Goal: Transaction & Acquisition: Purchase product/service

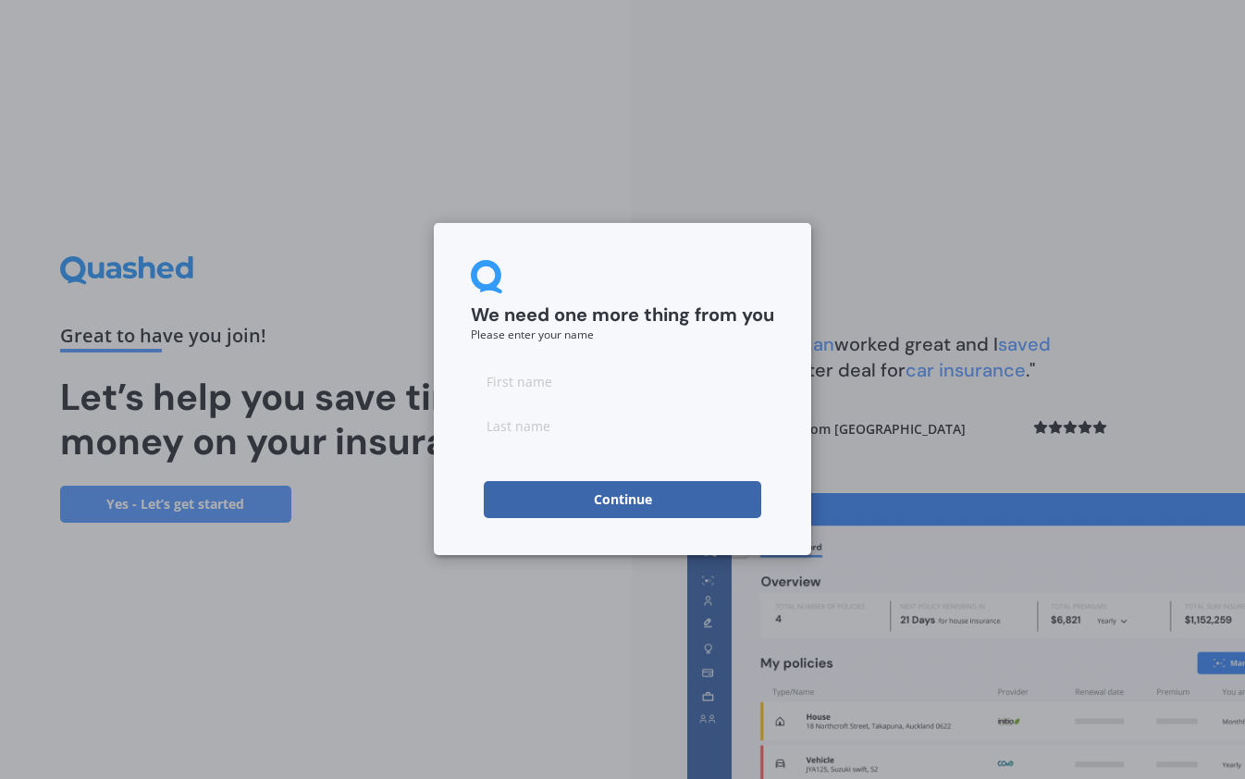
click at [582, 395] on input at bounding box center [622, 380] width 303 height 37
type input "Kath"
click at [521, 424] on input at bounding box center [622, 425] width 303 height 37
drag, startPoint x: 569, startPoint y: 428, endPoint x: 215, endPoint y: 362, distance: 360.2
click at [215, 361] on div "We need one more thing from you Please enter your name Kath Buaghan Continue" at bounding box center [622, 389] width 1245 height 779
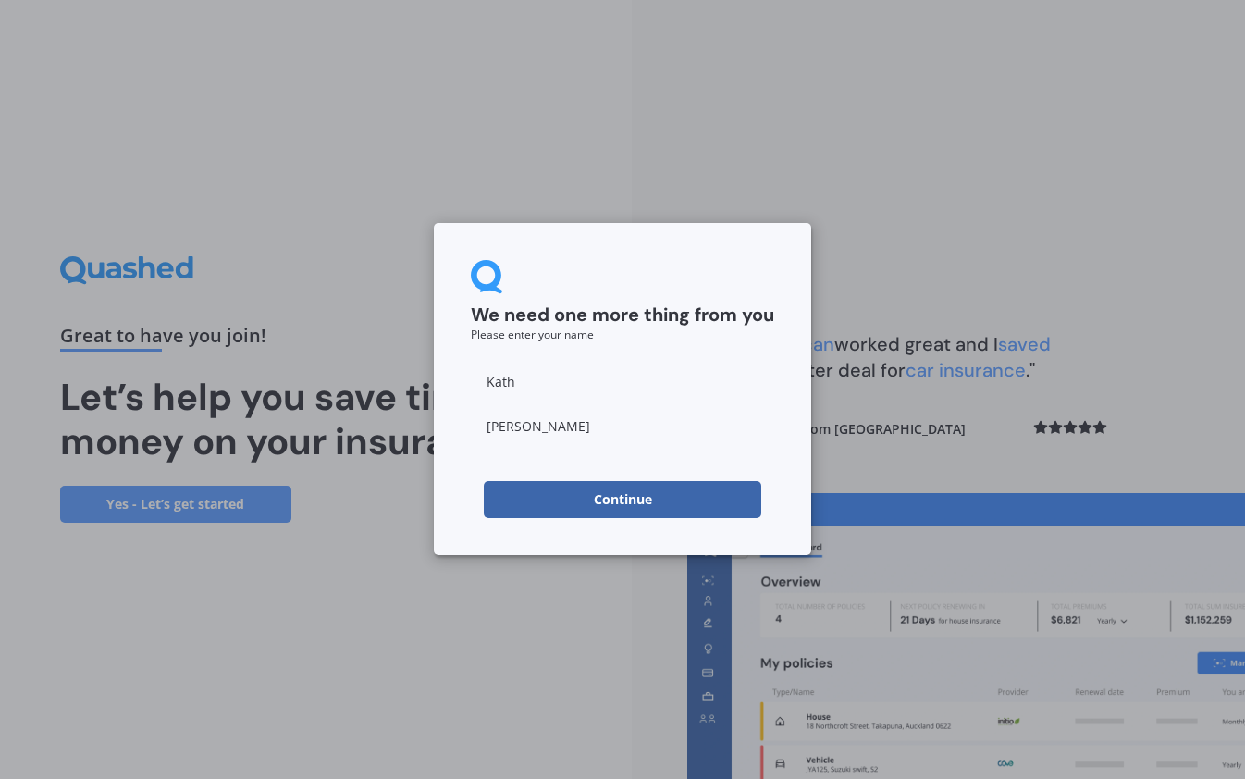
type input "Baughan"
click at [664, 507] on button "Continue" at bounding box center [622, 499] width 277 height 37
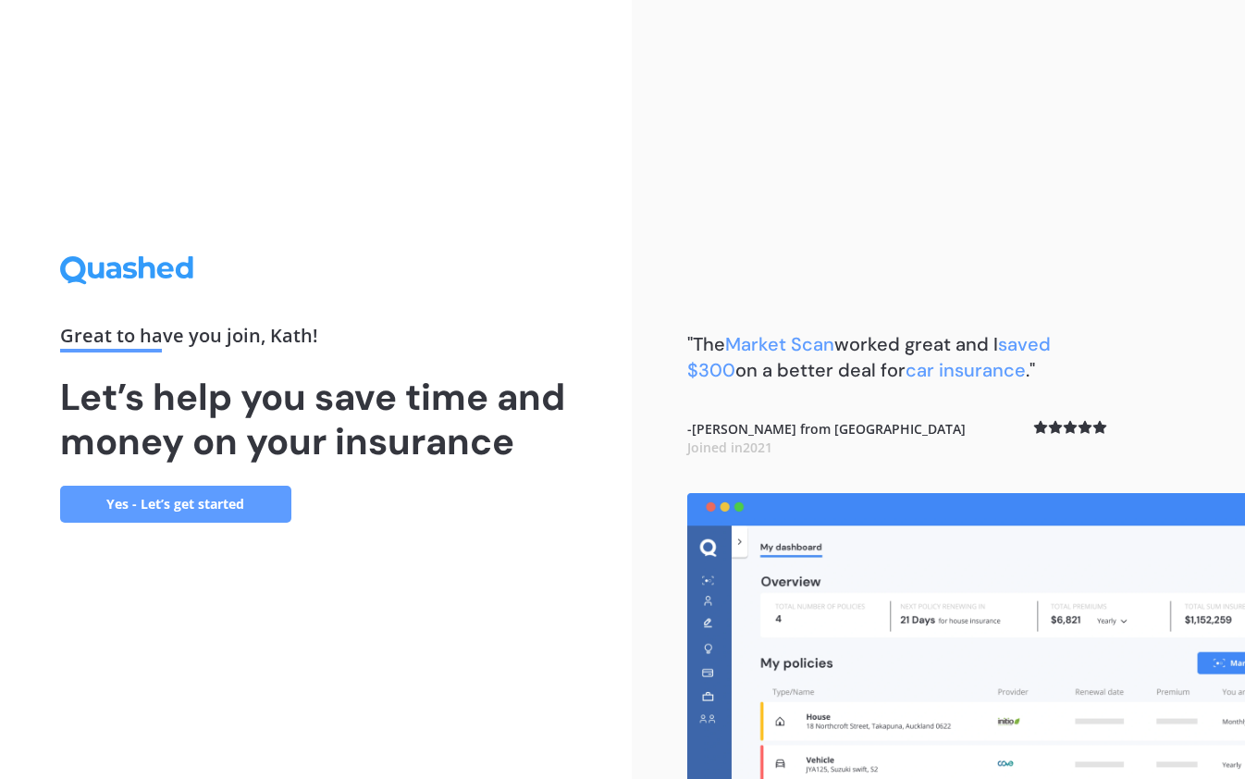
click at [140, 494] on link "Yes - Let’s get started" at bounding box center [175, 503] width 231 height 37
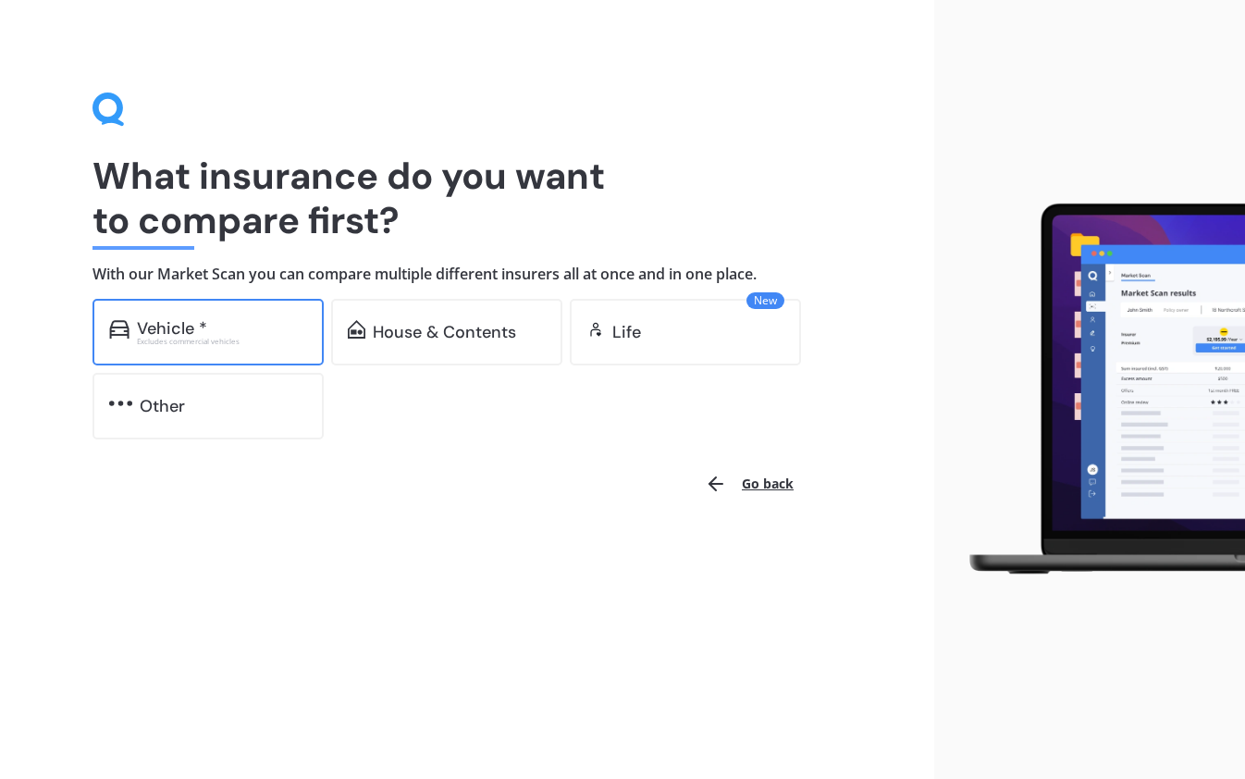
click at [215, 332] on div "Vehicle *" at bounding box center [222, 328] width 170 height 18
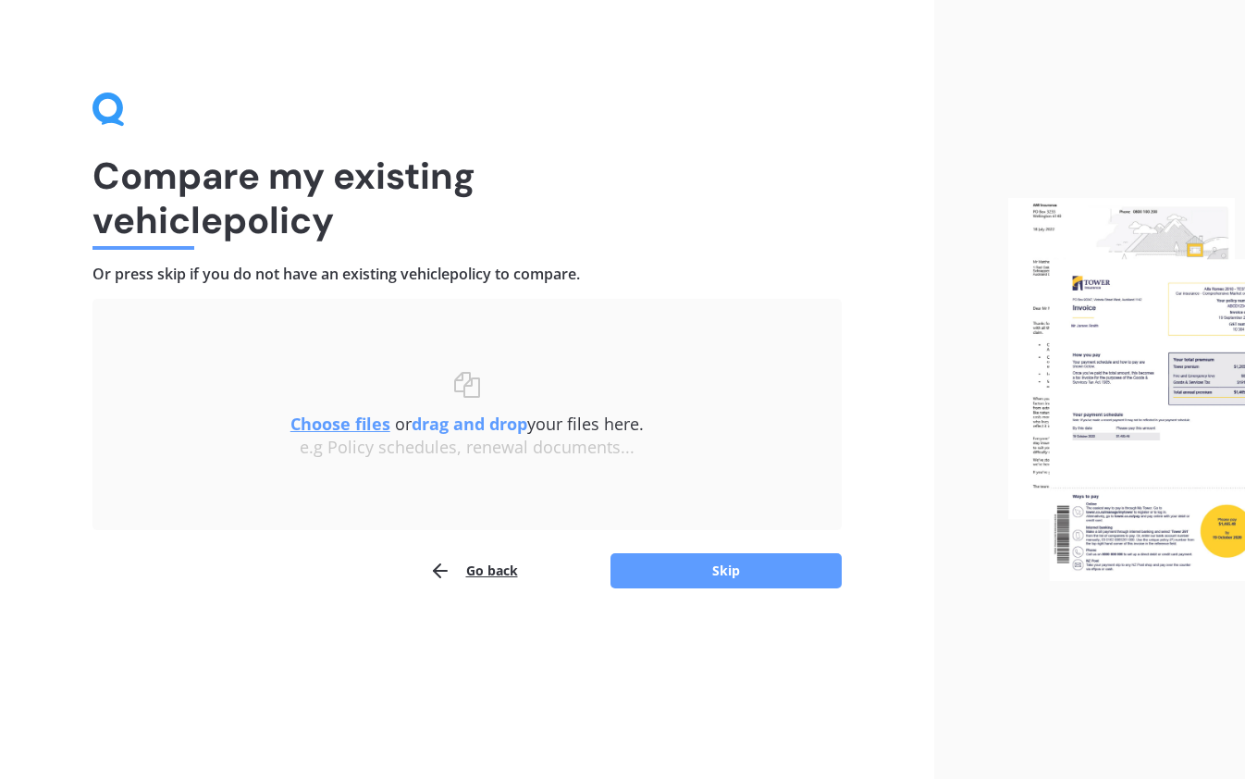
click at [479, 572] on button "Go back" at bounding box center [473, 570] width 89 height 37
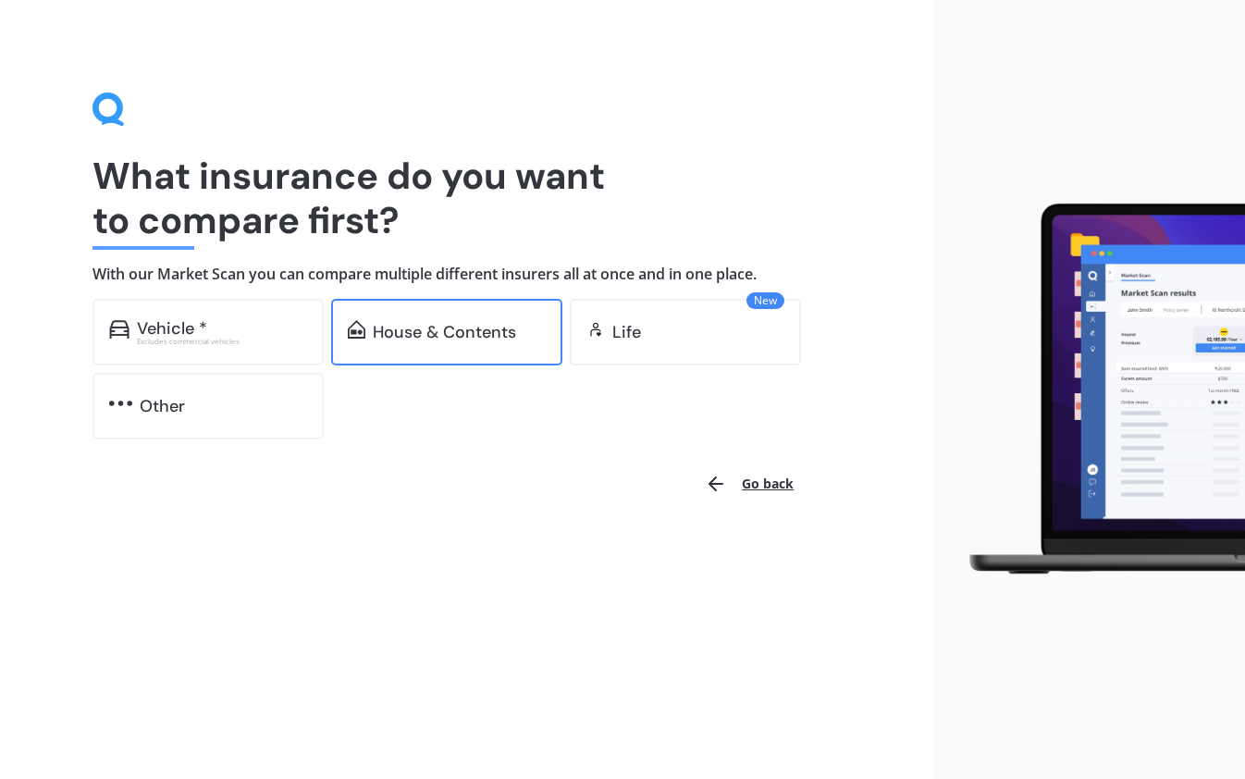
click at [377, 331] on div "House & Contents" at bounding box center [444, 332] width 143 height 18
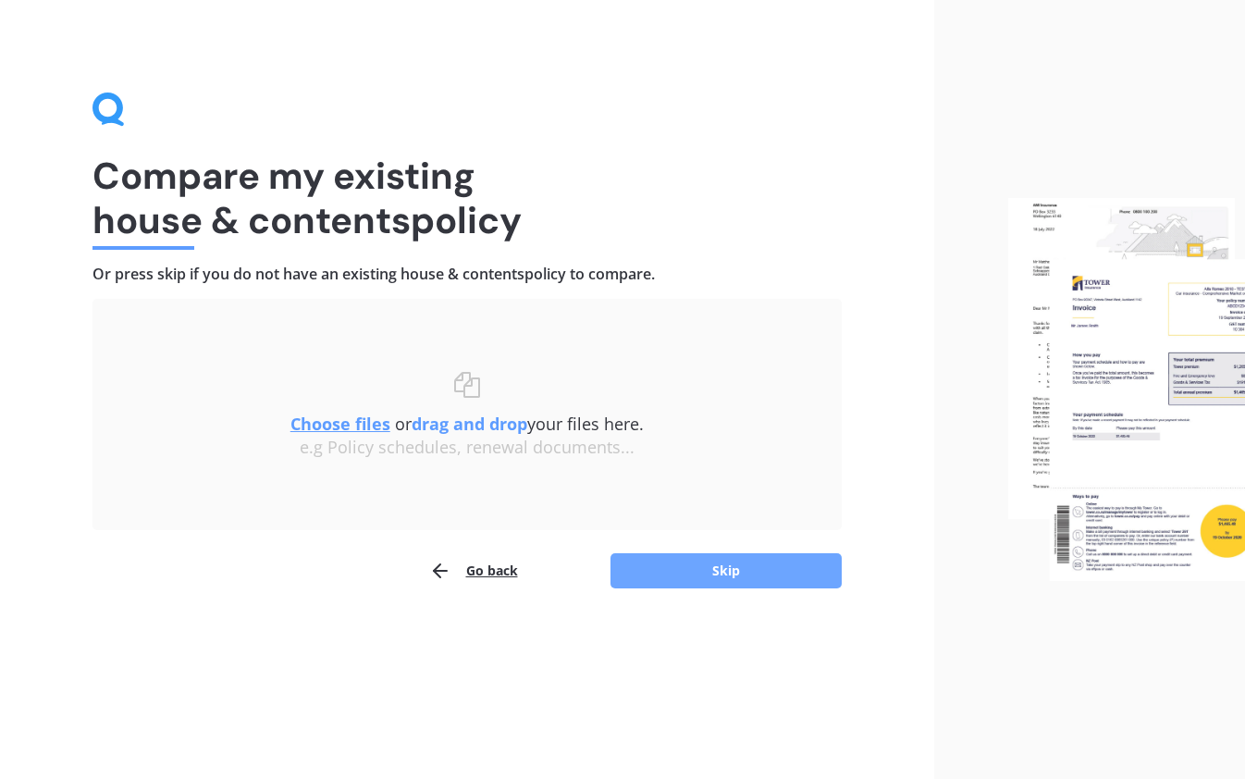
click at [644, 567] on button "Skip" at bounding box center [725, 570] width 231 height 35
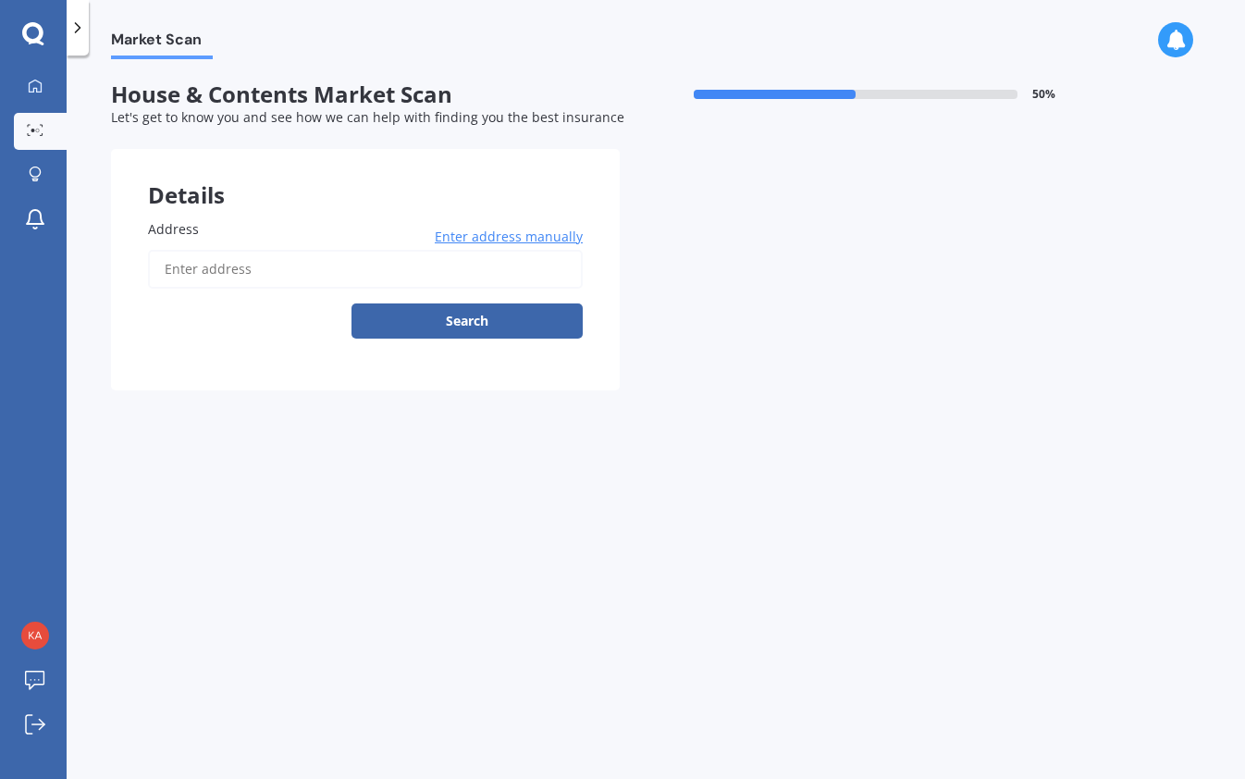
click at [186, 260] on input "Address" at bounding box center [365, 269] width 435 height 39
type input "[STREET_ADDRESS]"
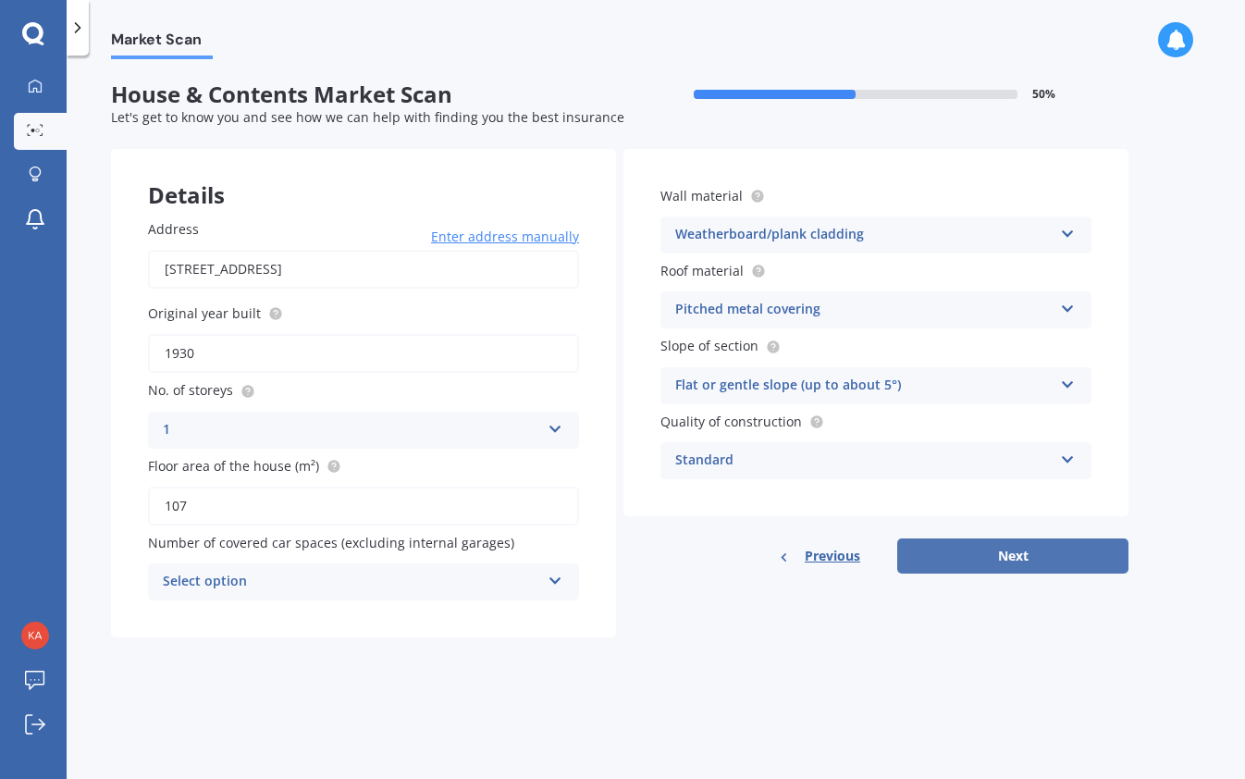
click at [1033, 549] on button "Next" at bounding box center [1012, 555] width 231 height 35
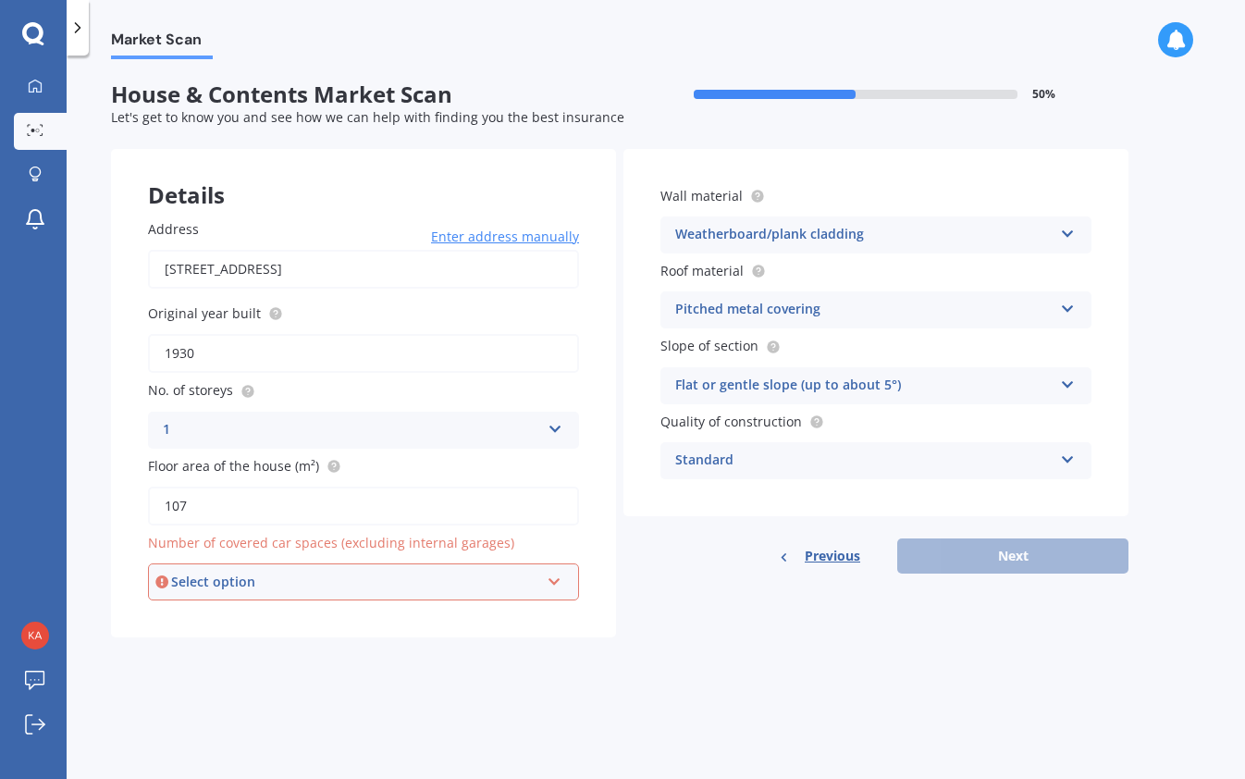
click at [179, 582] on div "Select option" at bounding box center [355, 581] width 368 height 20
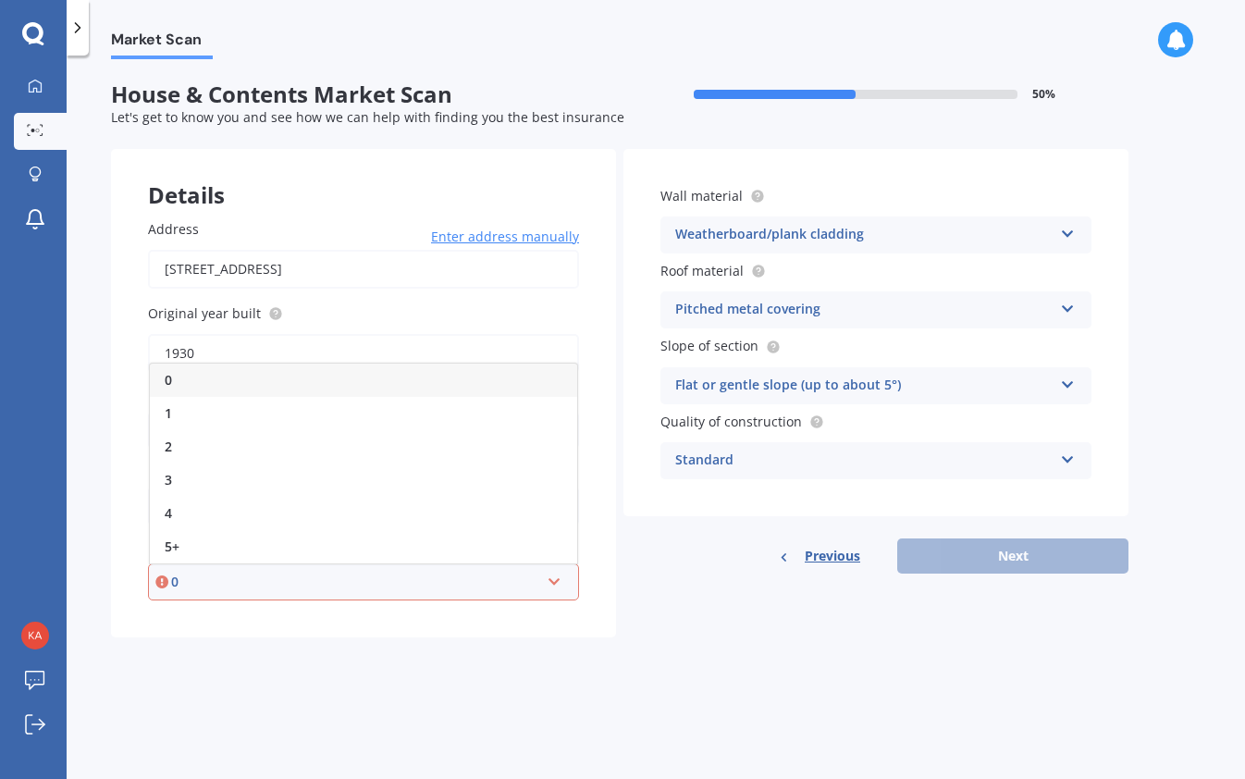
click at [206, 380] on div "0" at bounding box center [363, 379] width 427 height 33
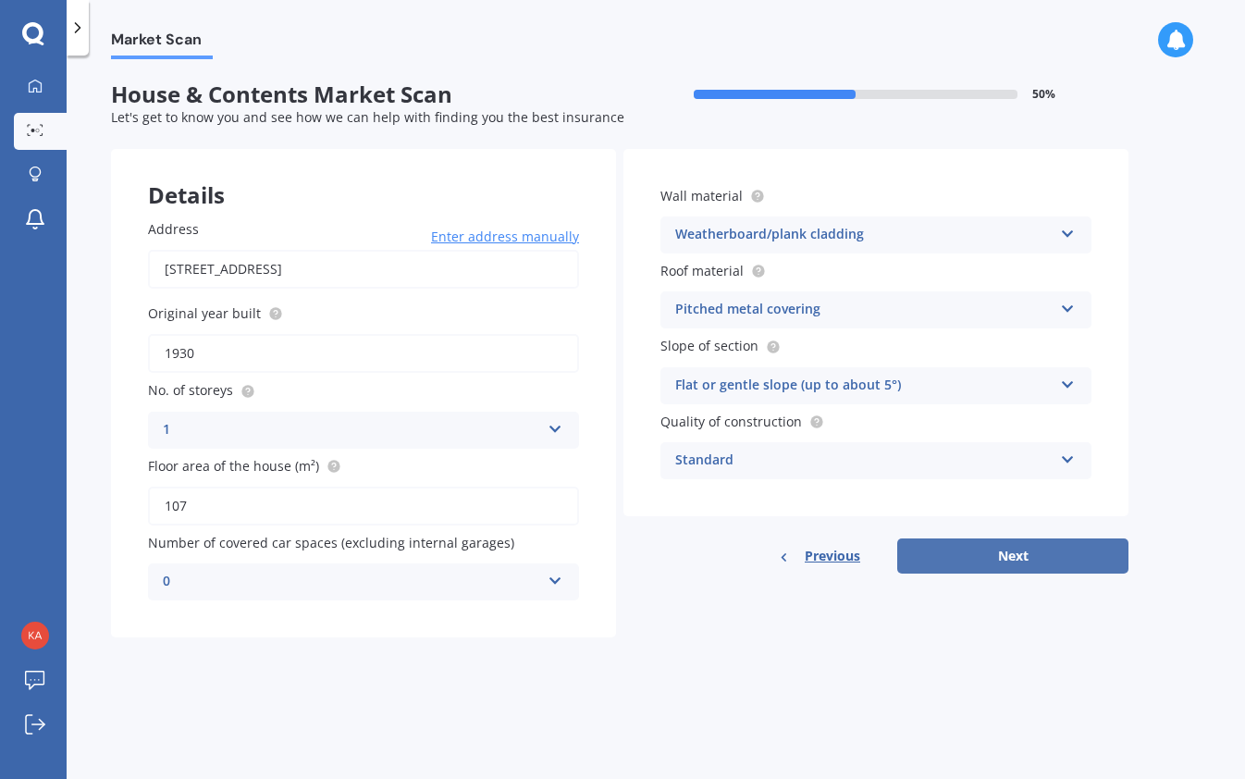
click at [1019, 555] on button "Next" at bounding box center [1012, 555] width 231 height 35
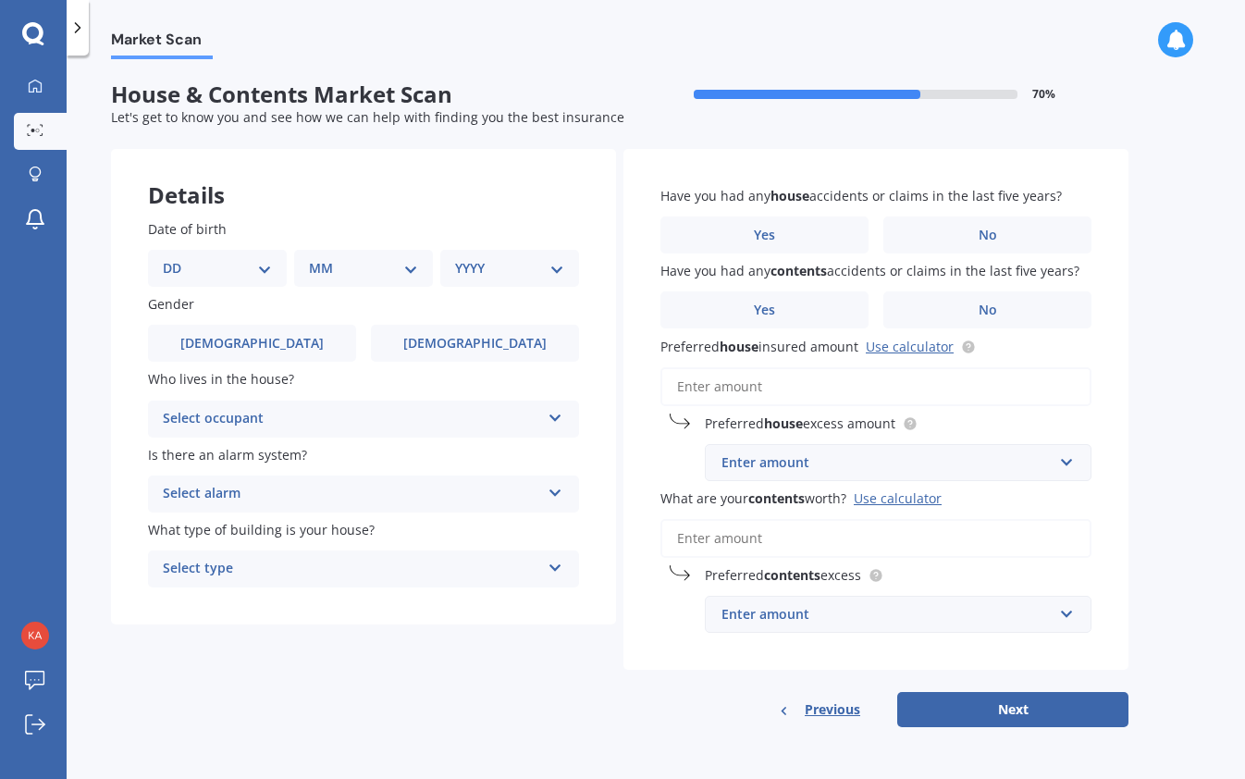
click at [241, 267] on select "DD 01 02 03 04 05 06 07 08 09 10 11 12 13 14 15 16 17 18 19 20 21 22 23 24 25 2…" at bounding box center [217, 268] width 109 height 20
select select "23"
click at [178, 258] on select "DD 01 02 03 04 05 06 07 08 09 10 11 12 13 14 15 16 17 18 19 20 21 22 23 24 25 2…" at bounding box center [217, 268] width 109 height 20
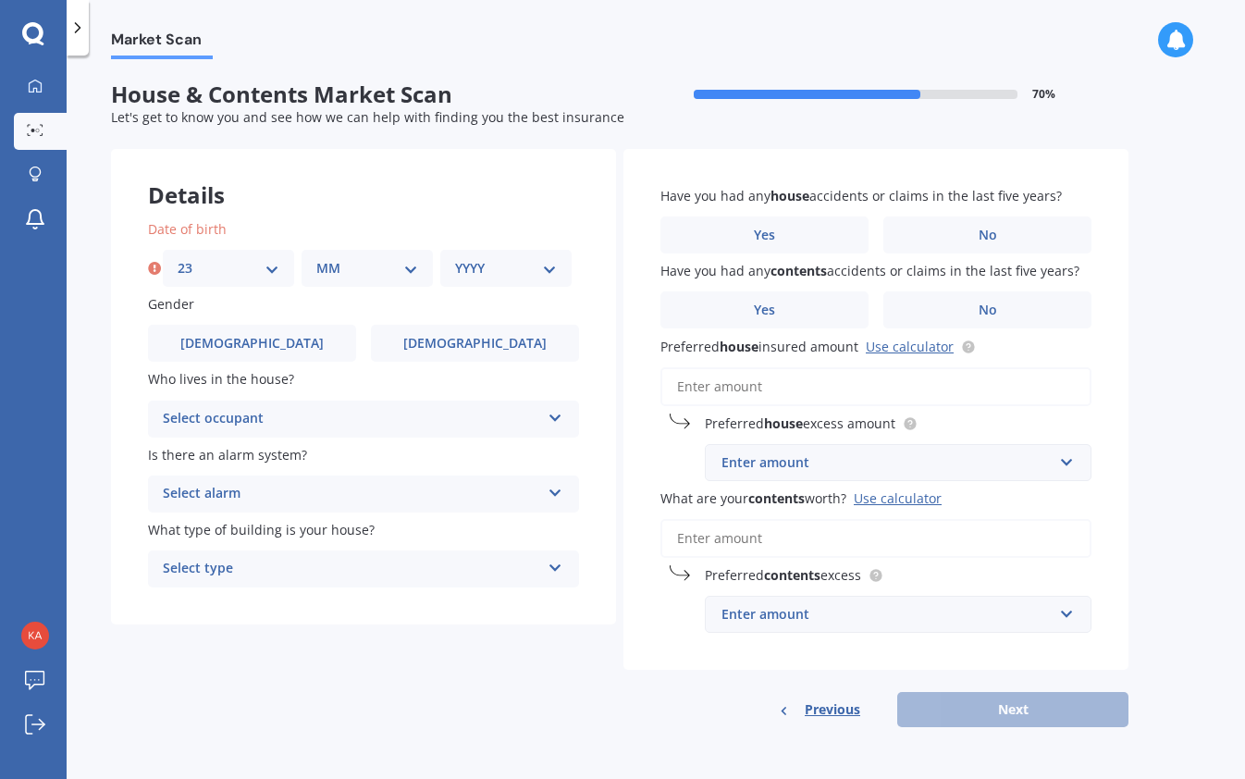
click at [374, 268] on select "MM 01 02 03 04 05 06 07 08 09 10 11 12" at bounding box center [367, 268] width 102 height 20
select select "06"
click at [316, 258] on select "MM 01 02 03 04 05 06 07 08 09 10 11 12" at bounding box center [367, 268] width 102 height 20
click at [519, 261] on select "YYYY 2009 2008 2007 2006 2005 2004 2003 2002 2001 2000 1999 1998 1997 1996 1995…" at bounding box center [506, 268] width 102 height 20
select select "1970"
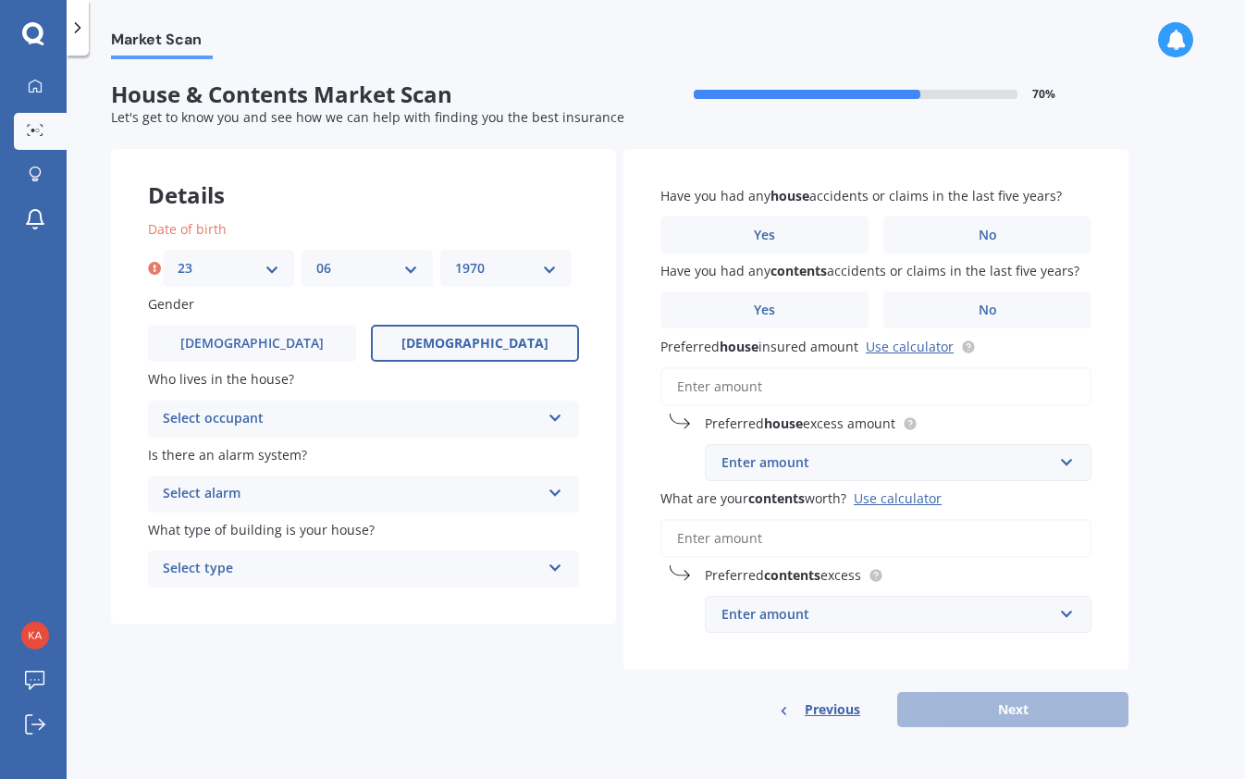
click at [455, 258] on select "YYYY 2009 2008 2007 2006 2005 2004 2003 2002 2001 2000 1999 1998 1997 1996 1995…" at bounding box center [506, 268] width 102 height 20
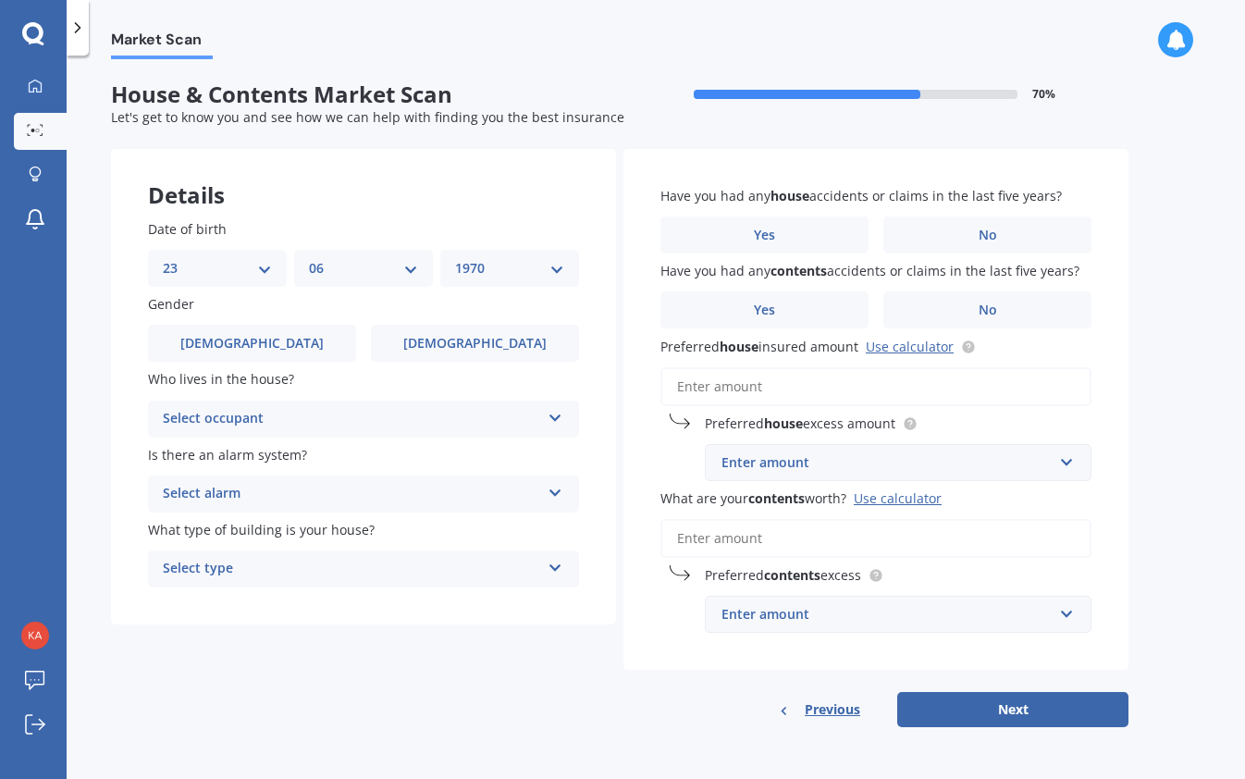
click at [486, 323] on div "Gender Male Female" at bounding box center [363, 328] width 431 height 68
click at [552, 413] on icon at bounding box center [555, 414] width 16 height 13
click at [187, 447] on span "Owner" at bounding box center [185, 455] width 42 height 18
click at [559, 488] on icon at bounding box center [555, 489] width 16 height 13
drag, startPoint x: 187, startPoint y: 596, endPoint x: 219, endPoint y: 591, distance: 32.8
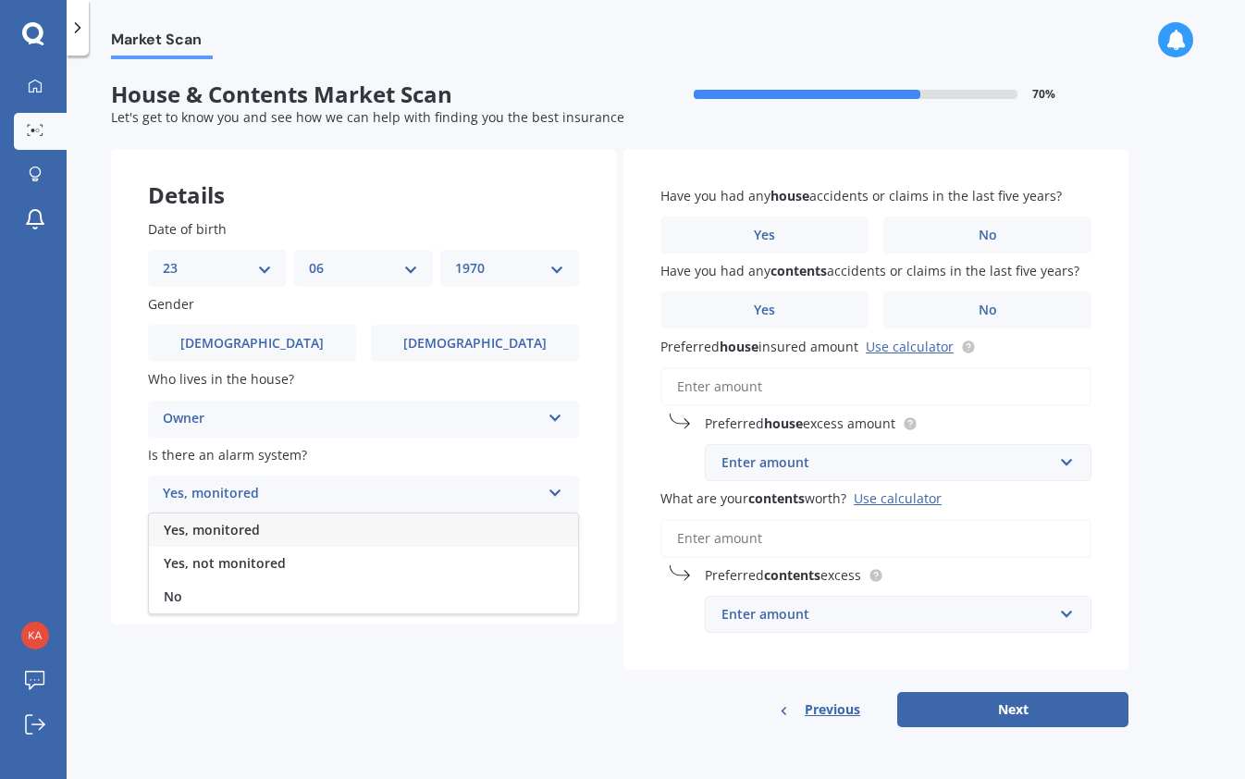
click at [192, 595] on div "No" at bounding box center [363, 596] width 429 height 33
click at [557, 563] on icon at bounding box center [555, 564] width 16 height 13
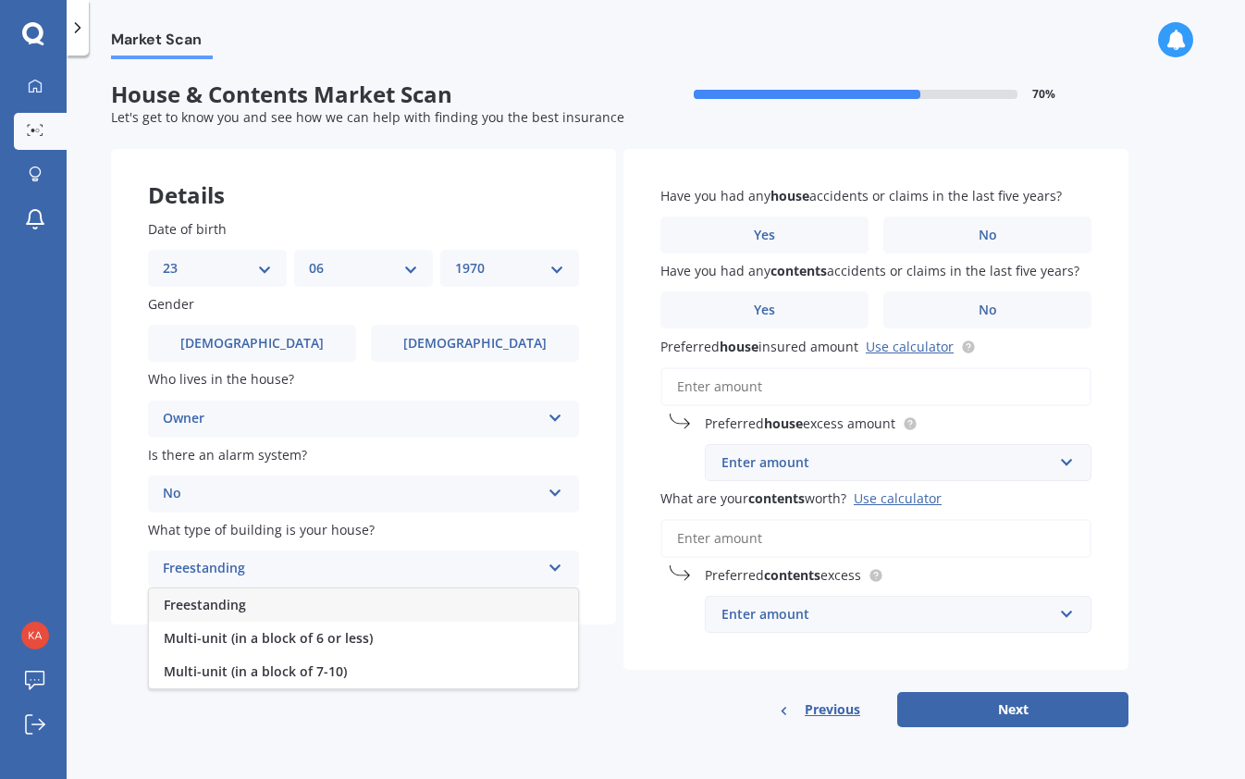
click at [223, 598] on span "Freestanding" at bounding box center [205, 605] width 82 height 18
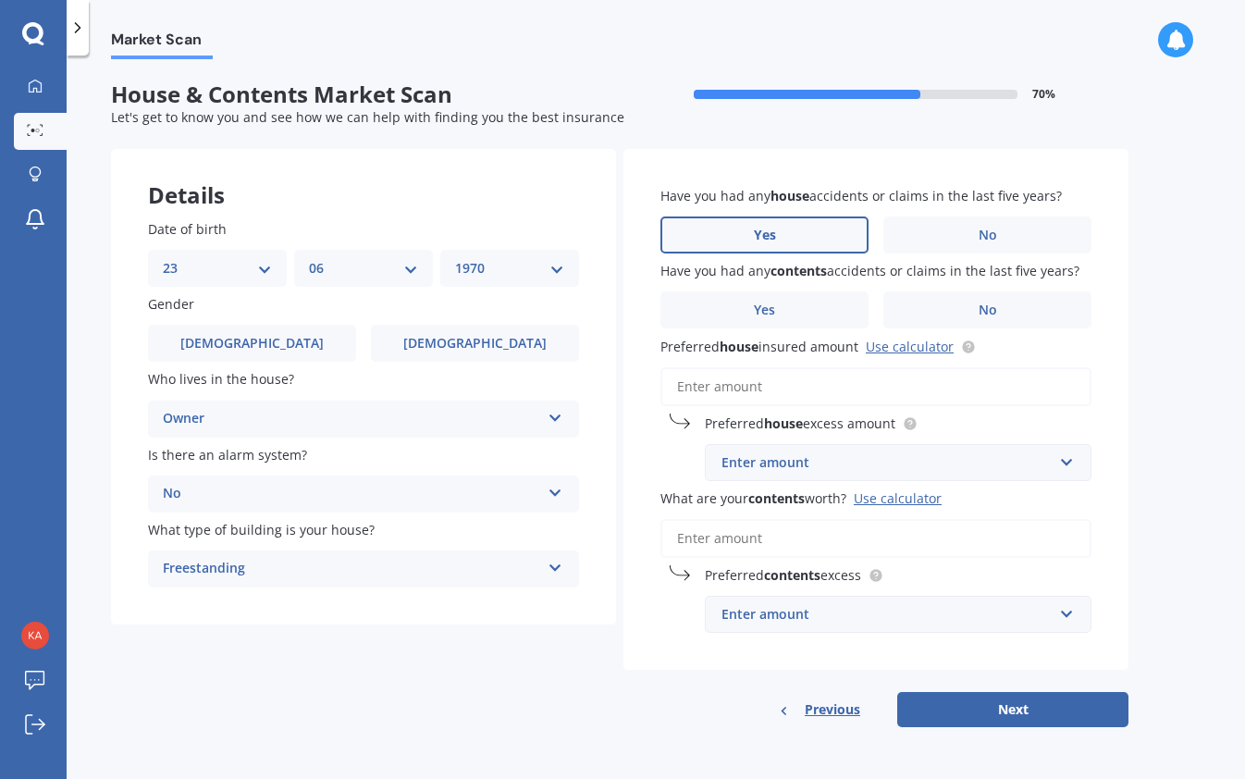
click at [767, 240] on span "Yes" at bounding box center [765, 235] width 22 height 16
click at [0, 0] on input "Yes" at bounding box center [0, 0] width 0 height 0
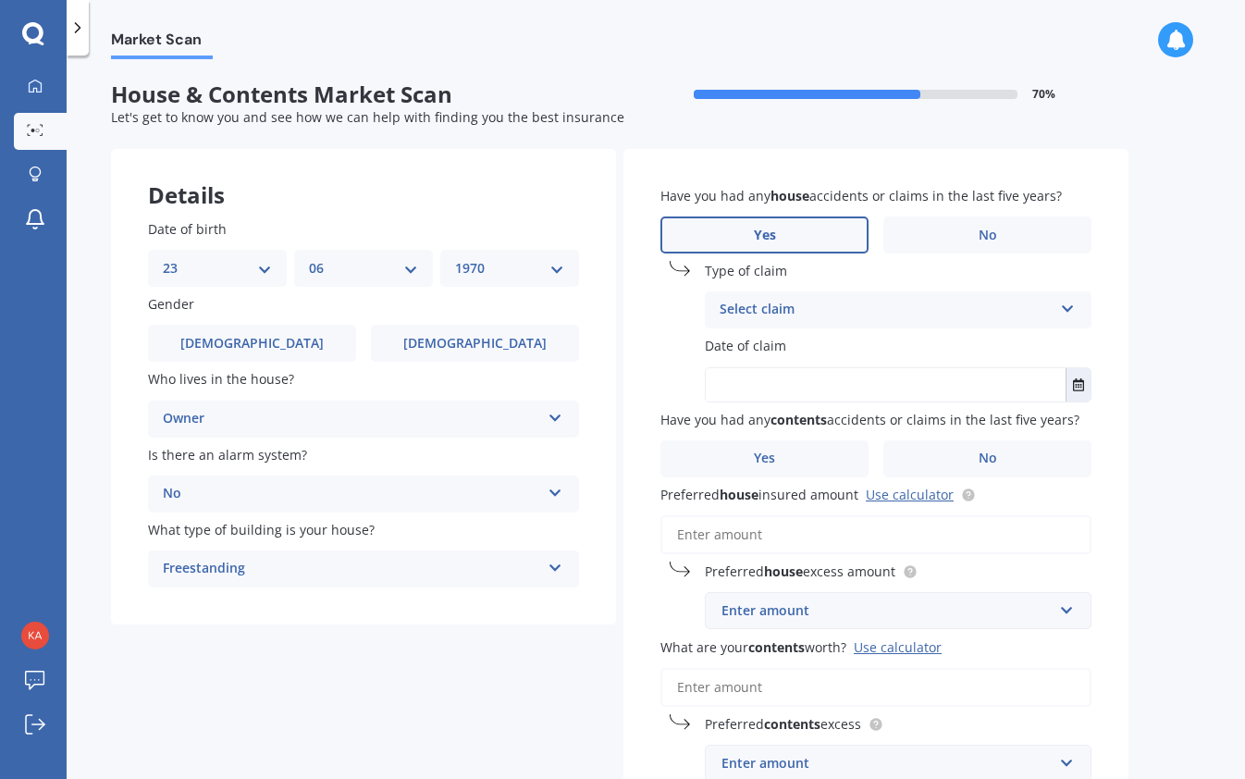
click at [1064, 312] on icon at bounding box center [1068, 305] width 16 height 13
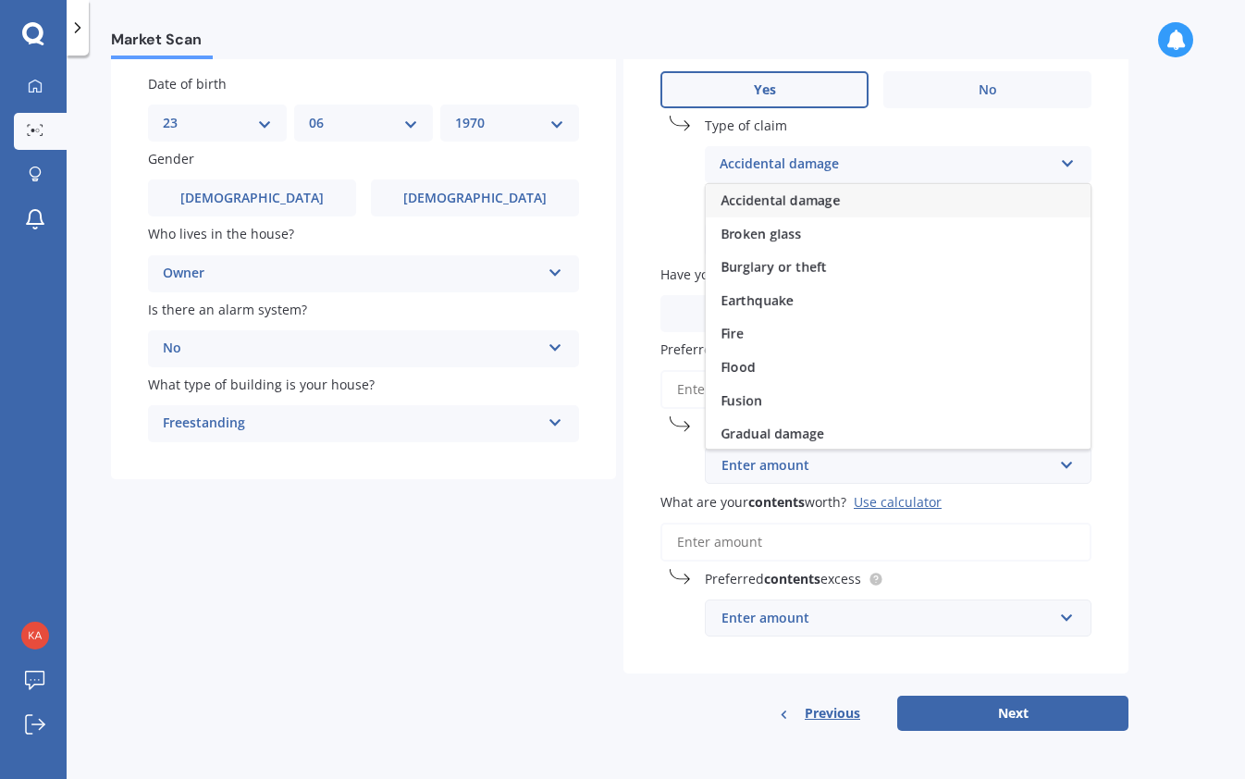
click at [780, 191] on span "Accidental damage" at bounding box center [779, 200] width 119 height 18
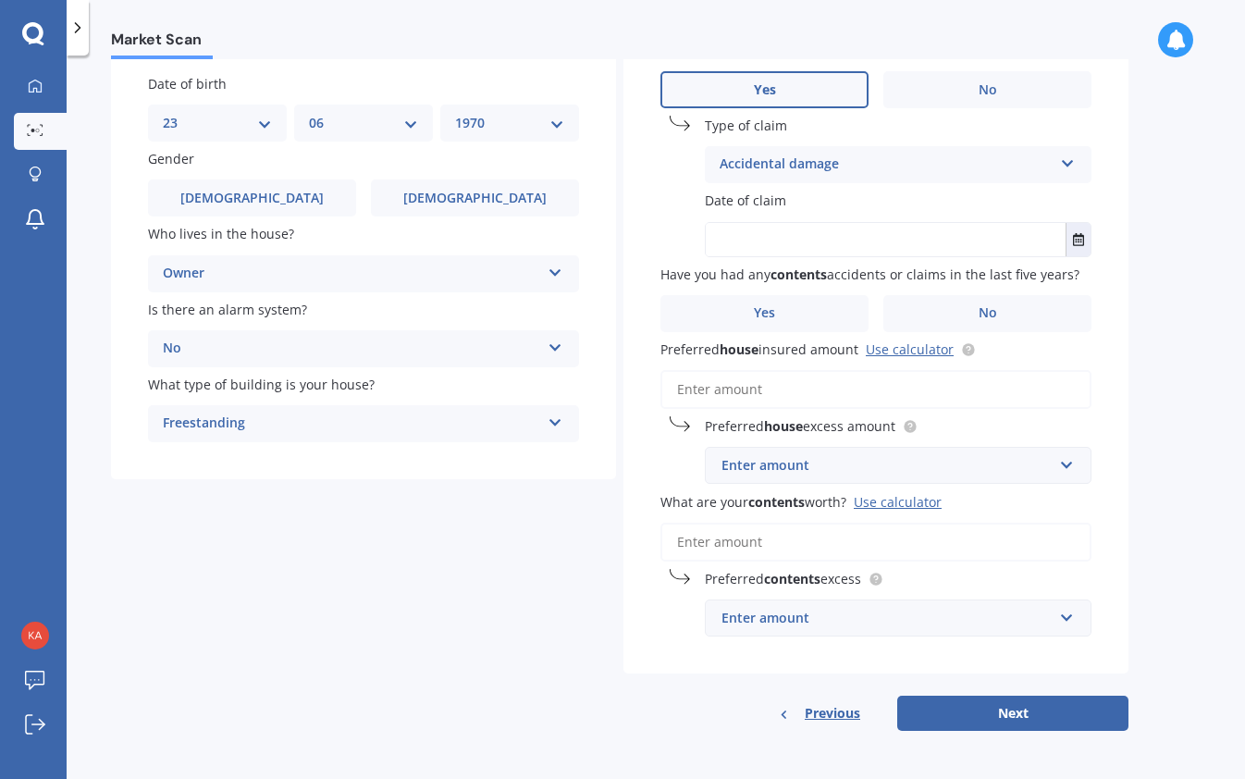
click at [820, 231] on input "text" at bounding box center [886, 239] width 360 height 33
click at [1082, 240] on icon "Select date" at bounding box center [1078, 239] width 11 height 13
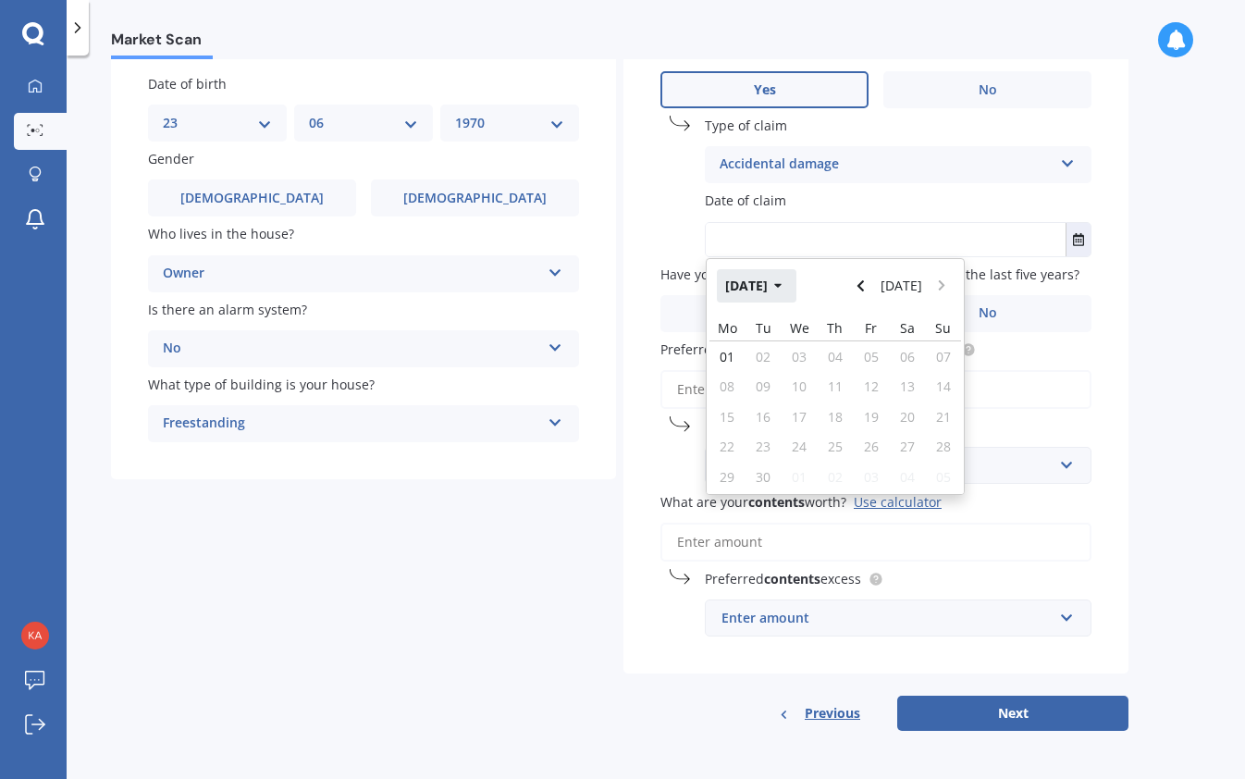
click at [792, 275] on button "Sep 2025" at bounding box center [757, 285] width 80 height 33
click at [809, 406] on span "Jun" at bounding box center [803, 404] width 20 height 18
click at [782, 281] on button "Jun 2025" at bounding box center [757, 285] width 80 height 33
click at [755, 277] on button "2025" at bounding box center [750, 285] width 67 height 33
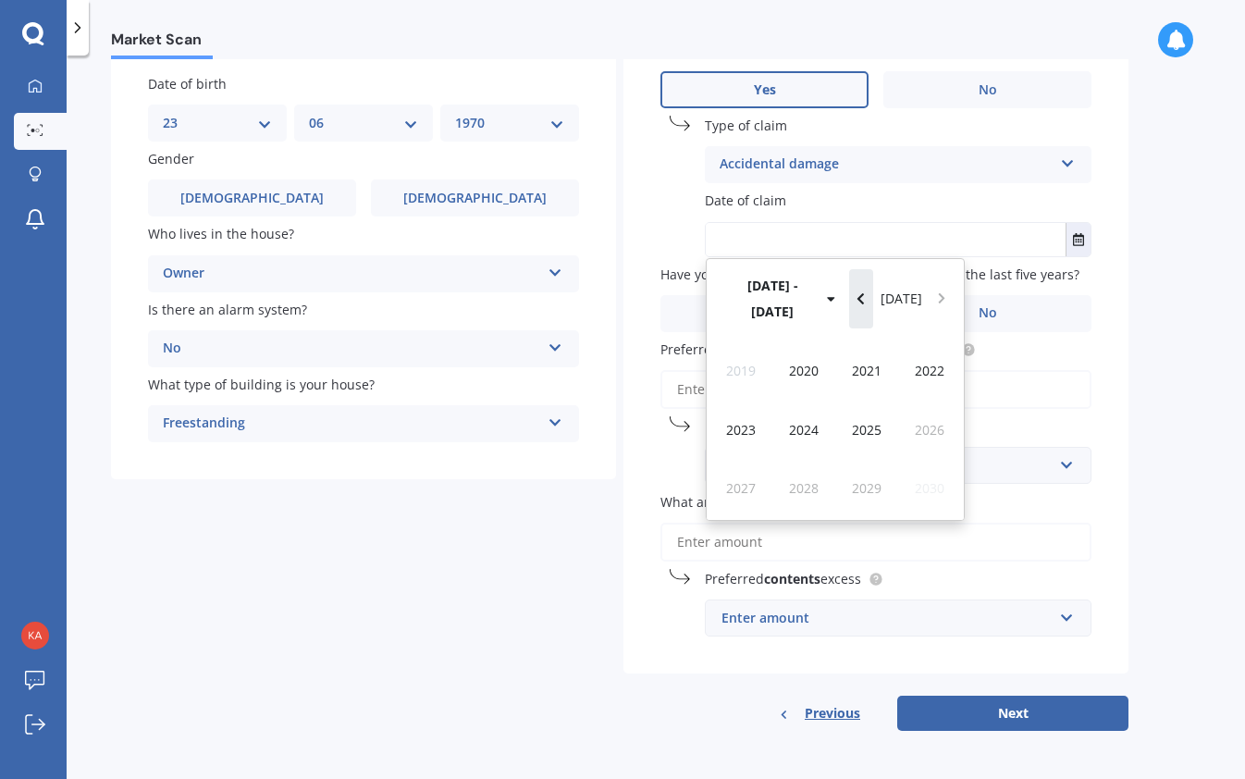
click at [863, 292] on icon "Navigate back" at bounding box center [860, 298] width 8 height 13
click at [940, 293] on icon "Navigate forward" at bounding box center [941, 298] width 6 height 11
click at [883, 350] on div "2021" at bounding box center [866, 370] width 63 height 58
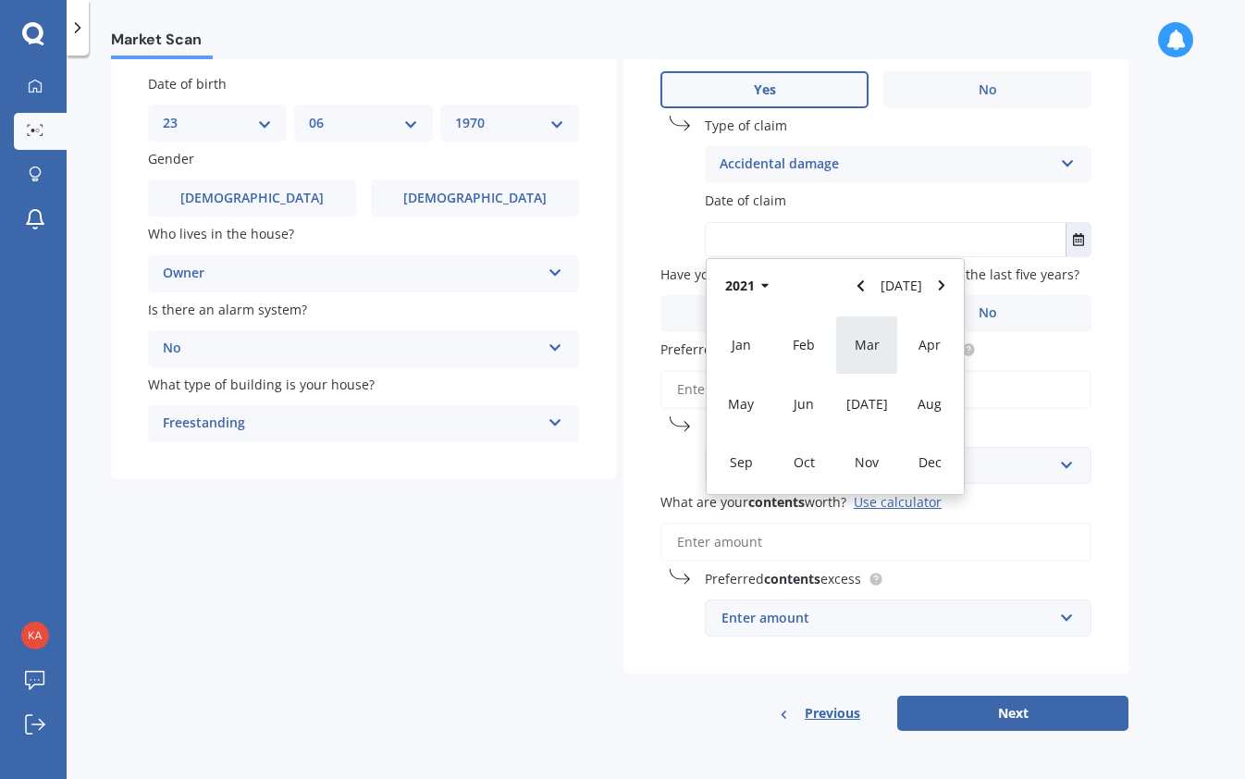
click at [873, 347] on span "Mar" at bounding box center [866, 345] width 25 height 18
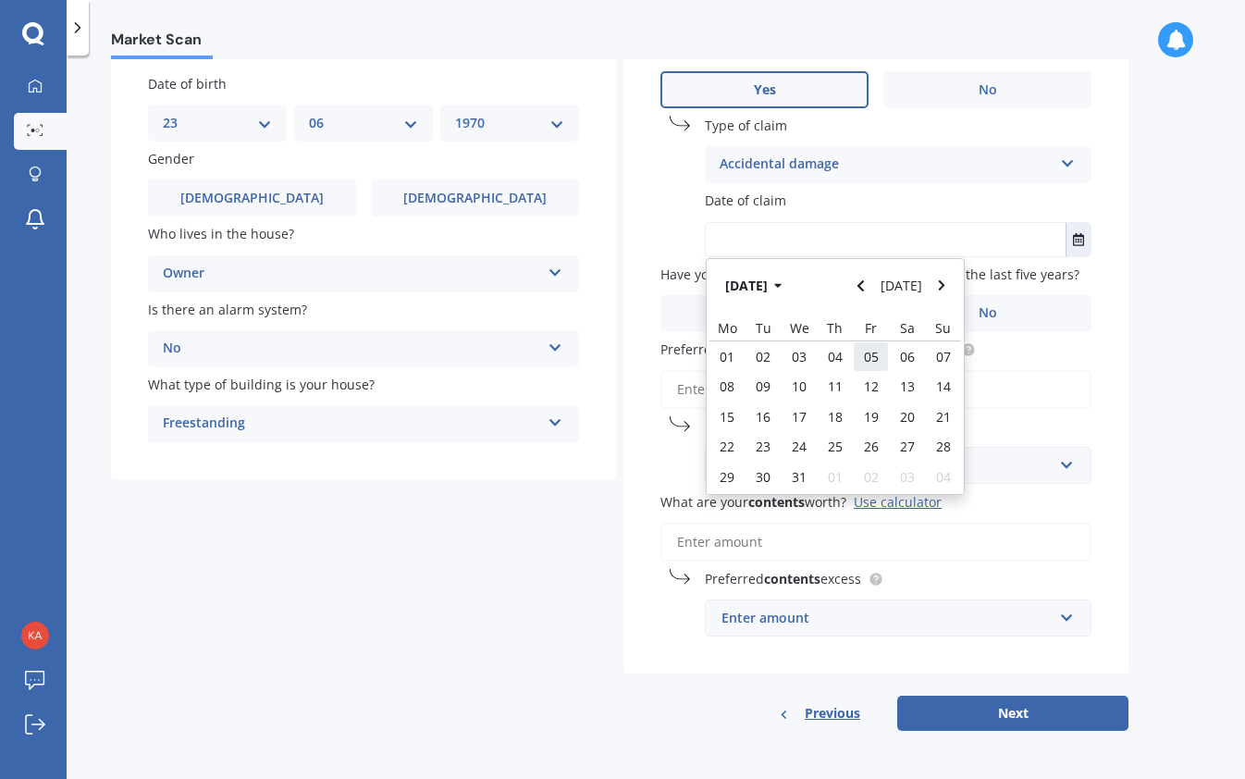
click at [881, 353] on div "05" at bounding box center [871, 356] width 36 height 30
type input "05/03/2021"
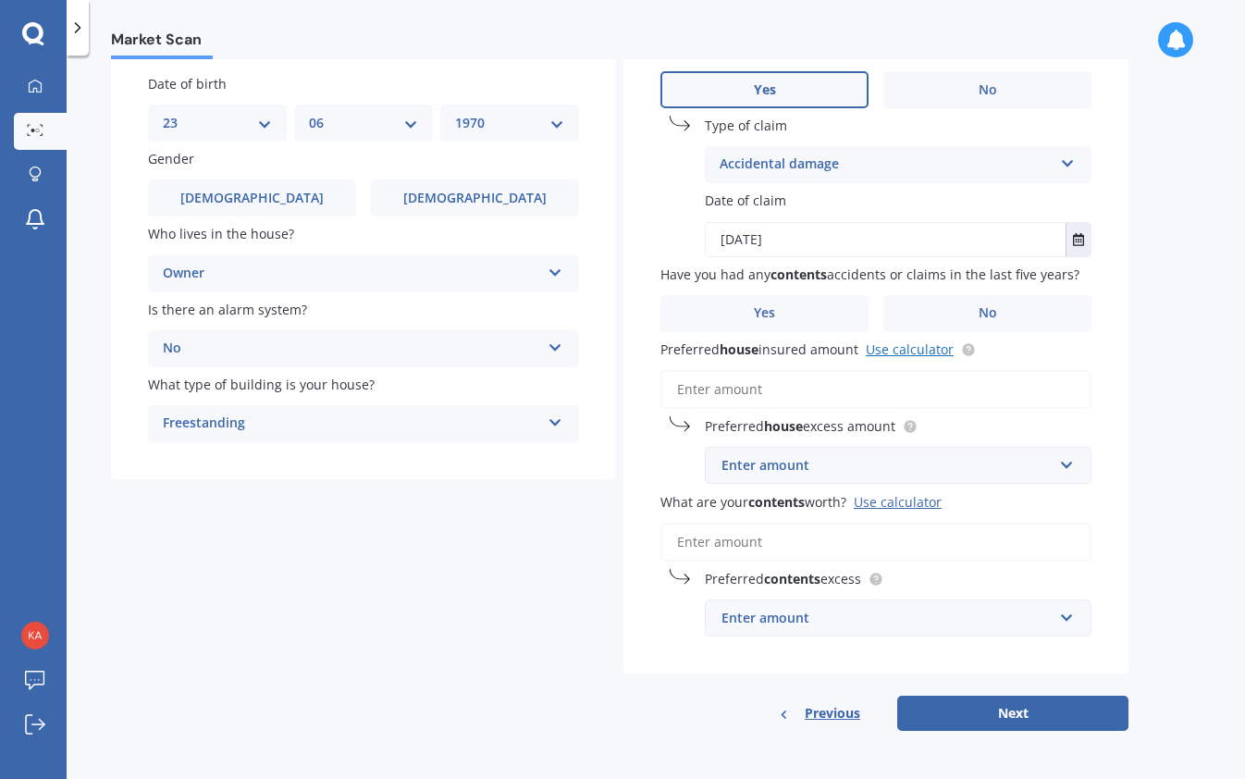
click at [894, 350] on link "Use calculator" at bounding box center [910, 349] width 88 height 18
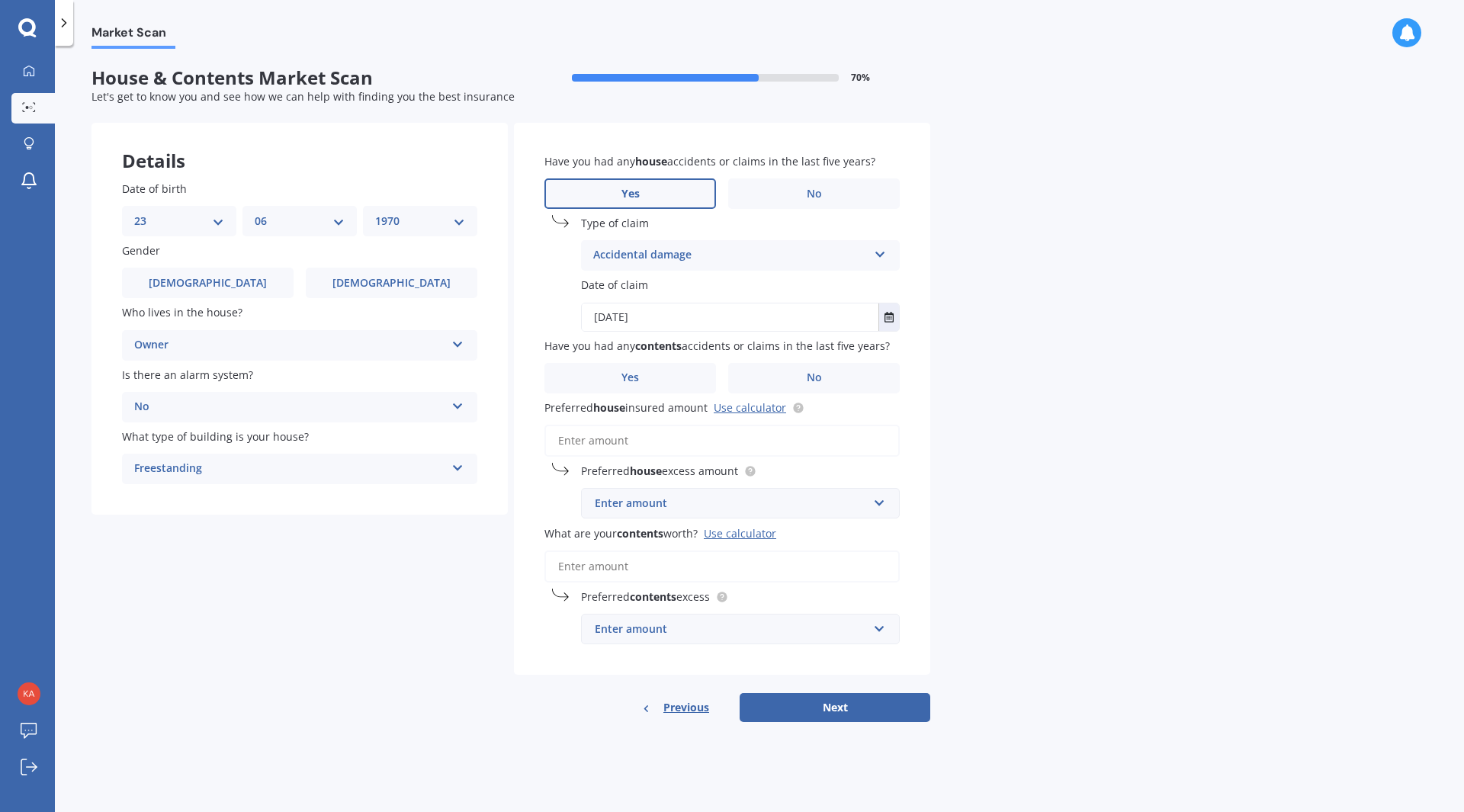
click at [26, 25] on icon at bounding box center [27, 28] width 18 height 20
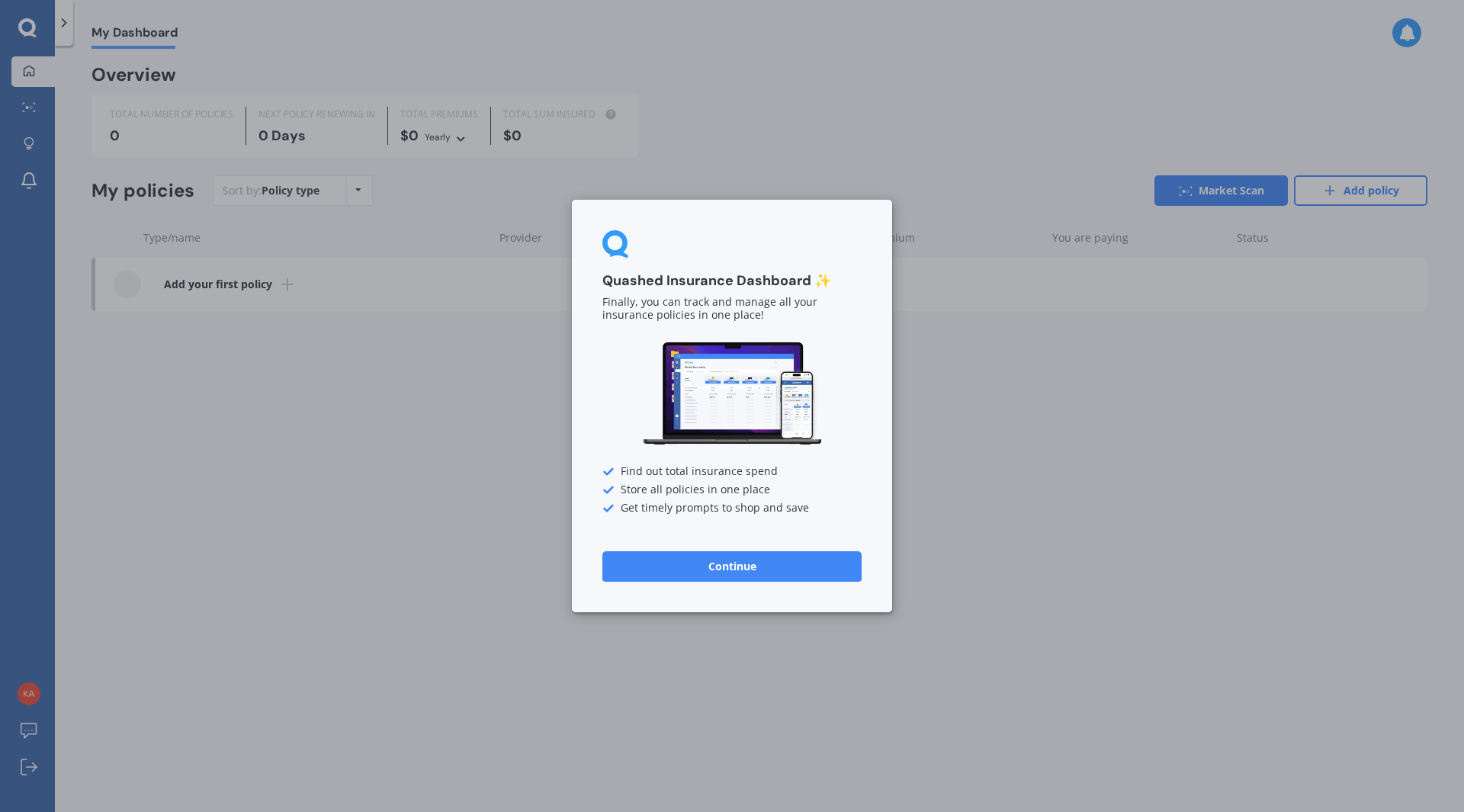
click at [21, 65] on div "Quashed Insurance Dashboard ✨ Finally, you can track and manage all your insura…" at bounding box center [732, 406] width 1464 height 812
click at [702, 556] on button "Continue" at bounding box center [732, 566] width 259 height 31
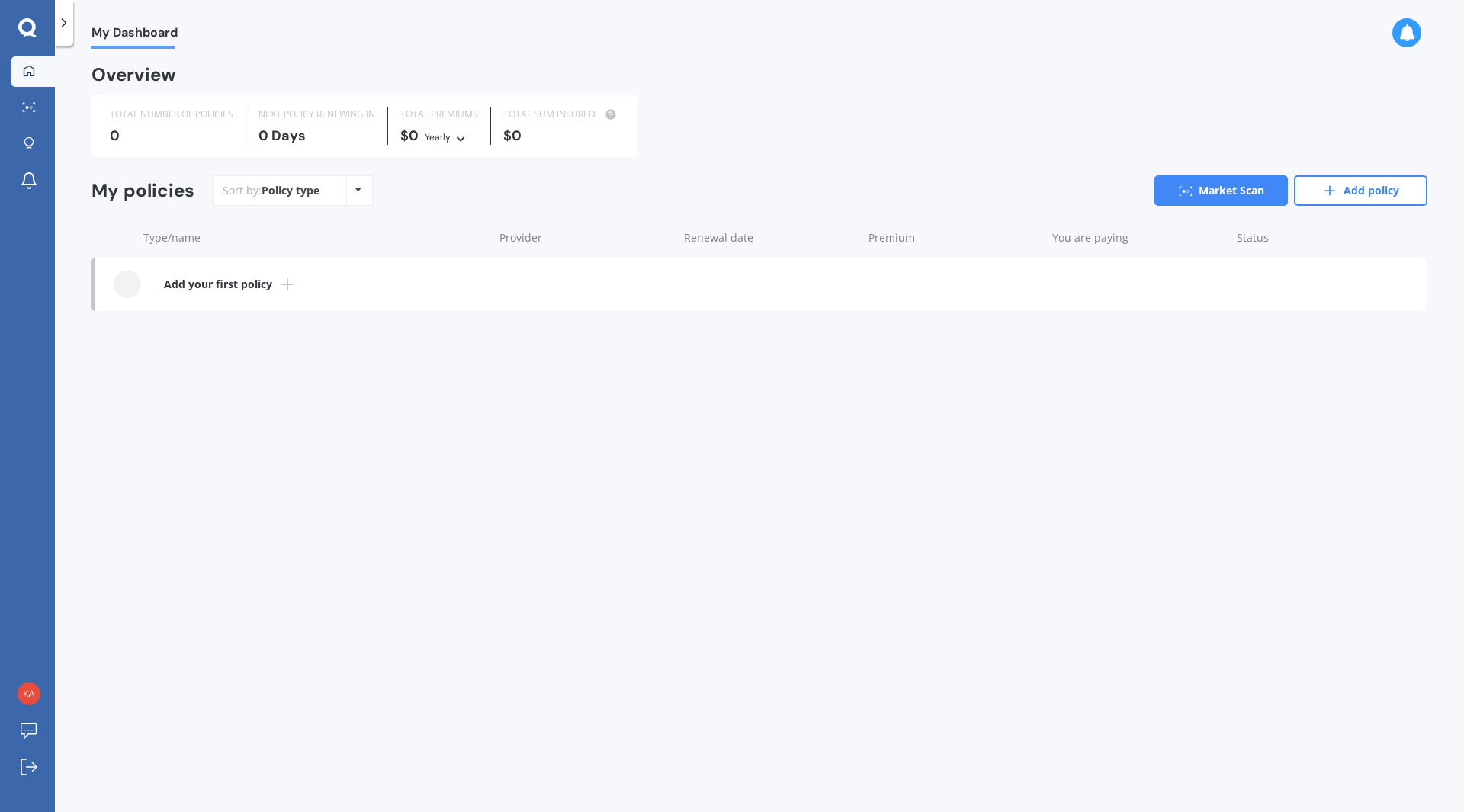
click at [24, 26] on icon at bounding box center [27, 28] width 18 height 20
click at [167, 41] on span "My Dashboard" at bounding box center [134, 35] width 86 height 21
click at [357, 195] on icon at bounding box center [358, 190] width 6 height 9
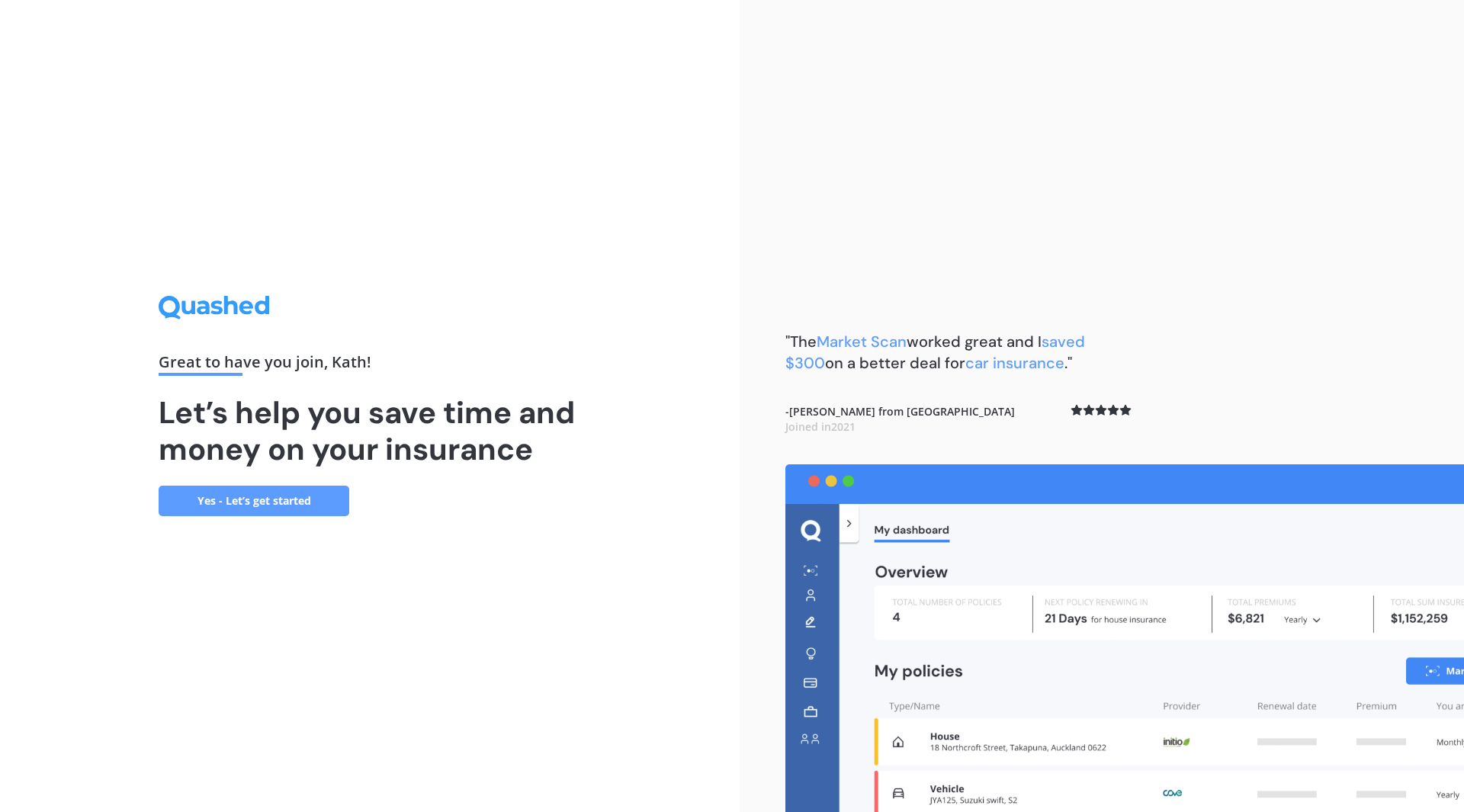
click at [295, 500] on link "Yes - Let’s get started" at bounding box center [253, 500] width 190 height 31
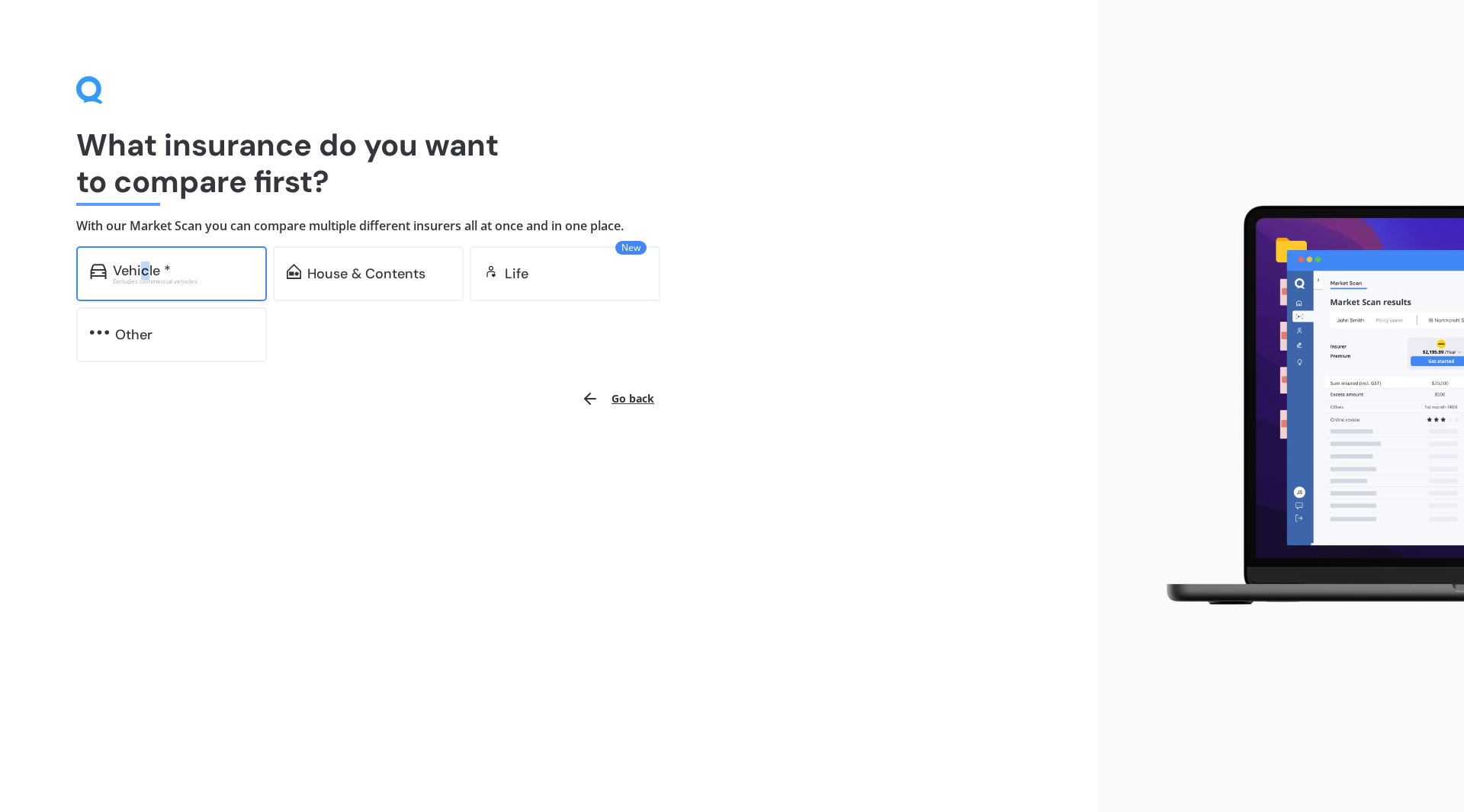
click at [146, 268] on div "Vehicle *" at bounding box center [142, 270] width 58 height 15
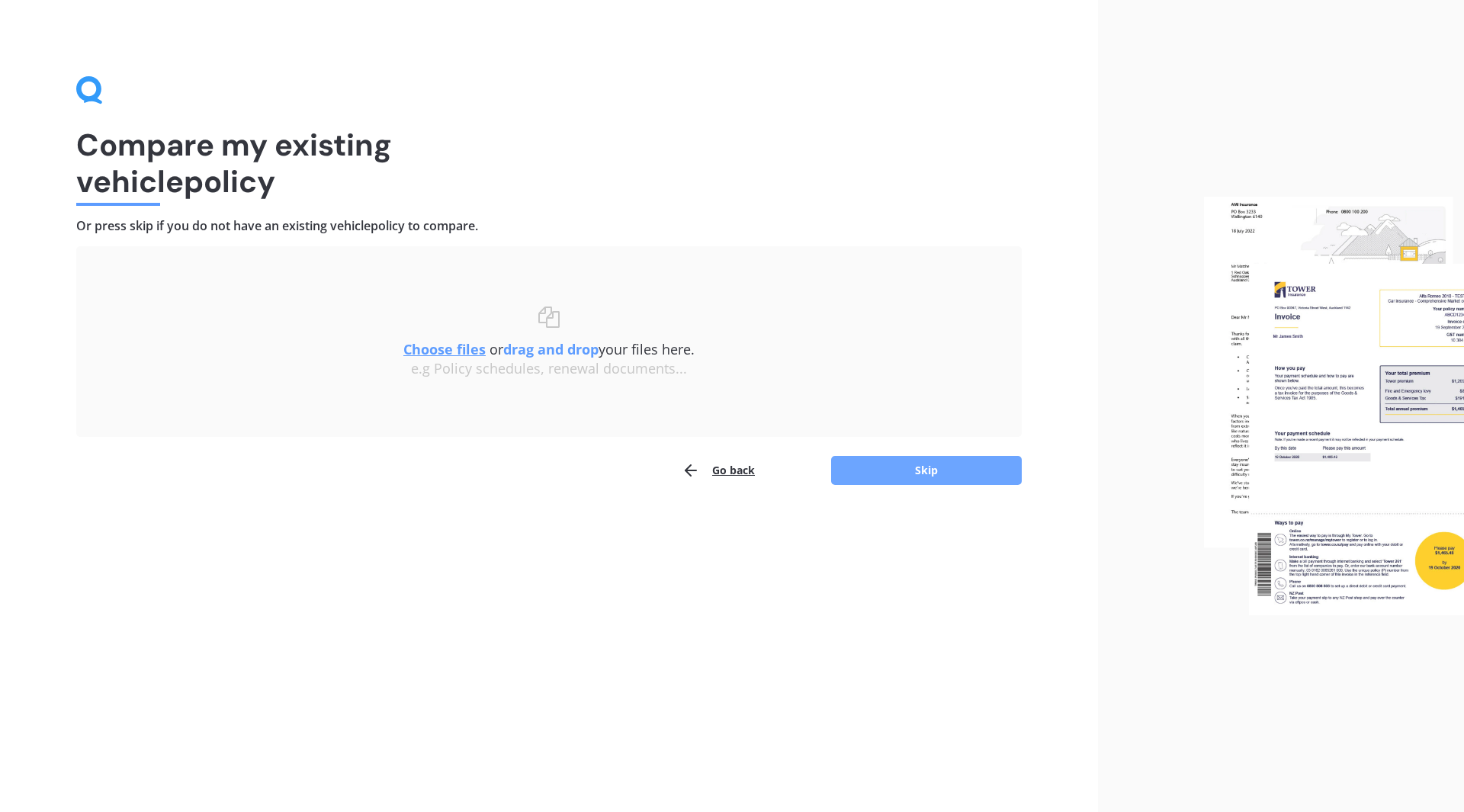
click at [950, 465] on button "Skip" at bounding box center [926, 470] width 190 height 29
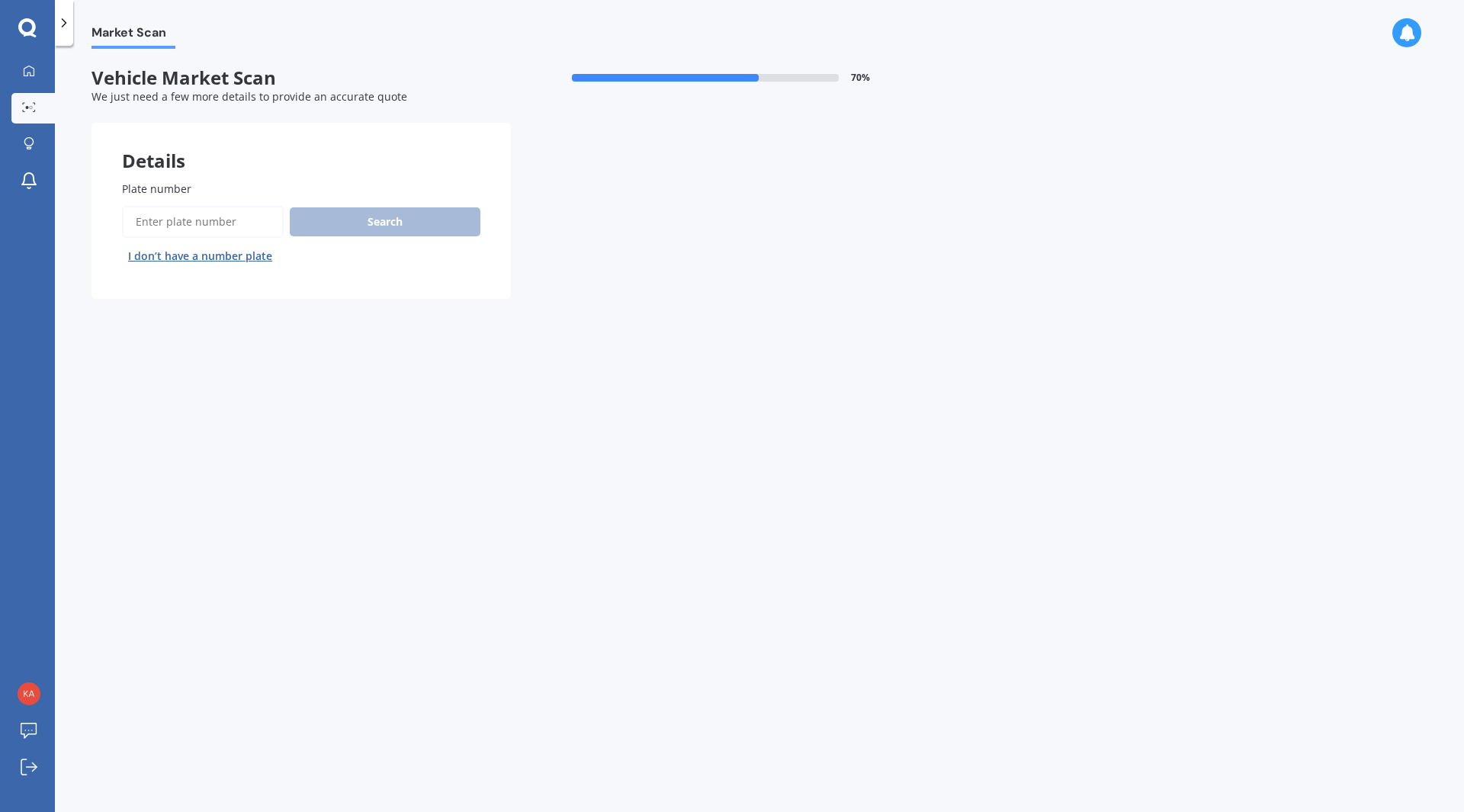
drag, startPoint x: 238, startPoint y: 223, endPoint x: 228, endPoint y: 218, distance: 11.2
click at [238, 223] on input "Plate number" at bounding box center [203, 222] width 162 height 32
type input "myb889"
click at [354, 228] on button "Search" at bounding box center [384, 222] width 190 height 29
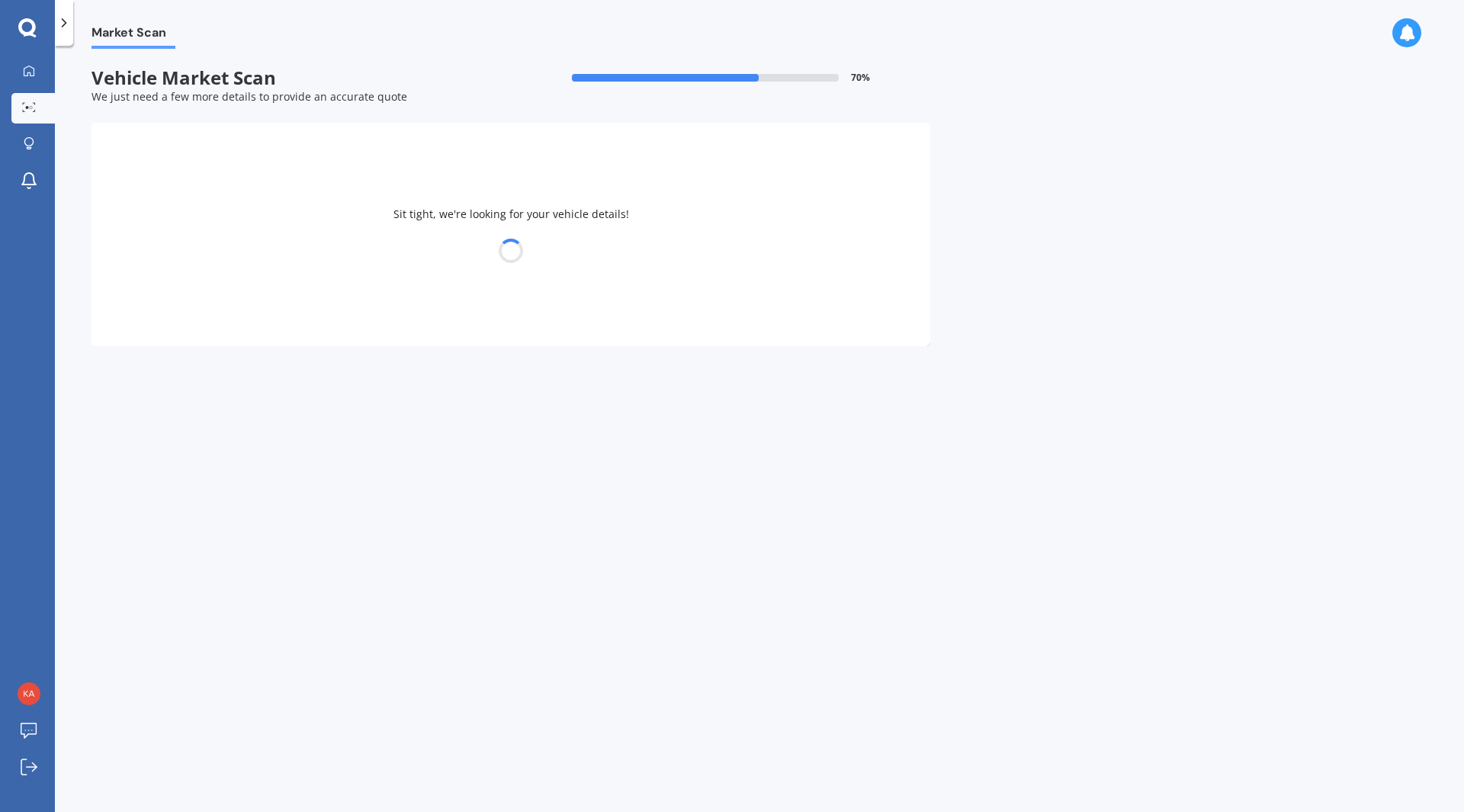
select select "MITSUBISHI"
select select "OUTLANDER"
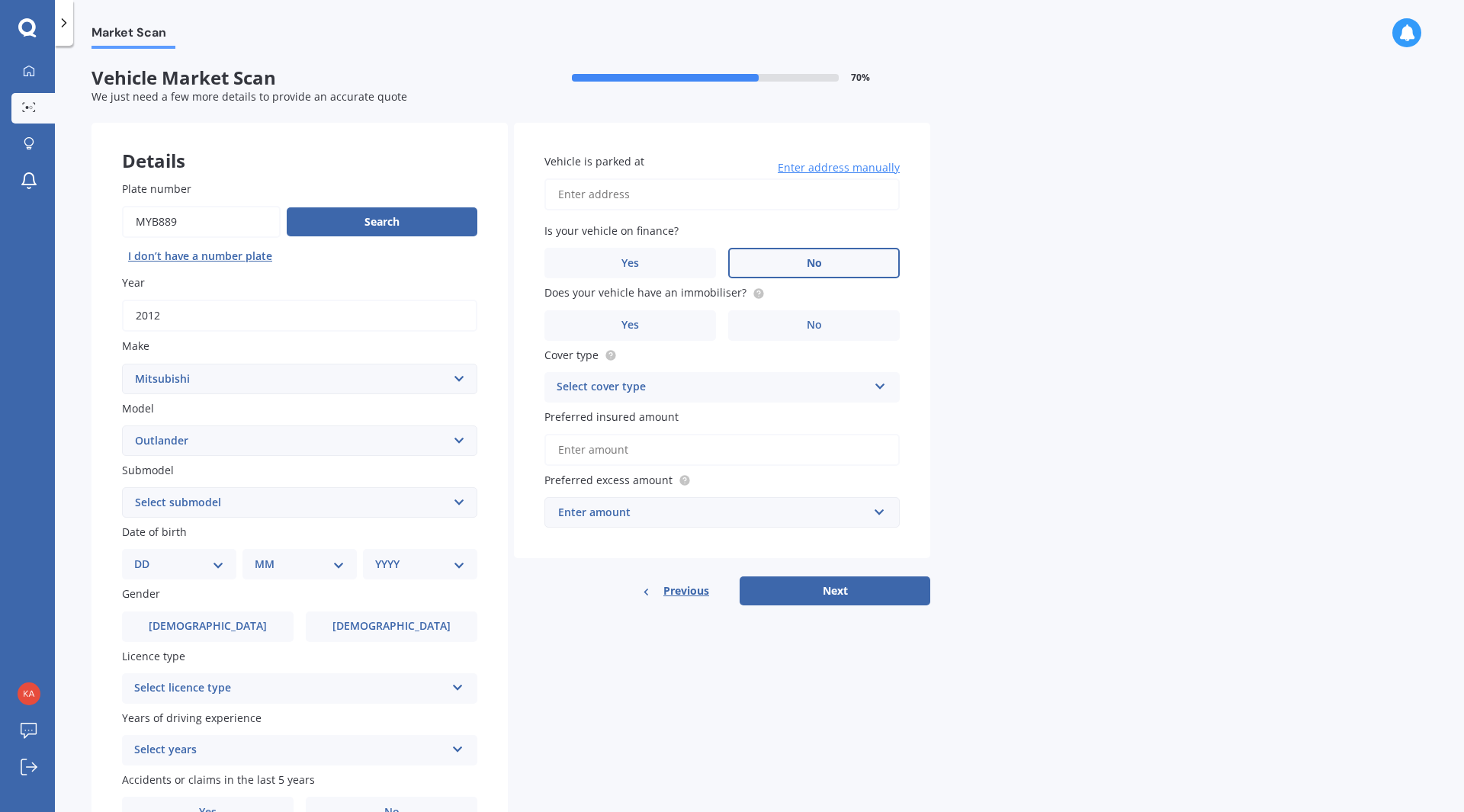
click at [825, 260] on label "No" at bounding box center [814, 263] width 171 height 31
click at [0, 0] on input "No" at bounding box center [0, 0] width 0 height 0
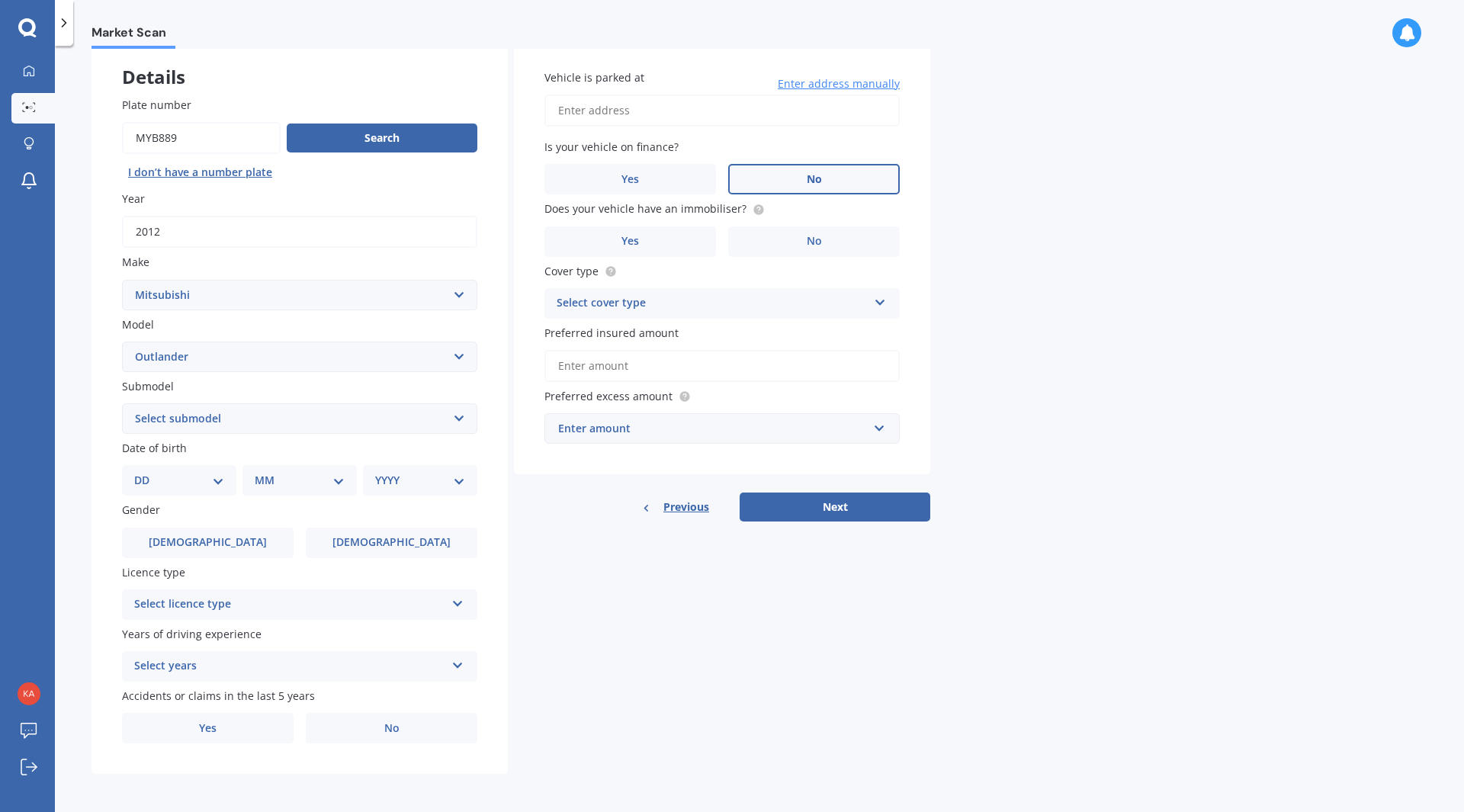
scroll to position [86, 0]
click at [190, 420] on select "Select submodel (All other) 2.4 Litre Station Wagon 3.0 Litre AWD 3.0 VRX Auto …" at bounding box center [299, 416] width 355 height 31
click at [190, 415] on select "Select submodel (All other) 2.4 Litre Station Wagon 3.0 Litre AWD 3.0 VRX Auto …" at bounding box center [299, 416] width 355 height 31
click at [211, 481] on select "DD 01 02 03 04 05 06 07 08 09 10 11 12 13 14 15 16 17 18 19 20 21 22 23 24 25 2…" at bounding box center [179, 479] width 90 height 16
drag, startPoint x: 203, startPoint y: 476, endPoint x: 205, endPoint y: 486, distance: 10.2
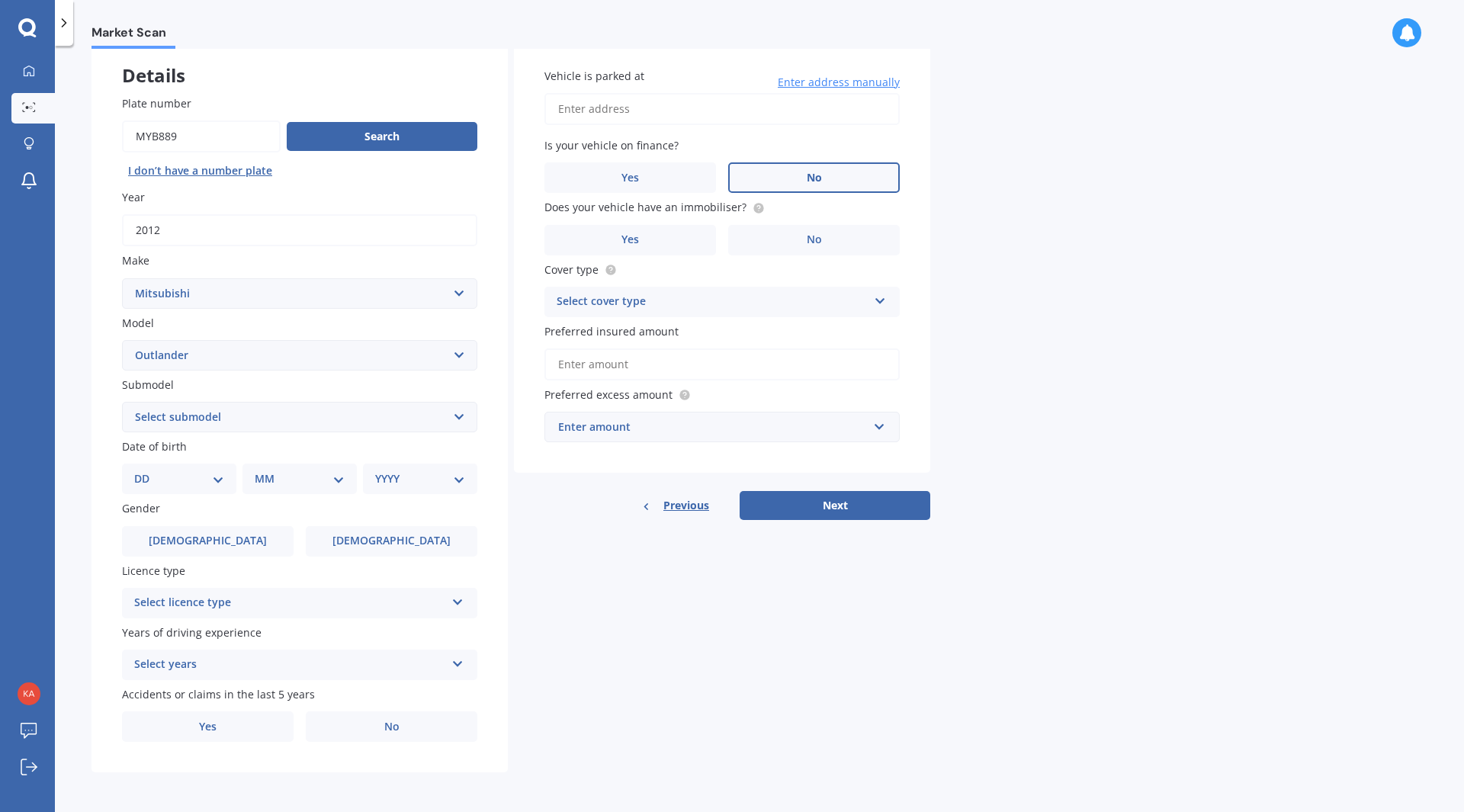
click at [205, 477] on select "DD 01 02 03 04 05 06 07 08 09 10 11 12 13 14 15 16 17 18 19 20 21 22 23 24 25 2…" at bounding box center [179, 479] width 90 height 16
select select "23"
click at [147, 471] on select "DD 01 02 03 04 05 06 07 08 09 10 11 12 13 14 15 16 17 18 19 20 21 22 23 24 25 2…" at bounding box center [179, 479] width 90 height 16
click at [277, 486] on select "MM 01 02 03 04 05 06 07 08 09 10 11 12" at bounding box center [303, 479] width 84 height 16
select select "06"
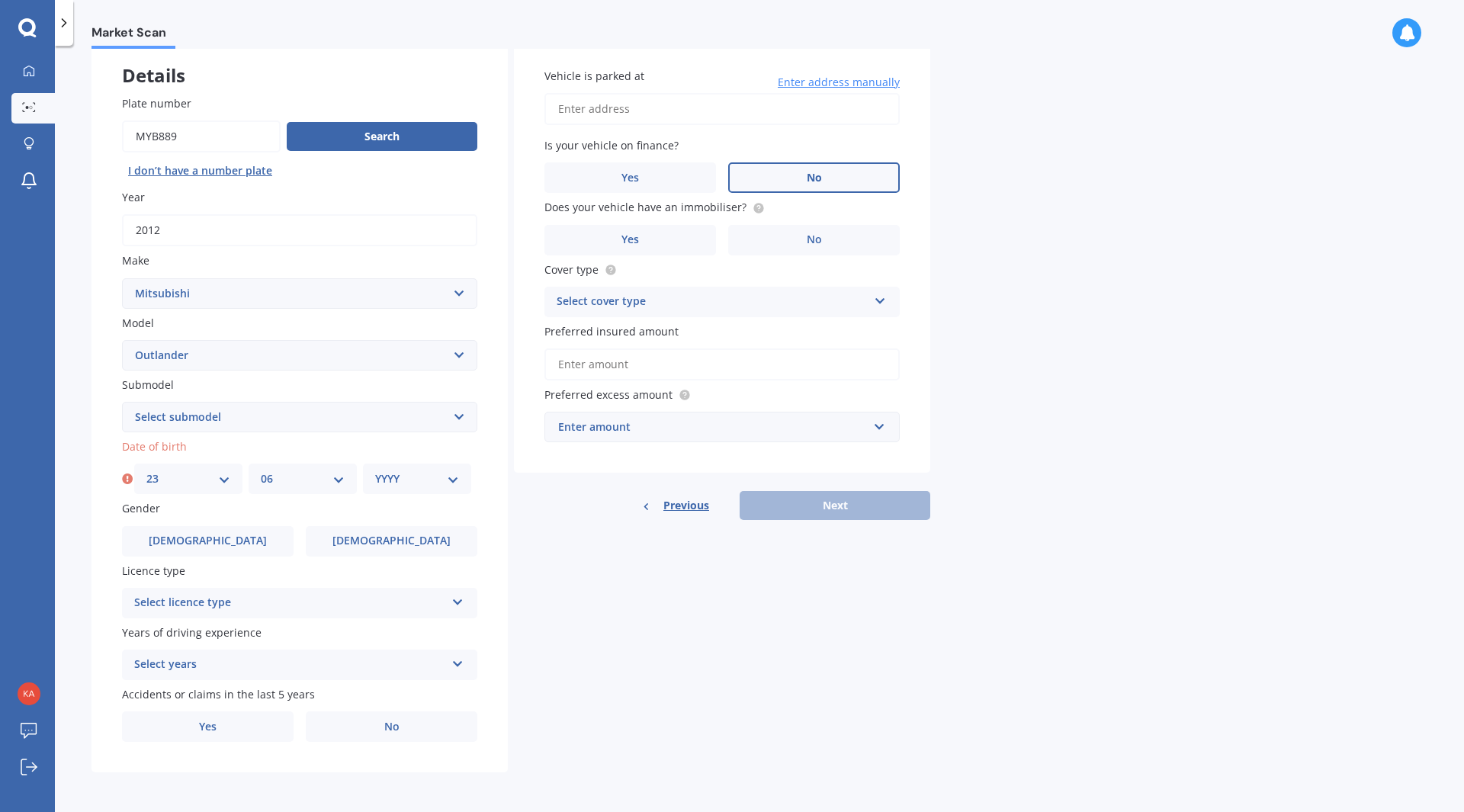
click at [260, 471] on select "MM 01 02 03 04 05 06 07 08 09 10 11 12" at bounding box center [303, 479] width 84 height 16
click at [449, 479] on select "YYYY 2025 2024 2023 2022 2021 2020 2019 2018 2017 2016 2015 2014 2013 2012 2011…" at bounding box center [417, 479] width 84 height 16
select select "1970"
click at [375, 471] on select "YYYY 2025 2024 2023 2022 2021 2020 2019 2018 2017 2016 2015 2014 2013 2012 2011…" at bounding box center [417, 479] width 84 height 16
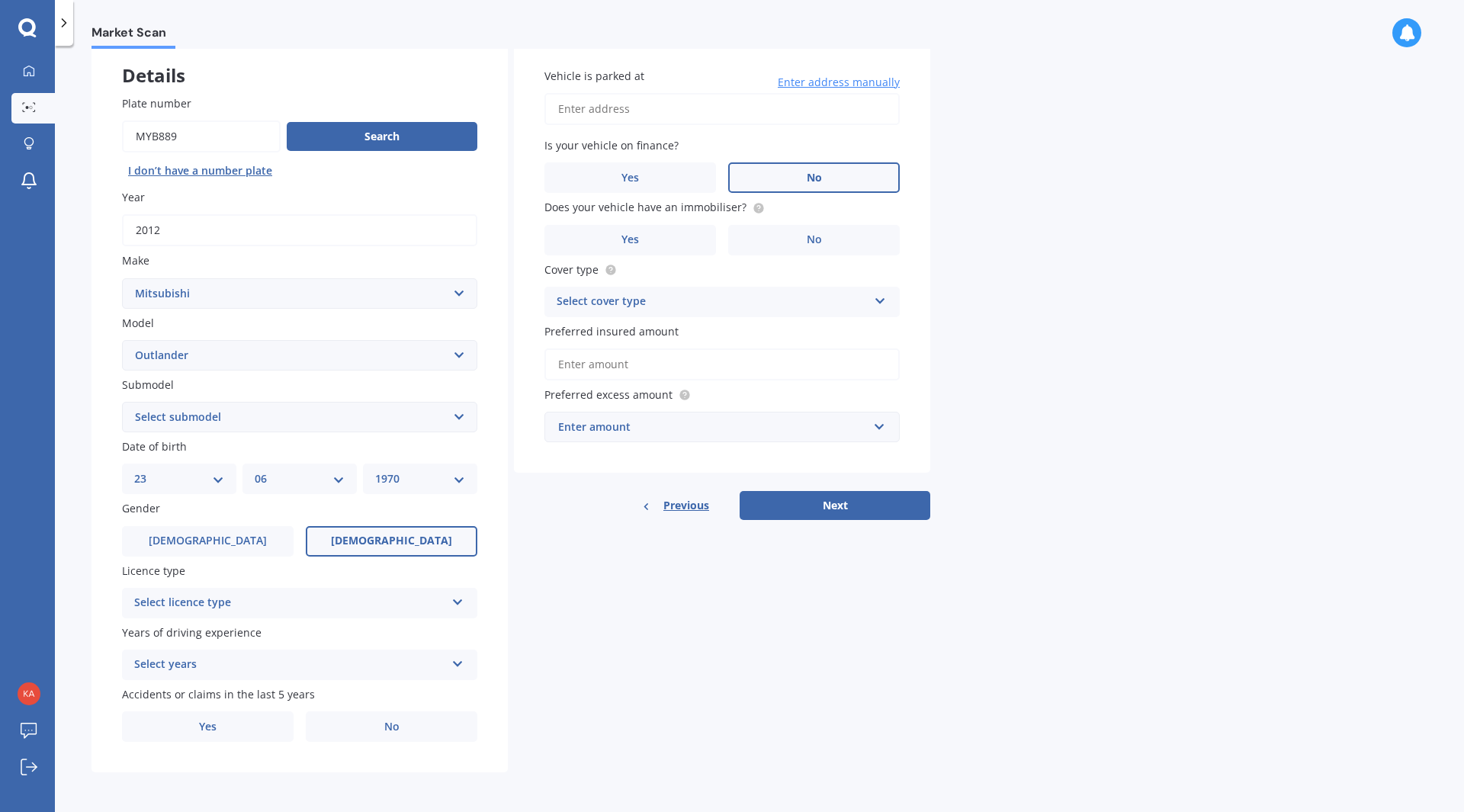
click at [377, 542] on span "[DEMOGRAPHIC_DATA]" at bounding box center [391, 541] width 121 height 13
click at [0, 0] on input "[DEMOGRAPHIC_DATA]" at bounding box center [0, 0] width 0 height 0
click at [462, 598] on icon at bounding box center [458, 598] width 13 height 11
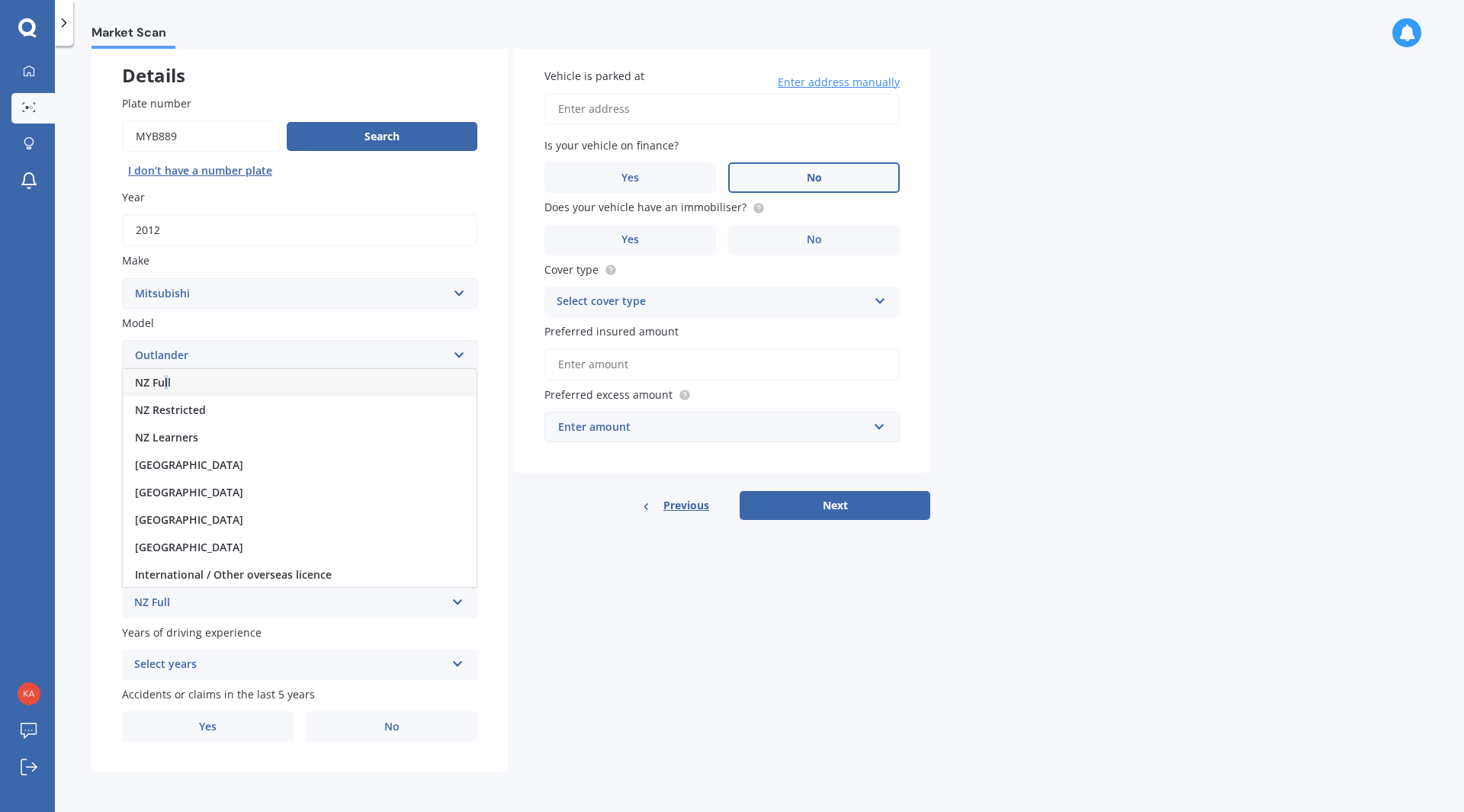
click at [167, 380] on span "NZ Full" at bounding box center [152, 383] width 35 height 15
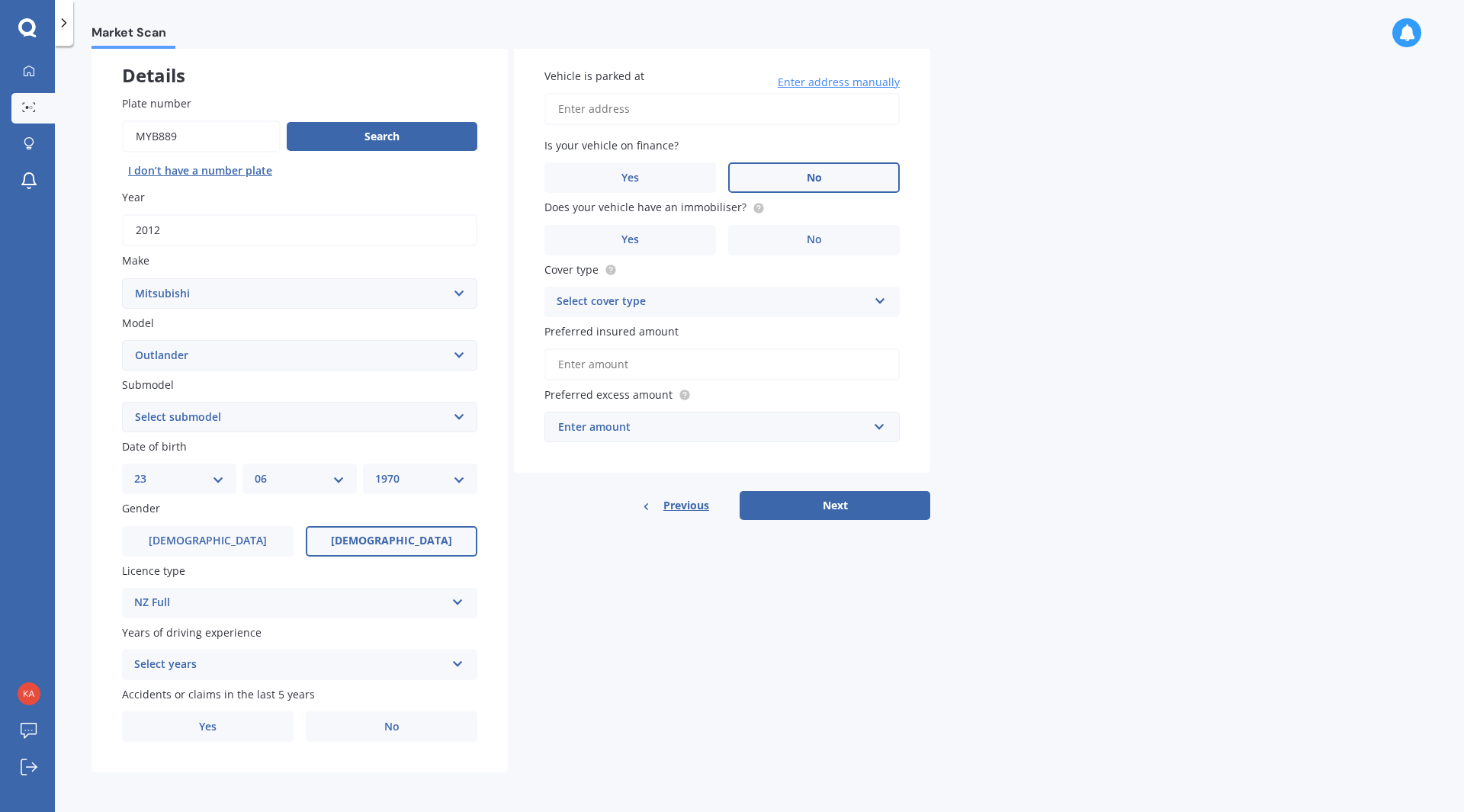
click at [461, 662] on icon at bounding box center [458, 660] width 13 height 11
click at [636, 711] on div "Details Plate number Search I don’t have a number plate Year [DATE] Make Select…" at bounding box center [510, 405] width 838 height 735
click at [460, 654] on div "5 or more years 5 or more years 4 years 3 years 2 years 1 year" at bounding box center [299, 664] width 355 height 31
click at [231, 522] on div "5 or more years" at bounding box center [299, 525] width 354 height 27
drag, startPoint x: 376, startPoint y: 725, endPoint x: 384, endPoint y: 725, distance: 8.0
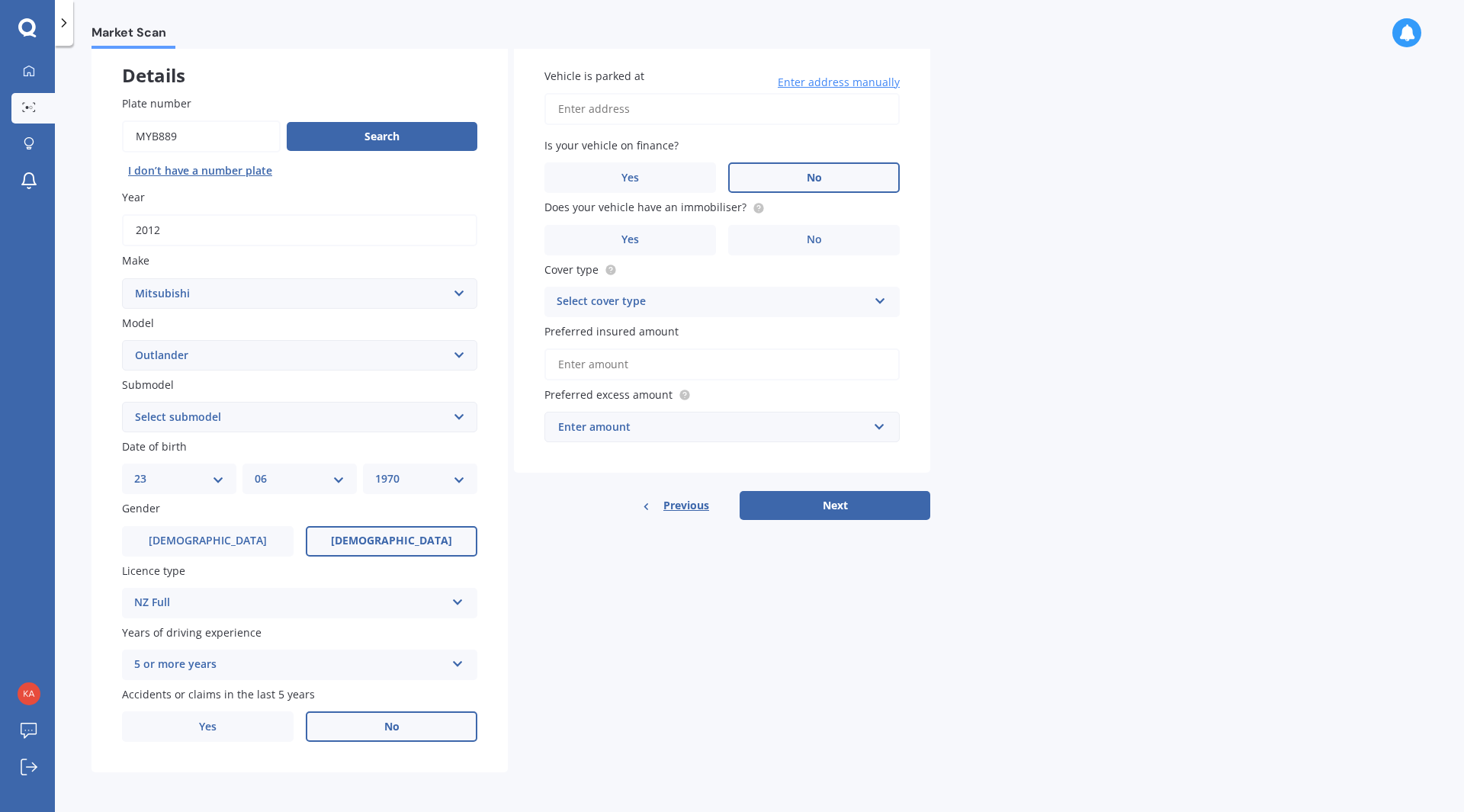
click at [379, 725] on label "No" at bounding box center [392, 726] width 171 height 31
click at [0, 0] on input "No" at bounding box center [0, 0] width 0 height 0
click at [875, 298] on icon at bounding box center [880, 298] width 13 height 11
click at [619, 327] on span "Comprehensive" at bounding box center [598, 331] width 81 height 15
click at [627, 365] on input "Preferred insured amount" at bounding box center [721, 364] width 355 height 32
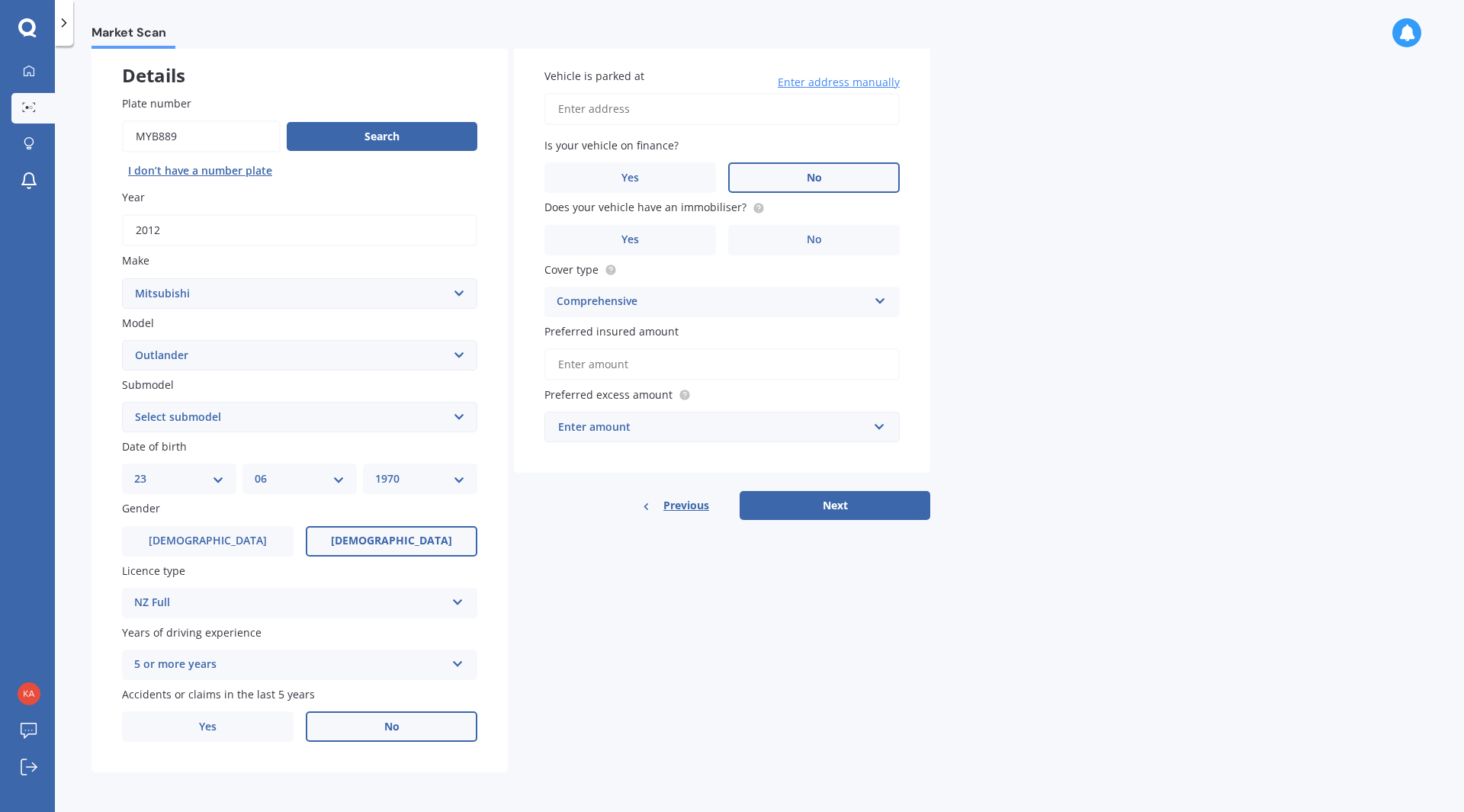
click at [603, 101] on input "Vehicle is parked at" at bounding box center [721, 109] width 355 height 32
drag, startPoint x: 617, startPoint y: 147, endPoint x: 625, endPoint y: 153, distance: 10.0
type input "[STREET_ADDRESS]"
click at [633, 174] on span "Yes" at bounding box center [631, 178] width 18 height 13
click at [0, 0] on input "Yes" at bounding box center [0, 0] width 0 height 0
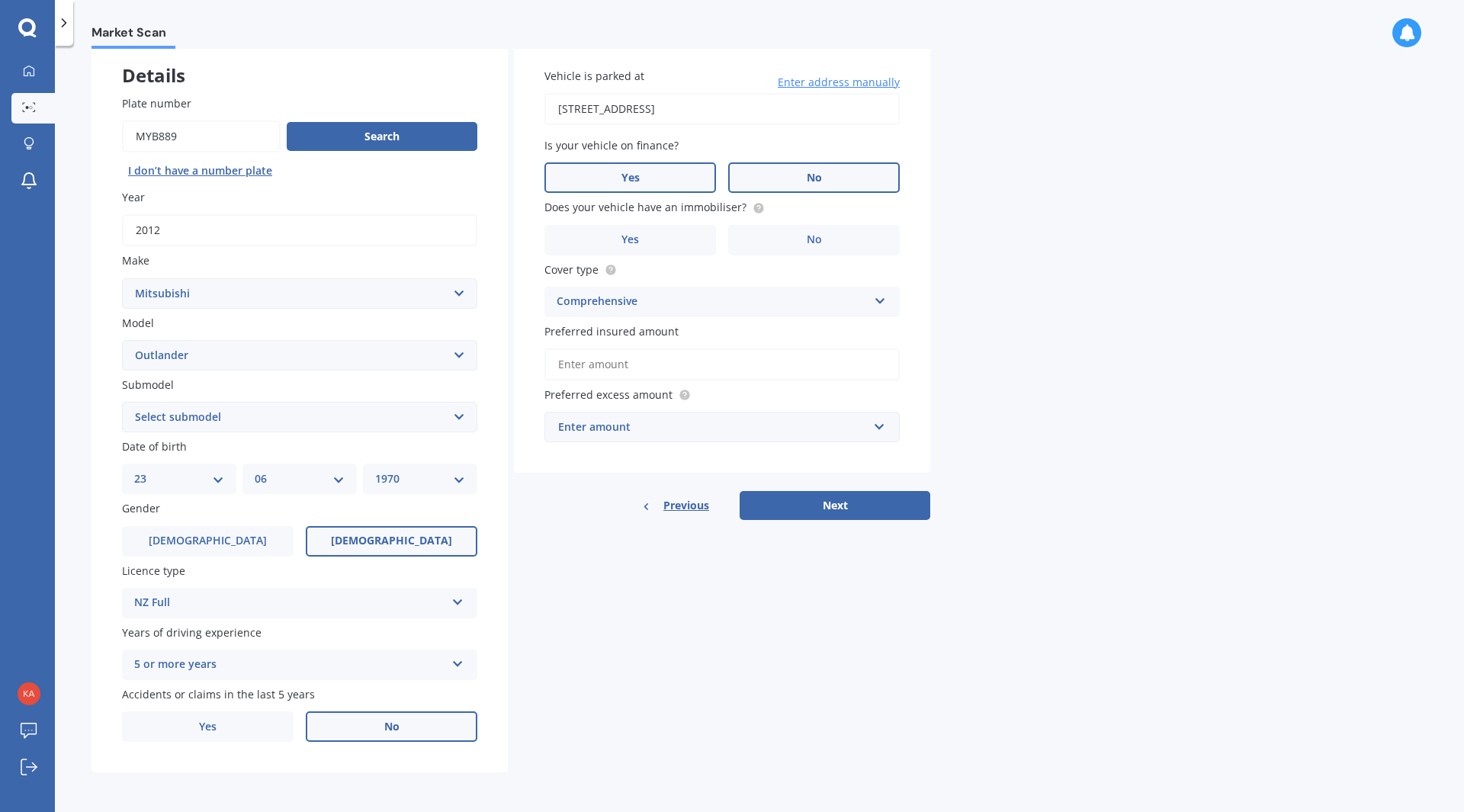
click at [815, 169] on label "No" at bounding box center [814, 177] width 171 height 31
click at [0, 0] on input "No" at bounding box center [0, 0] width 0 height 0
click at [804, 231] on label "No" at bounding box center [814, 240] width 171 height 31
click at [0, 0] on input "No" at bounding box center [0, 0] width 0 height 0
click at [719, 361] on input "Preferred insured amount" at bounding box center [721, 364] width 355 height 32
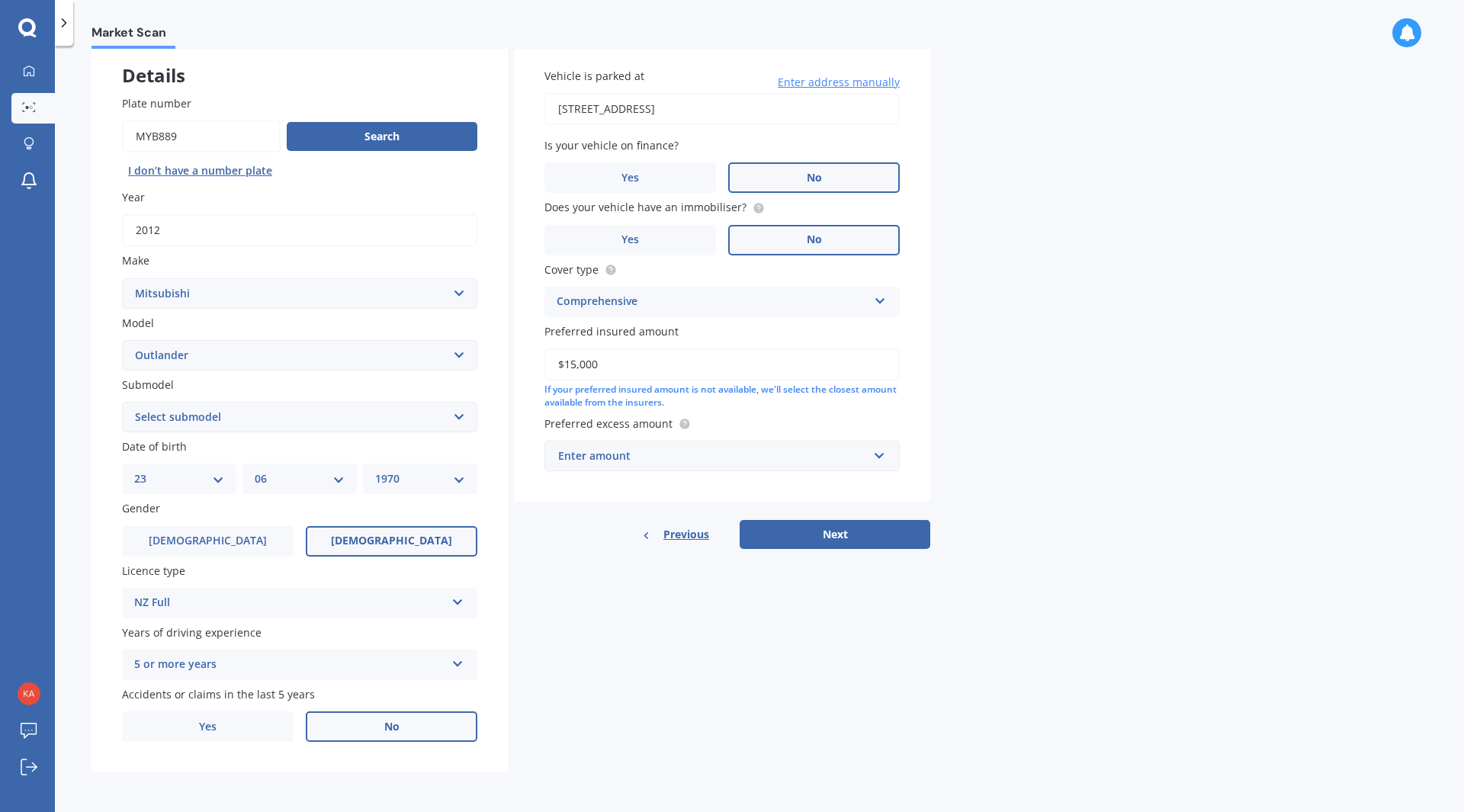
type input "$15,000"
click at [596, 460] on div "Enter amount" at bounding box center [712, 456] width 309 height 16
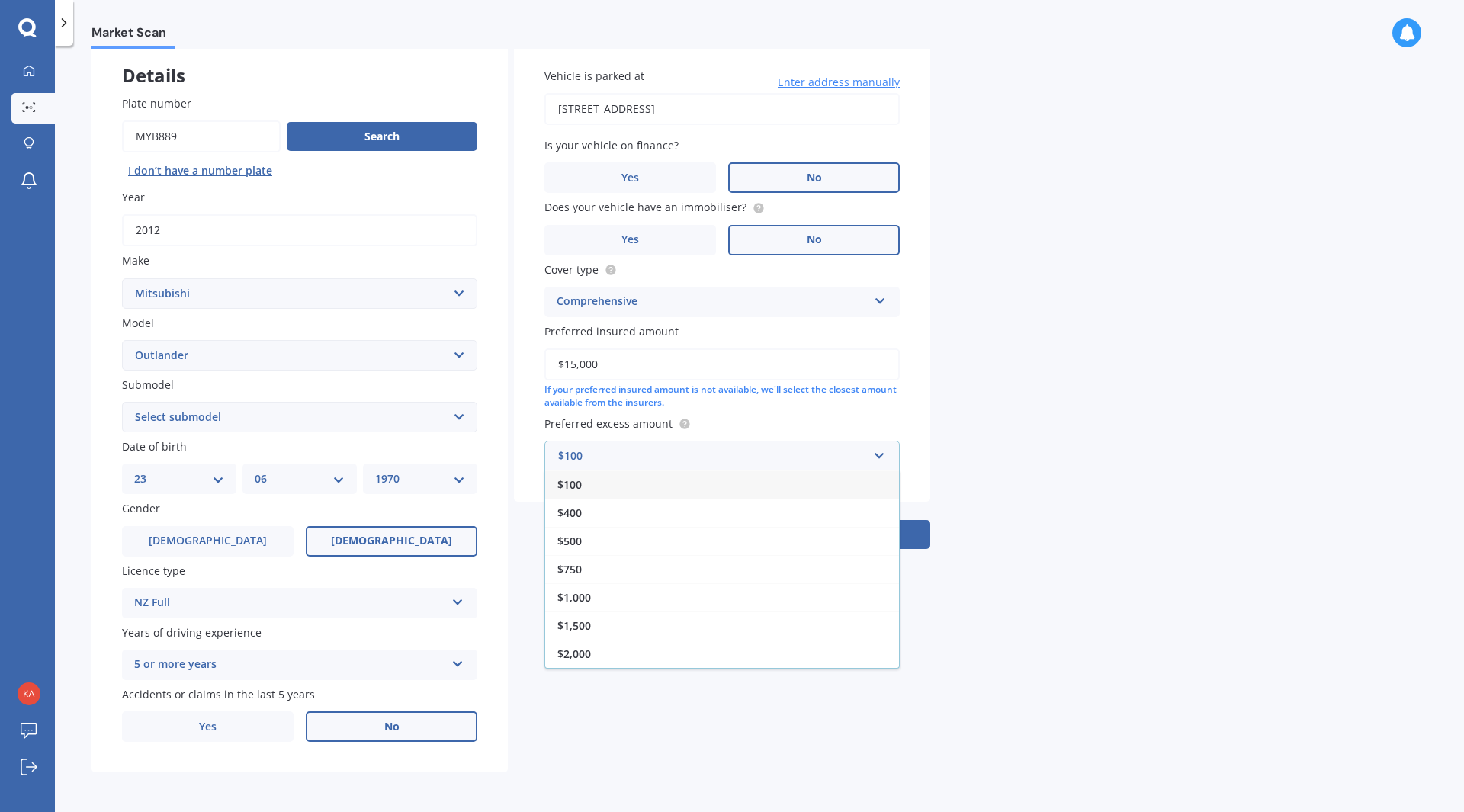
click at [608, 486] on div "$100" at bounding box center [721, 485] width 354 height 28
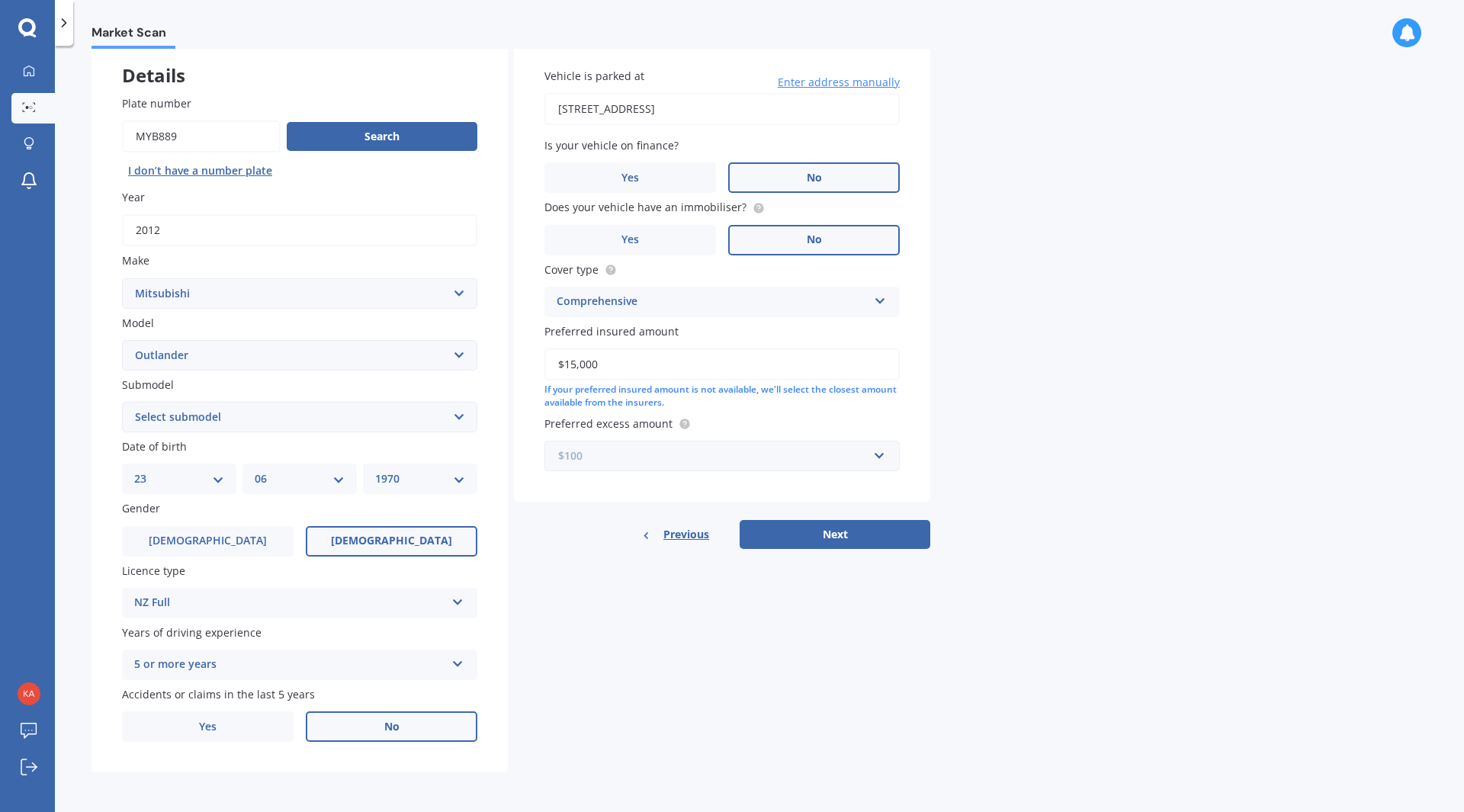
drag, startPoint x: 876, startPoint y: 450, endPoint x: 867, endPoint y: 444, distance: 10.8
click at [870, 445] on input "text" at bounding box center [716, 455] width 341 height 29
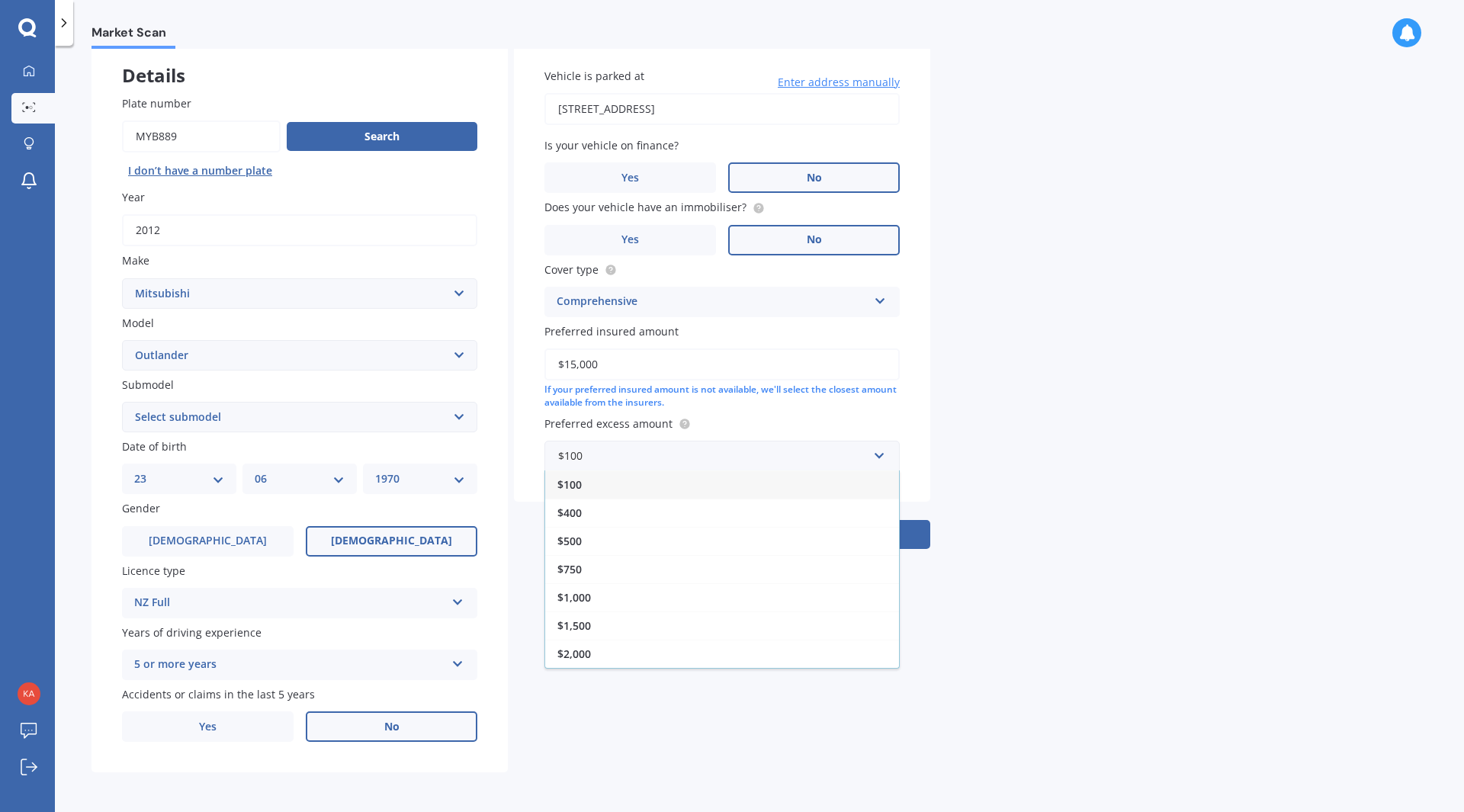
click at [575, 509] on span "$400" at bounding box center [570, 513] width 25 height 15
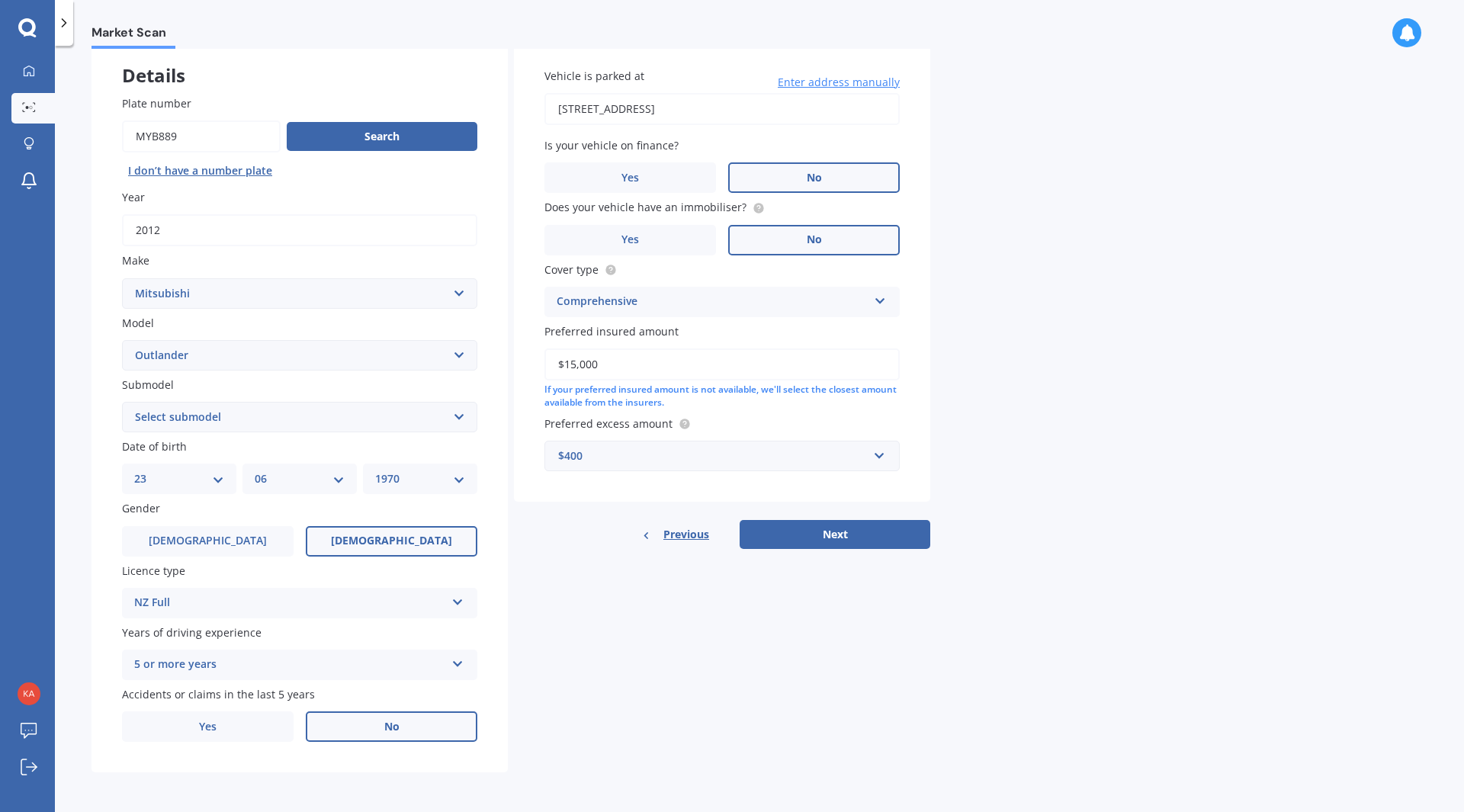
click at [820, 536] on button "Next" at bounding box center [834, 534] width 190 height 29
drag, startPoint x: 156, startPoint y: 412, endPoint x: 164, endPoint y: 408, distance: 8.9
click at [157, 411] on select "Select submodel (All other) 2.4 Litre Station Wagon 3.0 Litre AWD 3.0 VRX Auto …" at bounding box center [299, 416] width 355 height 31
select select "(ALL OTHER)"
click at [122, 401] on select "Select submodel (All other) 2.4 Litre Station Wagon 3.0 Litre AWD 3.0 VRX Auto …" at bounding box center [299, 416] width 355 height 31
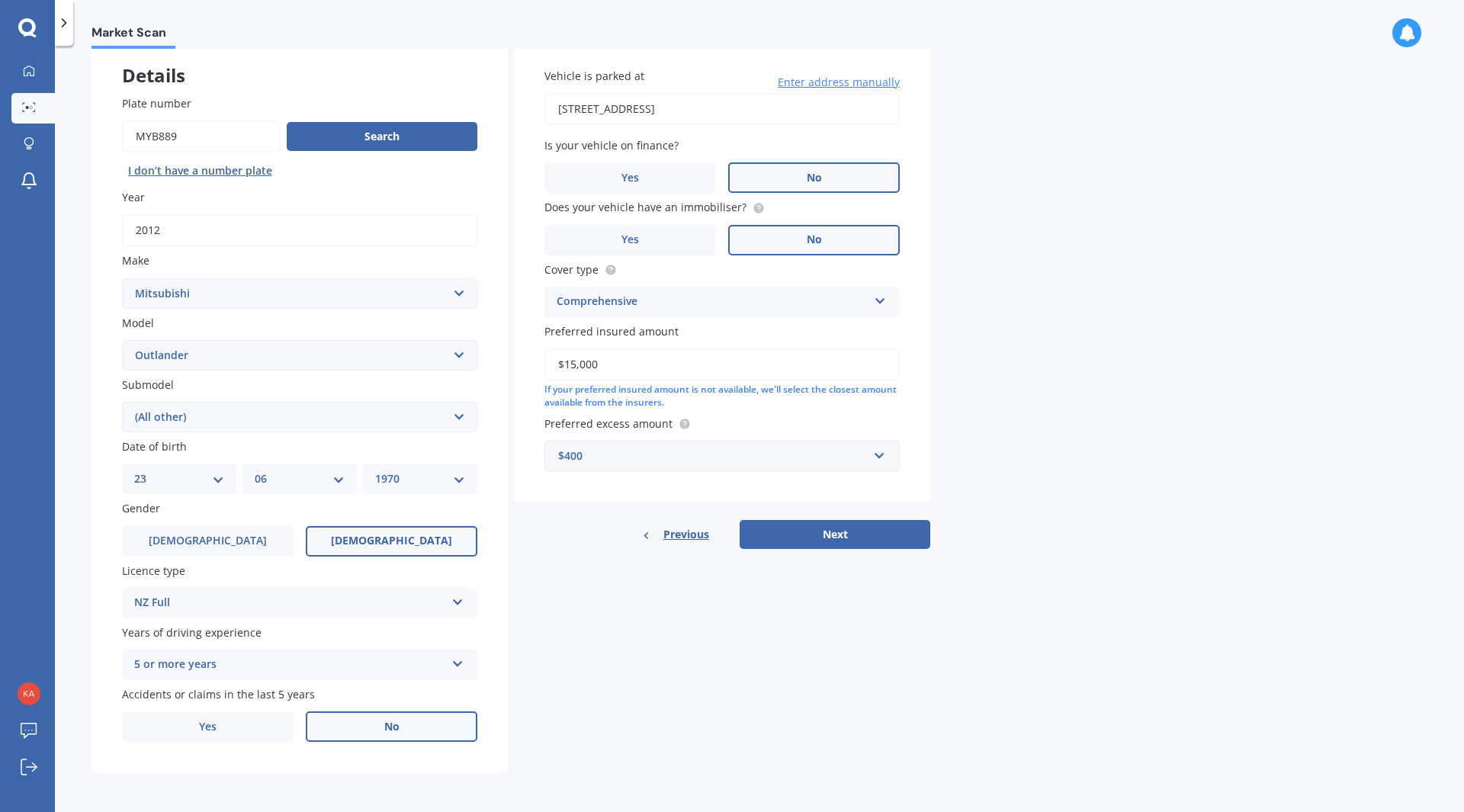
click at [819, 532] on button "Next" at bounding box center [834, 534] width 190 height 29
select select "23"
select select "06"
select select "1970"
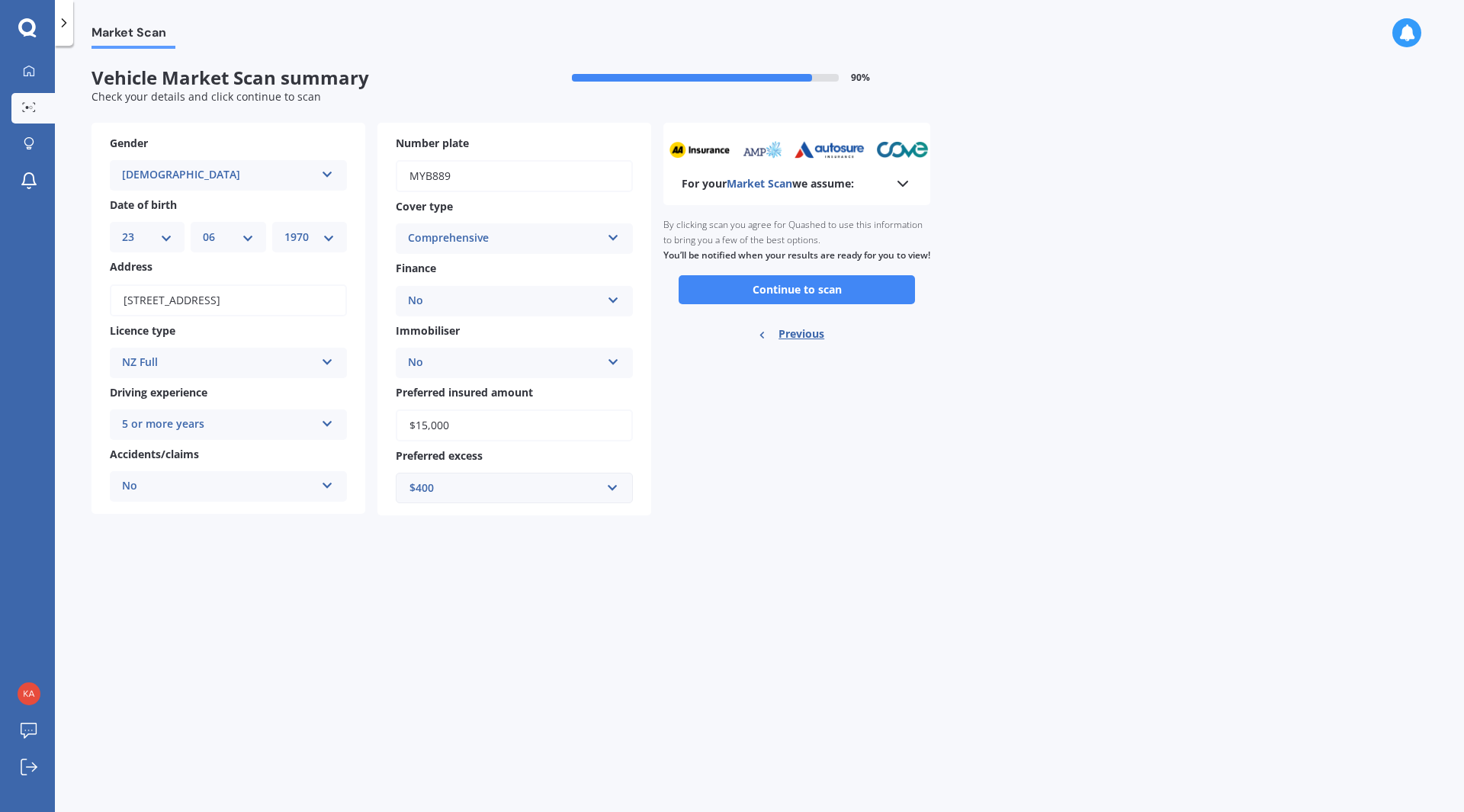
scroll to position [0, 0]
click at [744, 293] on button "Continue to scan" at bounding box center [796, 289] width 237 height 29
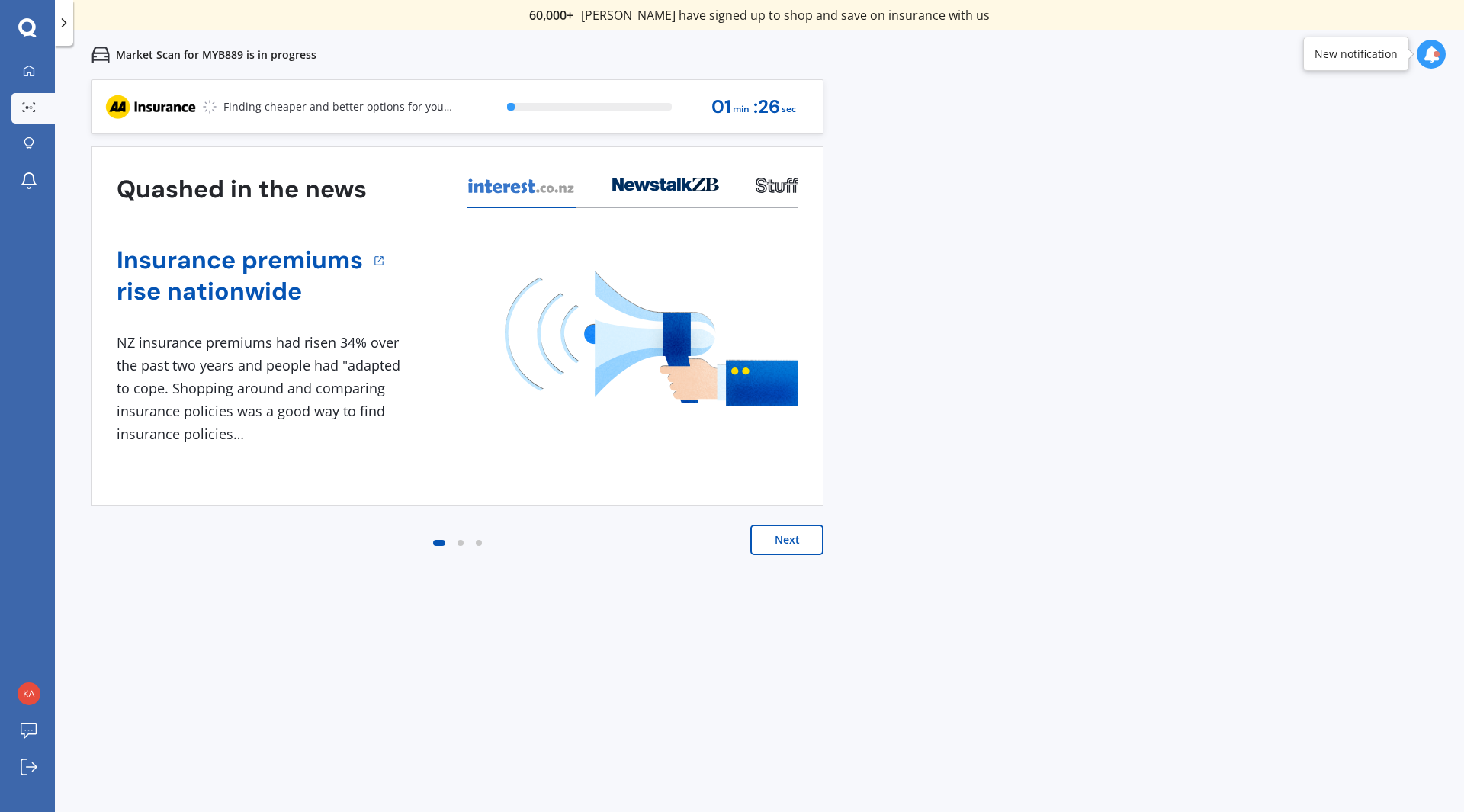
click at [786, 529] on button "Next" at bounding box center [786, 539] width 73 height 31
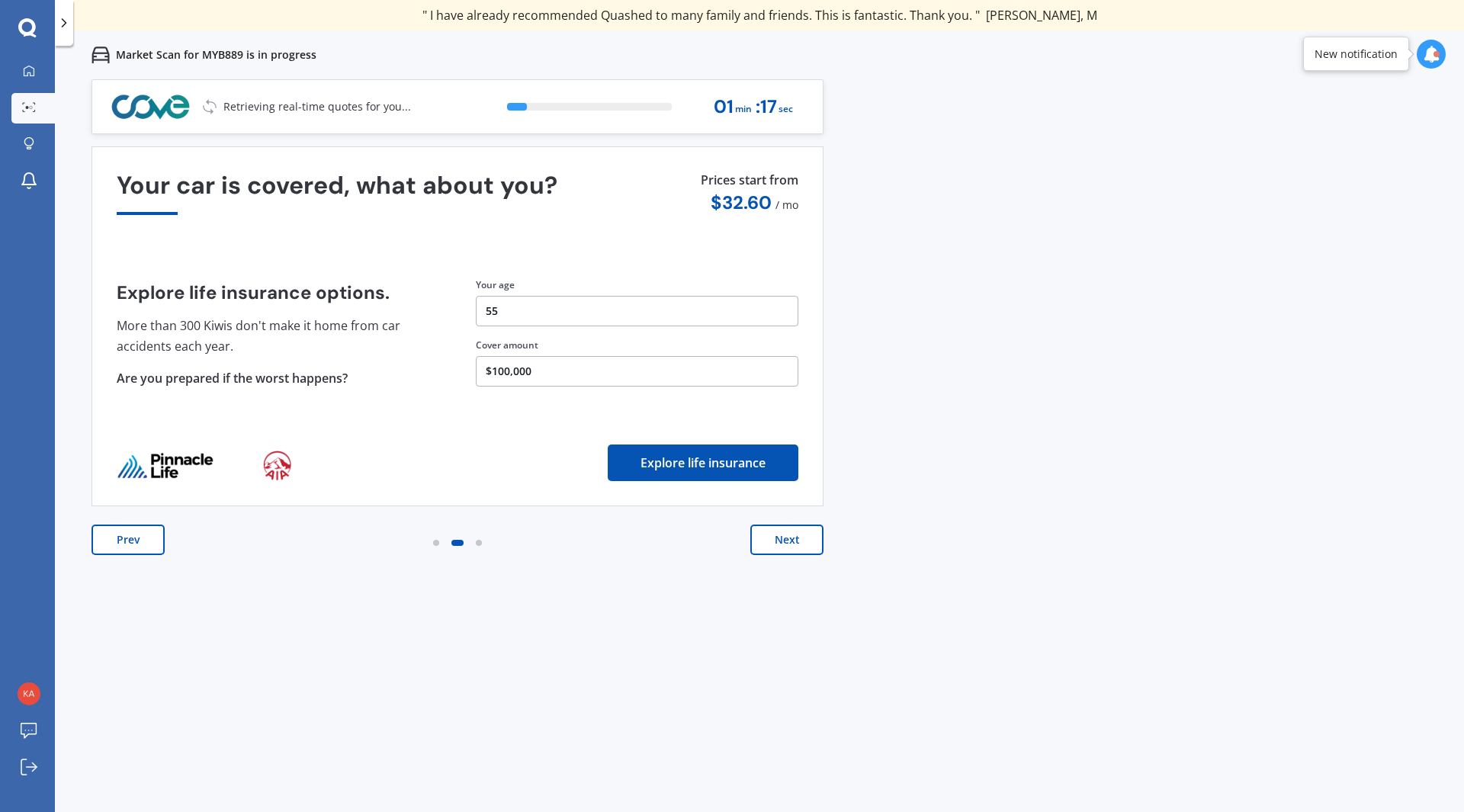
drag, startPoint x: 772, startPoint y: 543, endPoint x: 780, endPoint y: 548, distance: 9.4
click at [775, 545] on button "Next" at bounding box center [786, 539] width 73 height 31
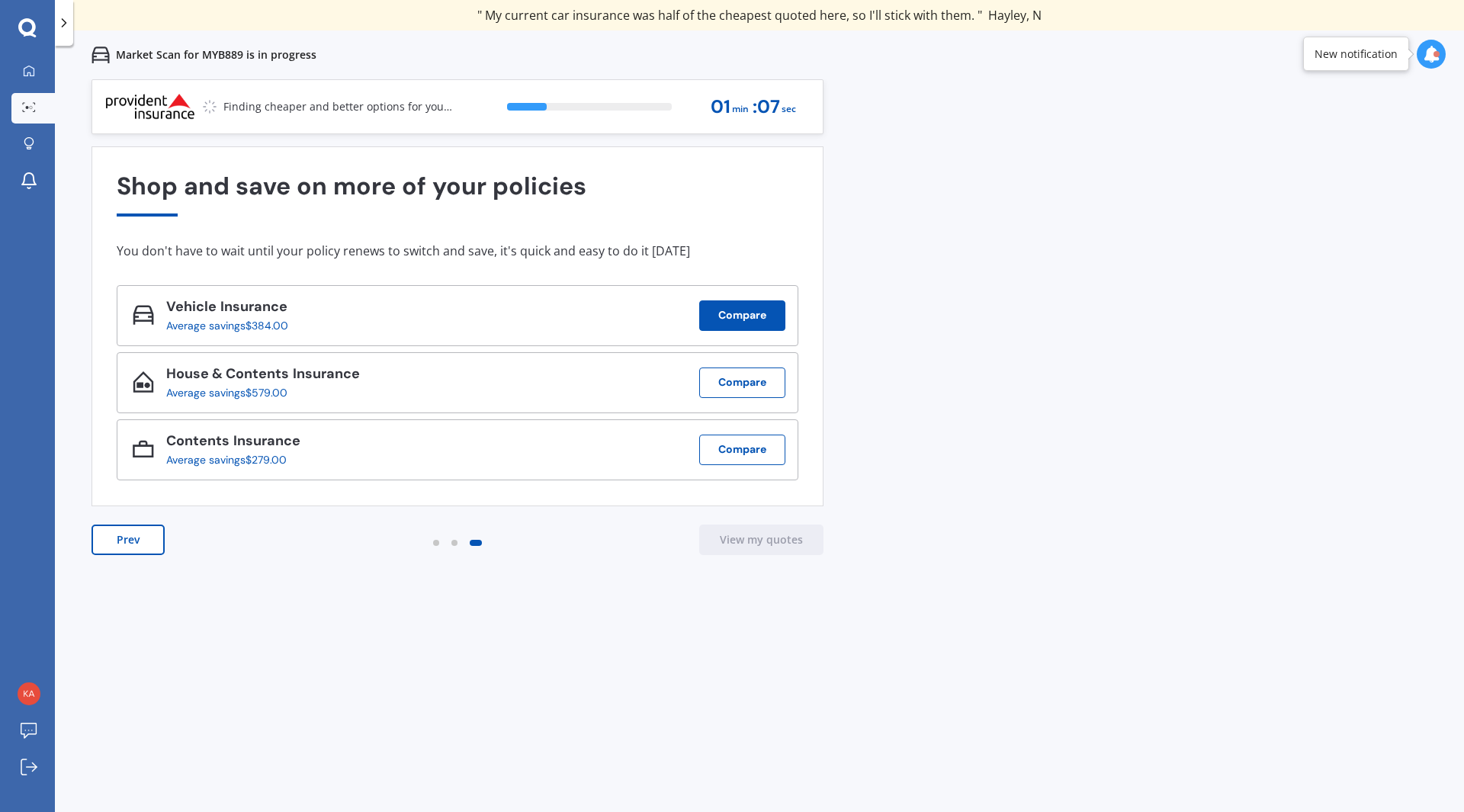
click at [758, 317] on button "Compare" at bounding box center [742, 315] width 86 height 31
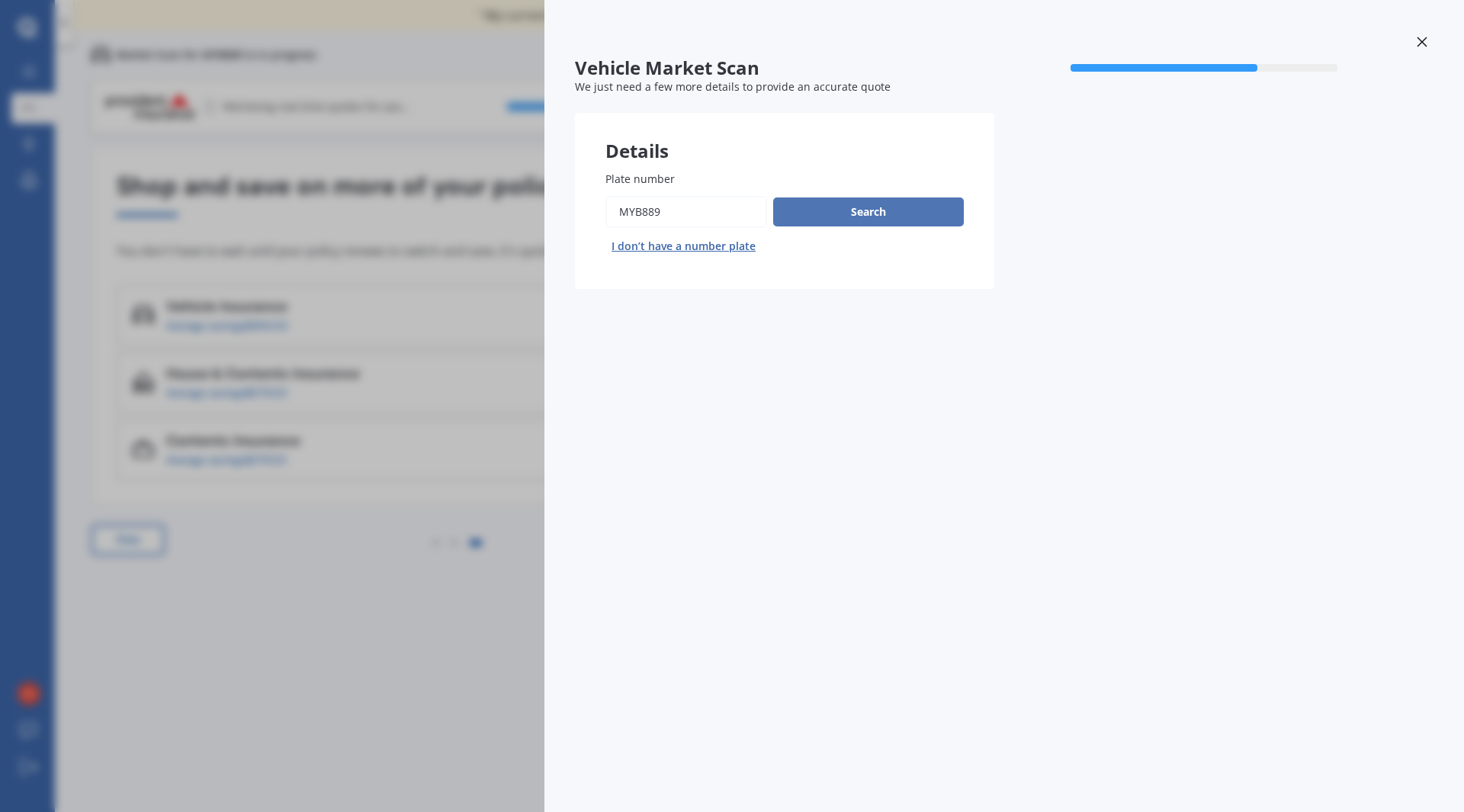
click at [854, 218] on button "Search" at bounding box center [868, 212] width 190 height 29
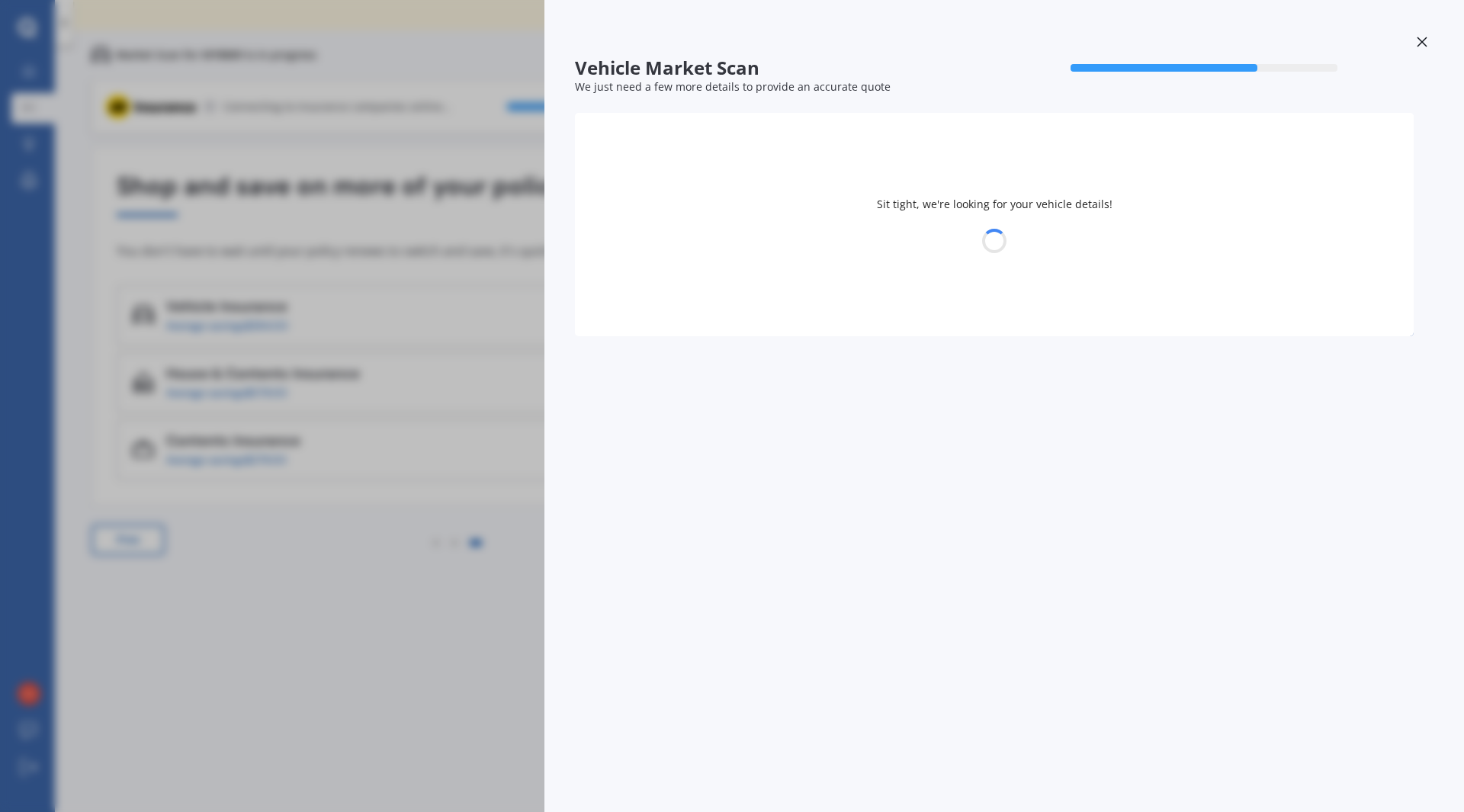
select select "MITSUBISHI"
select select "OUTLANDER"
select select "23"
select select "06"
select select "1970"
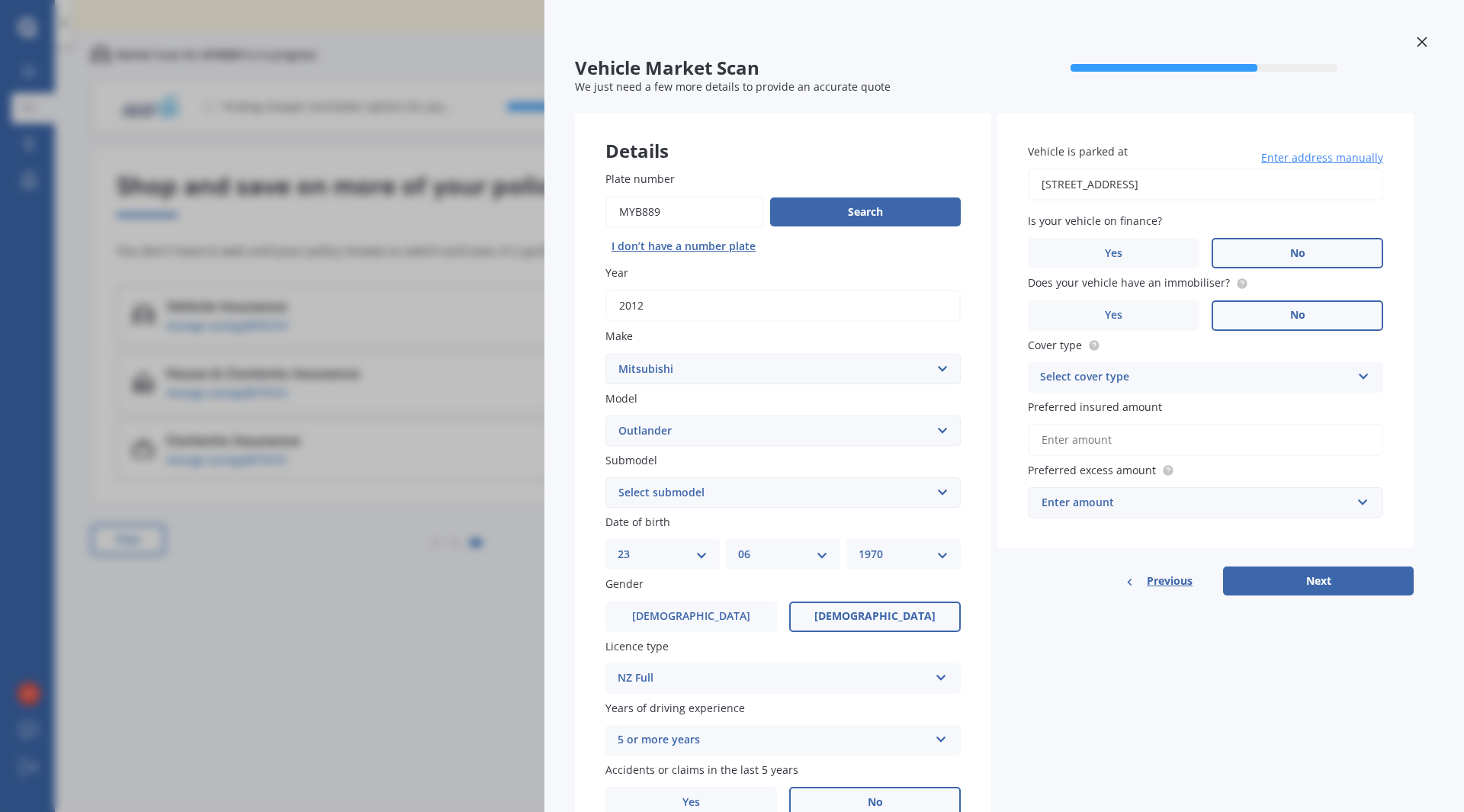
click at [453, 275] on div "Vehicle Market Scan 70 % We just need a few more details to provide an accurate…" at bounding box center [732, 406] width 1464 height 812
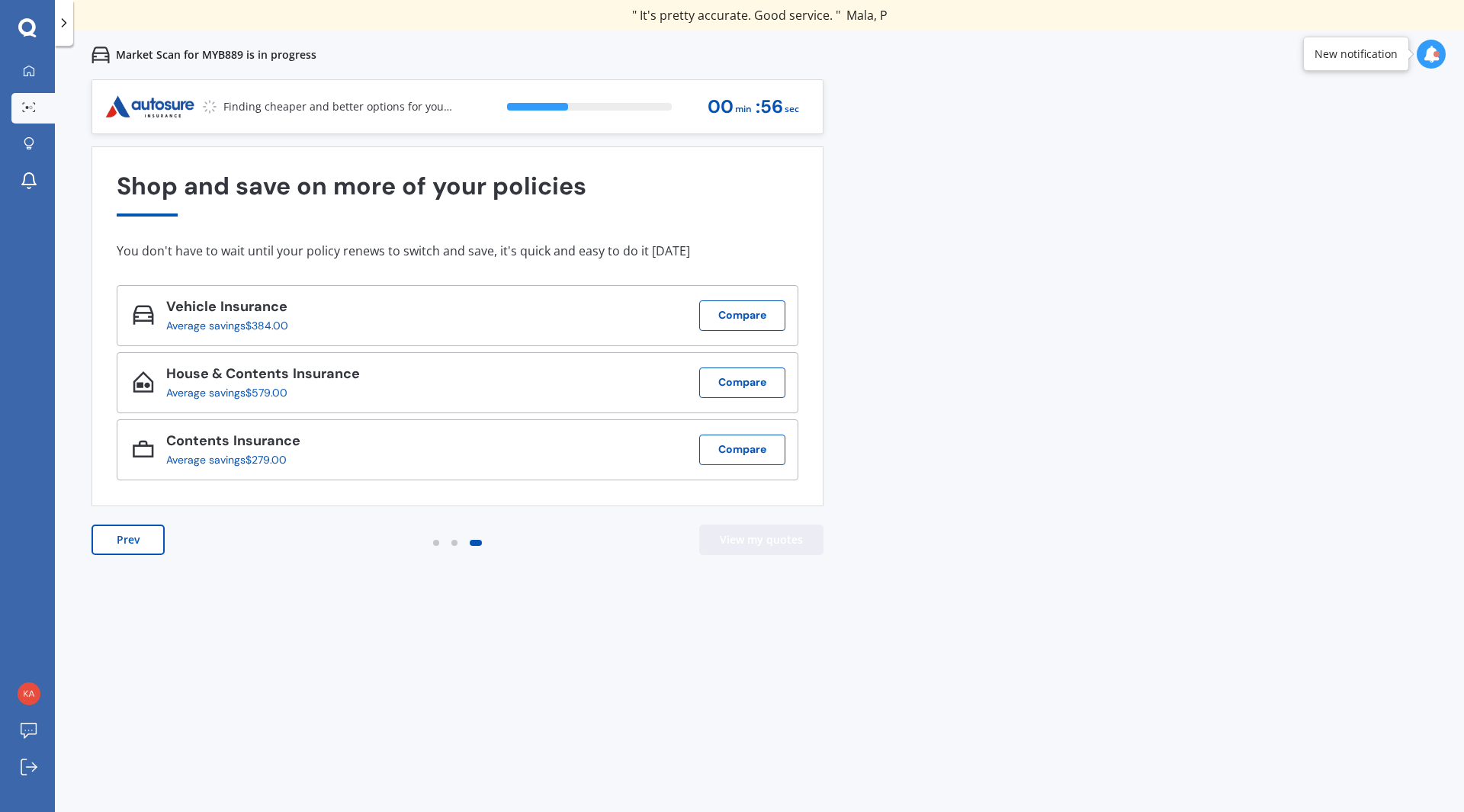
click at [751, 545] on button "View my quotes" at bounding box center [761, 539] width 124 height 31
click at [750, 537] on button "View my quotes" at bounding box center [761, 539] width 124 height 31
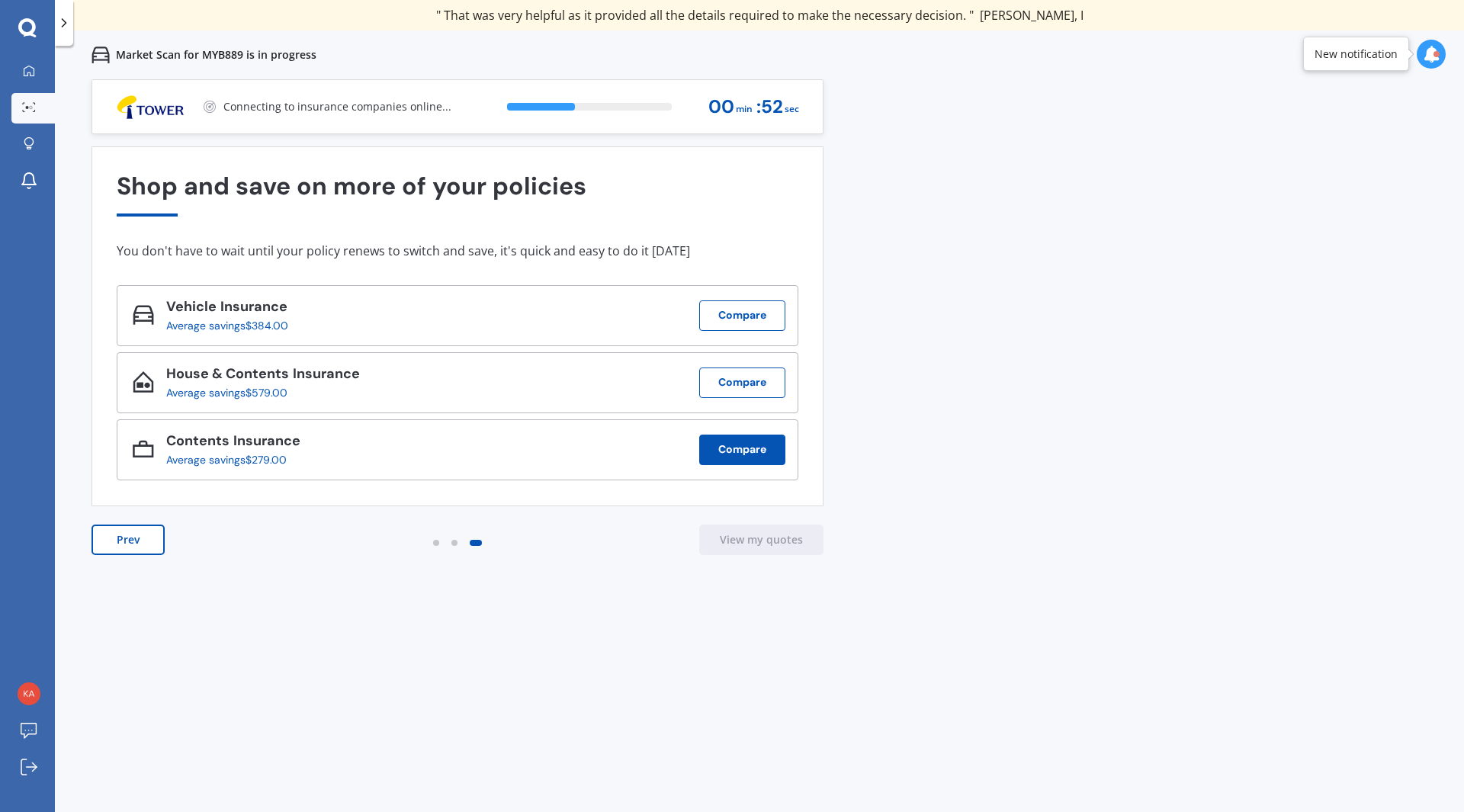
click at [746, 451] on button "Compare" at bounding box center [742, 449] width 86 height 31
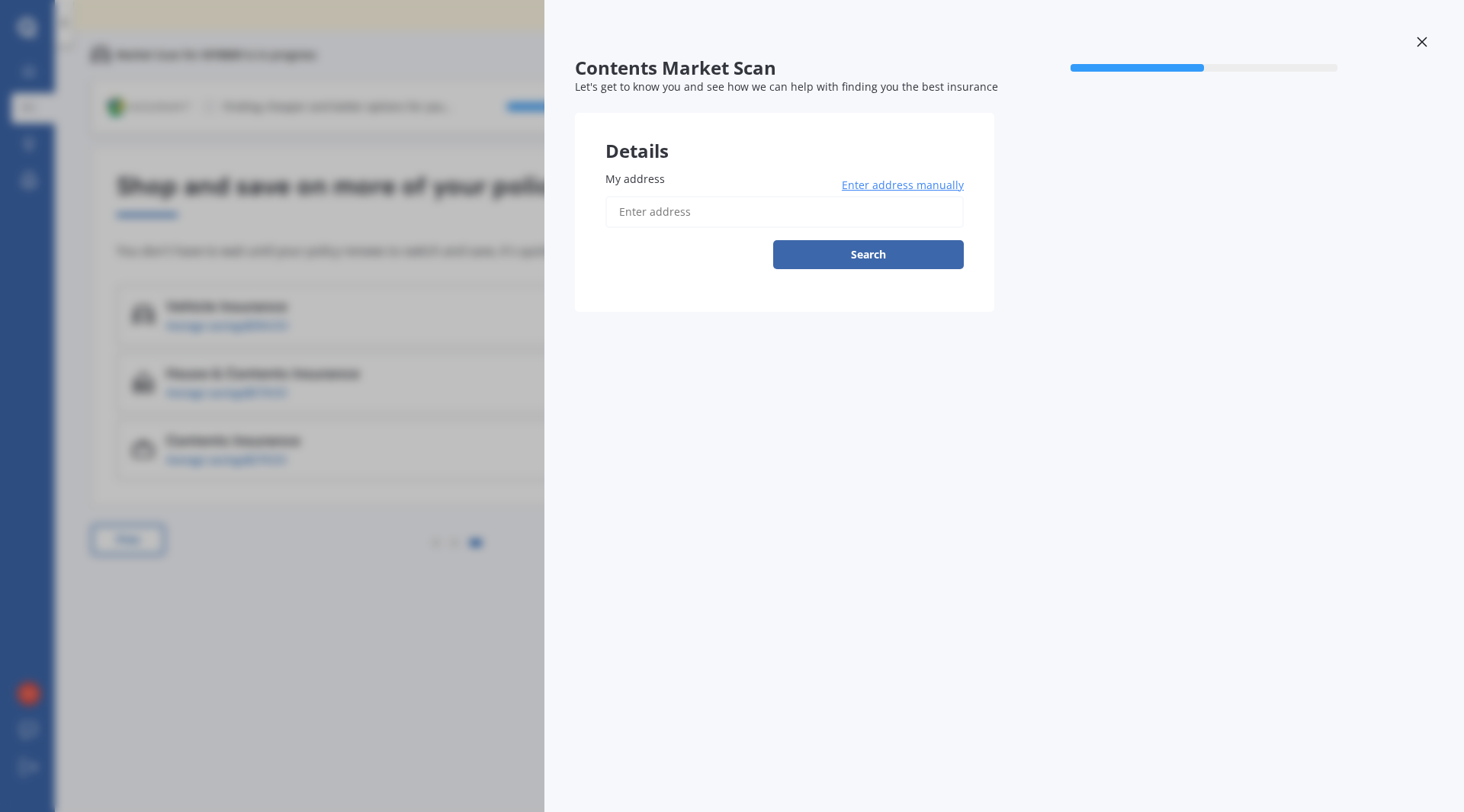
click at [638, 204] on input "My address" at bounding box center [784, 212] width 359 height 32
type input "[STREET_ADDRESS]"
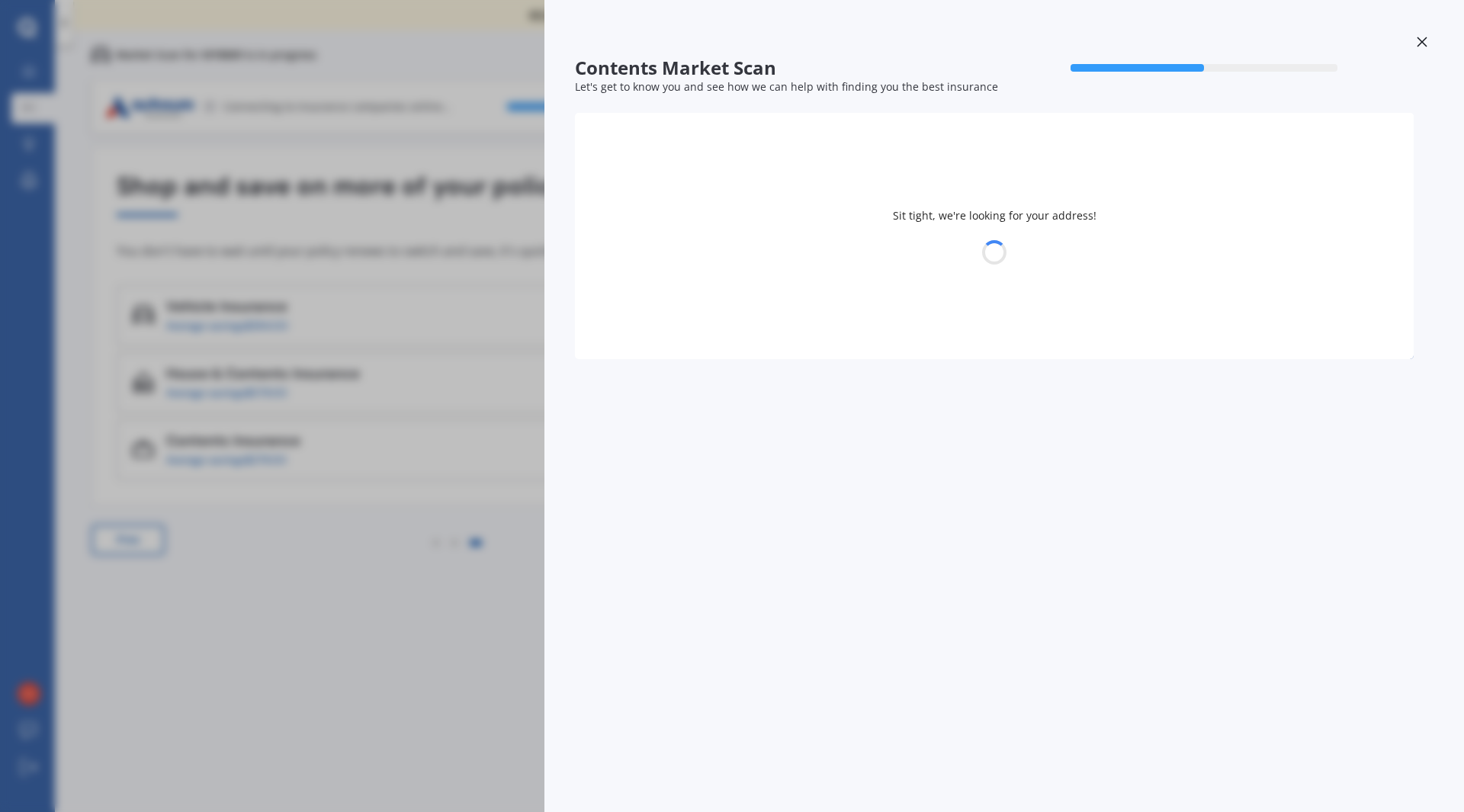
select select "23"
select select "06"
select select "1970"
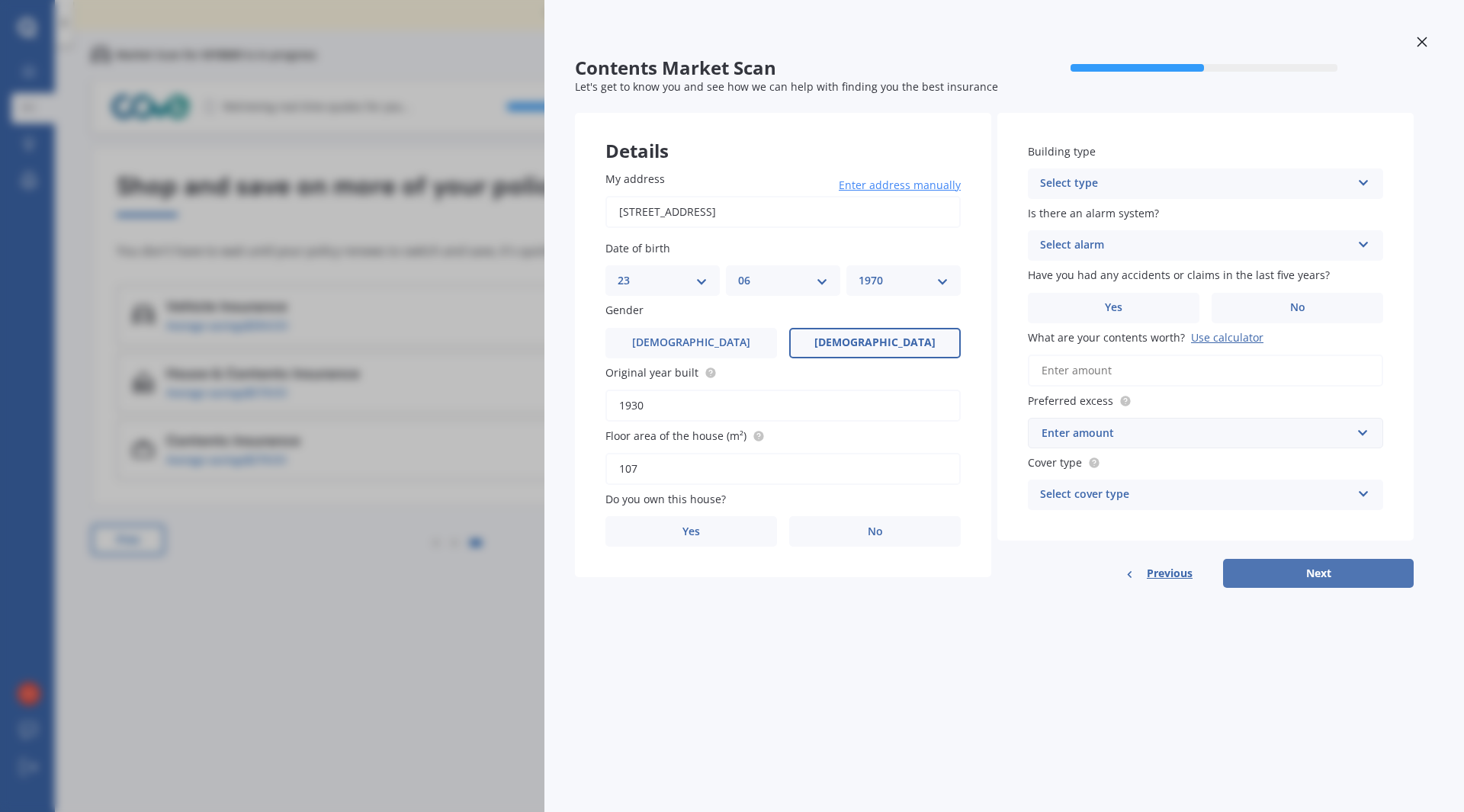
click at [1333, 577] on button "Next" at bounding box center [1317, 573] width 190 height 29
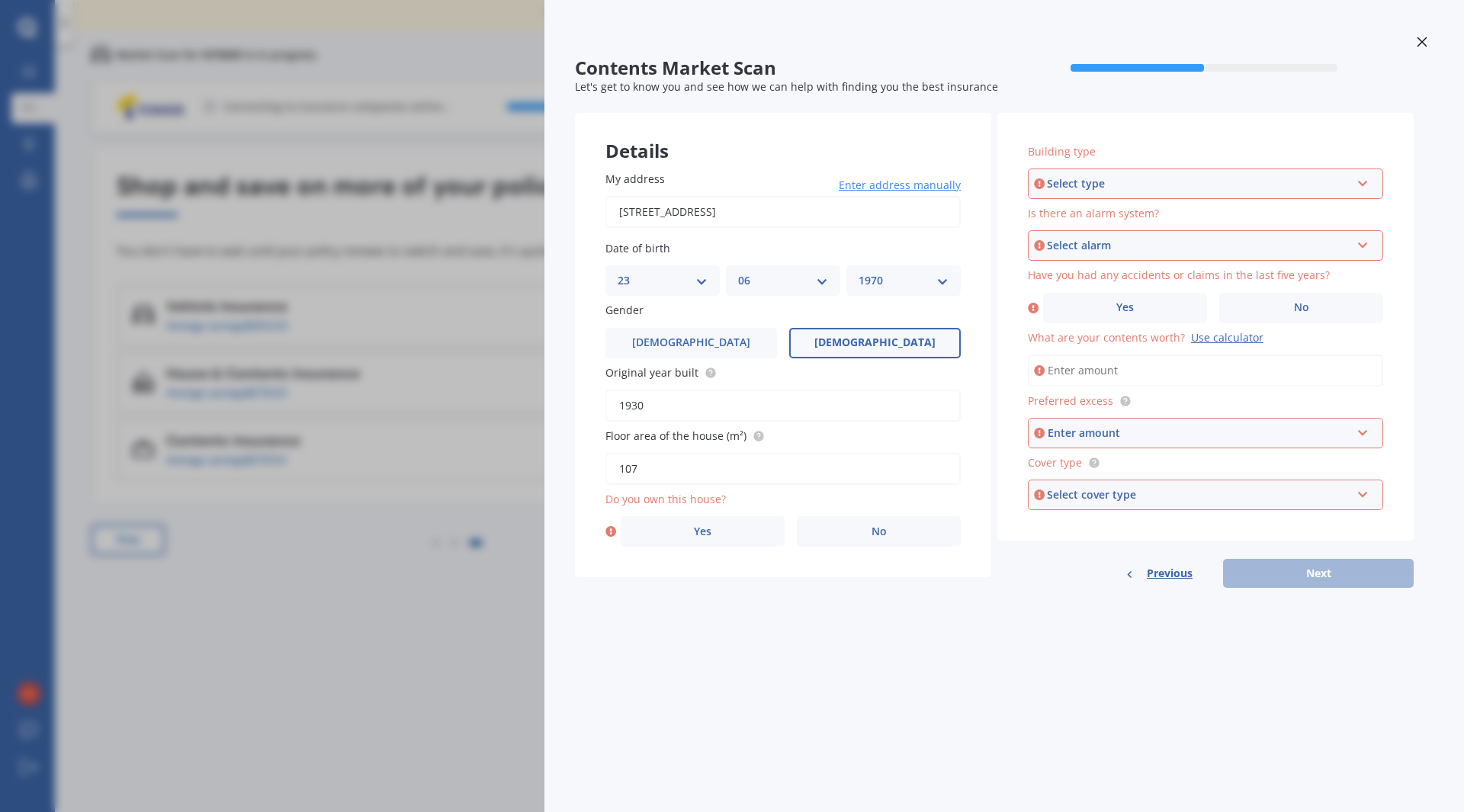
click at [1336, 589] on form "Contents Market Scan 50 % Let's get to know you and see how we can help with fi…" at bounding box center [993, 328] width 838 height 542
drag, startPoint x: 66, startPoint y: 268, endPoint x: 87, endPoint y: 279, distance: 23.7
click at [87, 279] on div "Contents Market Scan 50 % Let's get to know you and see how we can help with fi…" at bounding box center [732, 406] width 1464 height 812
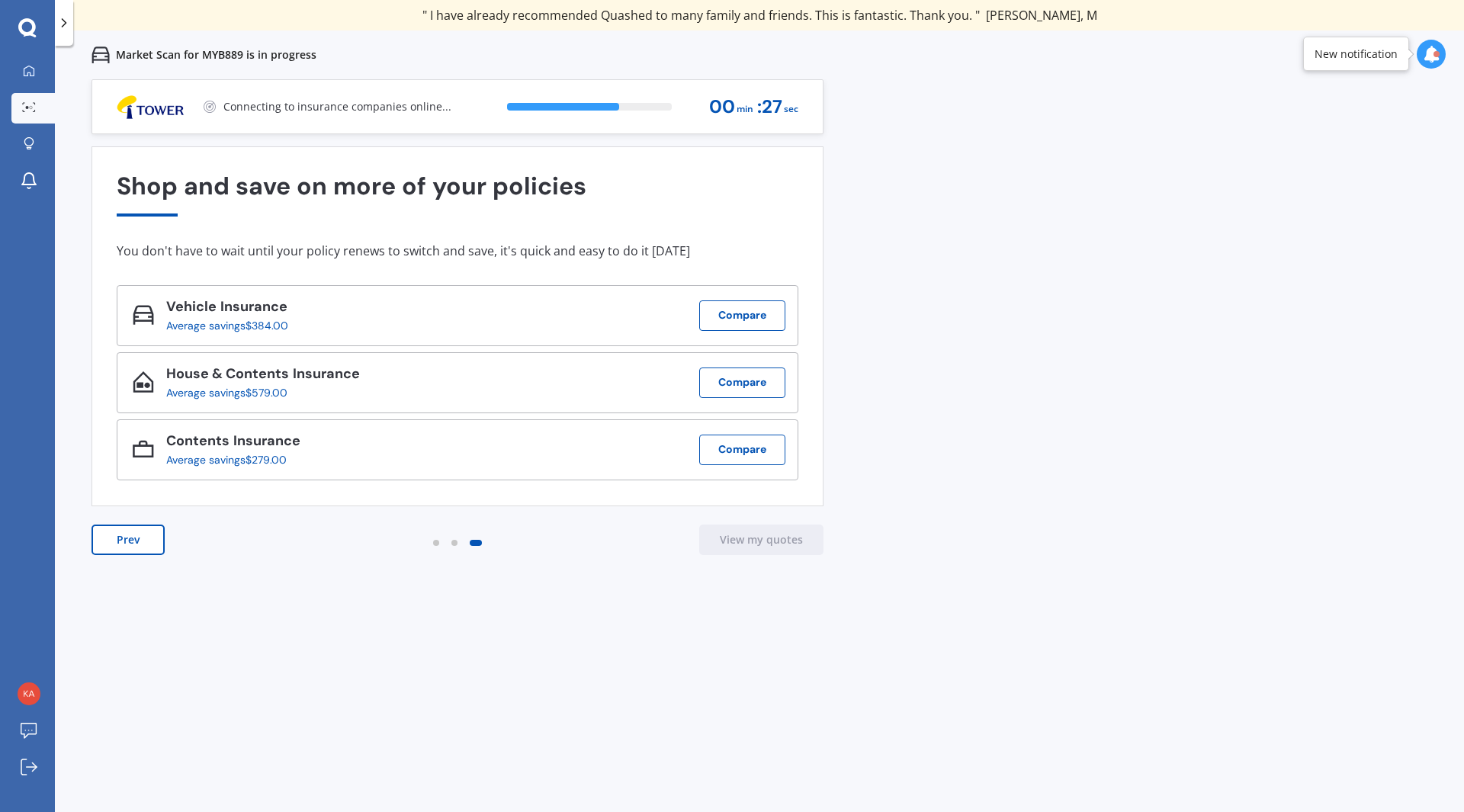
click at [237, 328] on div "Average savings $384.00" at bounding box center [228, 325] width 122 height 12
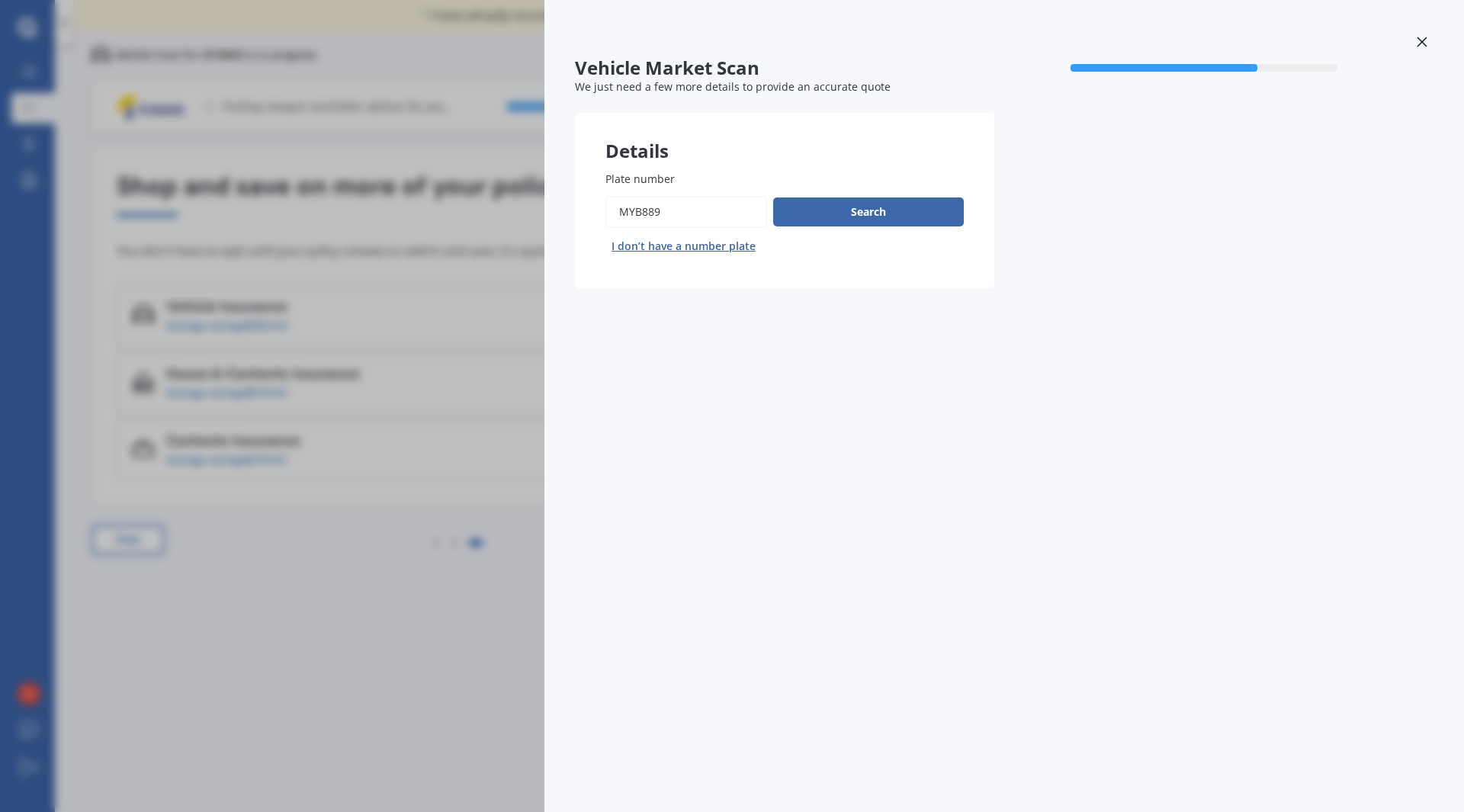
click at [255, 311] on div "Vehicle Market Scan 70 % We just need a few more details to provide an accurate…" at bounding box center [732, 406] width 1464 height 812
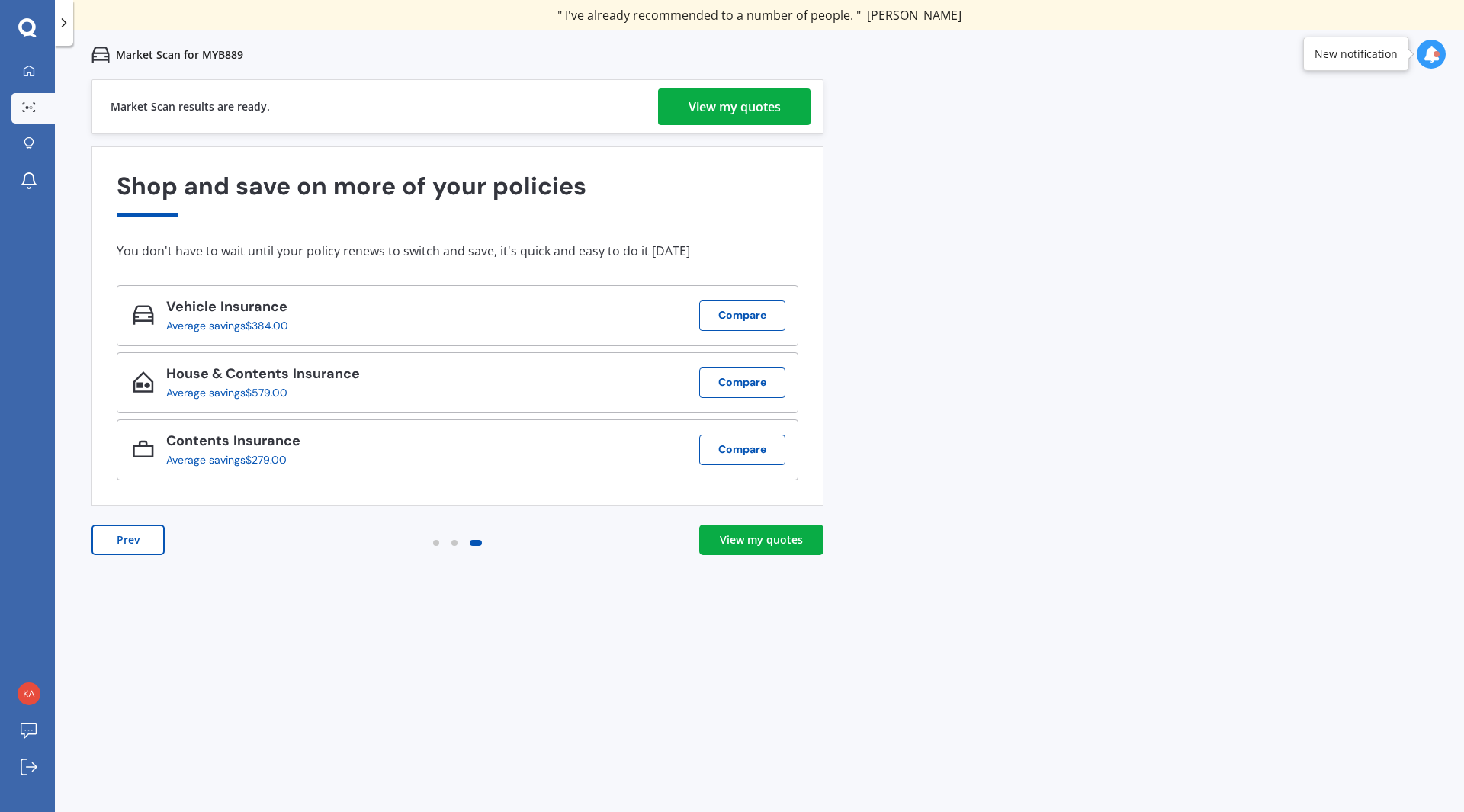
click at [771, 537] on div "View my quotes" at bounding box center [761, 539] width 83 height 15
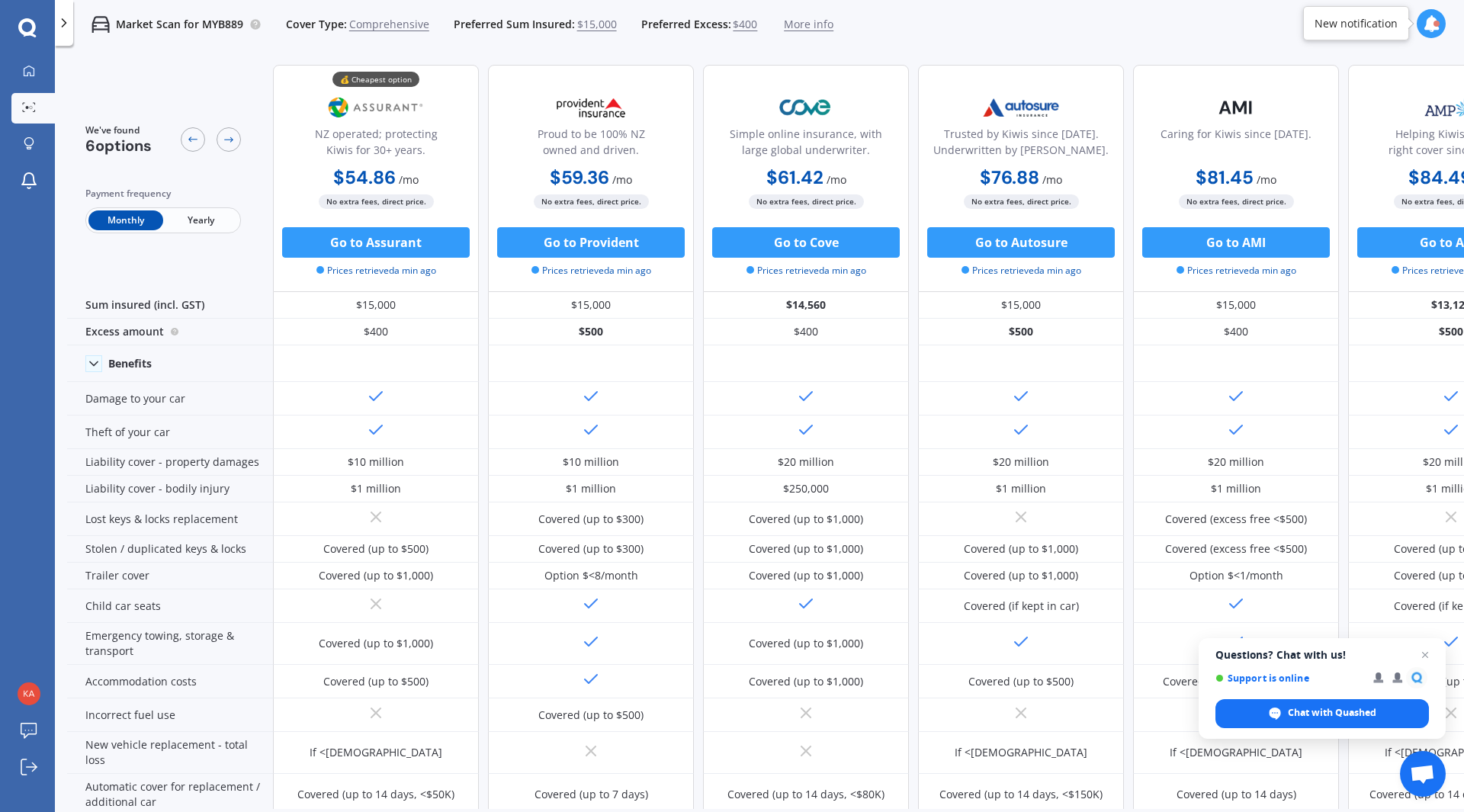
click at [201, 220] on span "Yearly" at bounding box center [200, 220] width 75 height 20
click at [371, 18] on span "Comprehensive" at bounding box center [389, 24] width 80 height 15
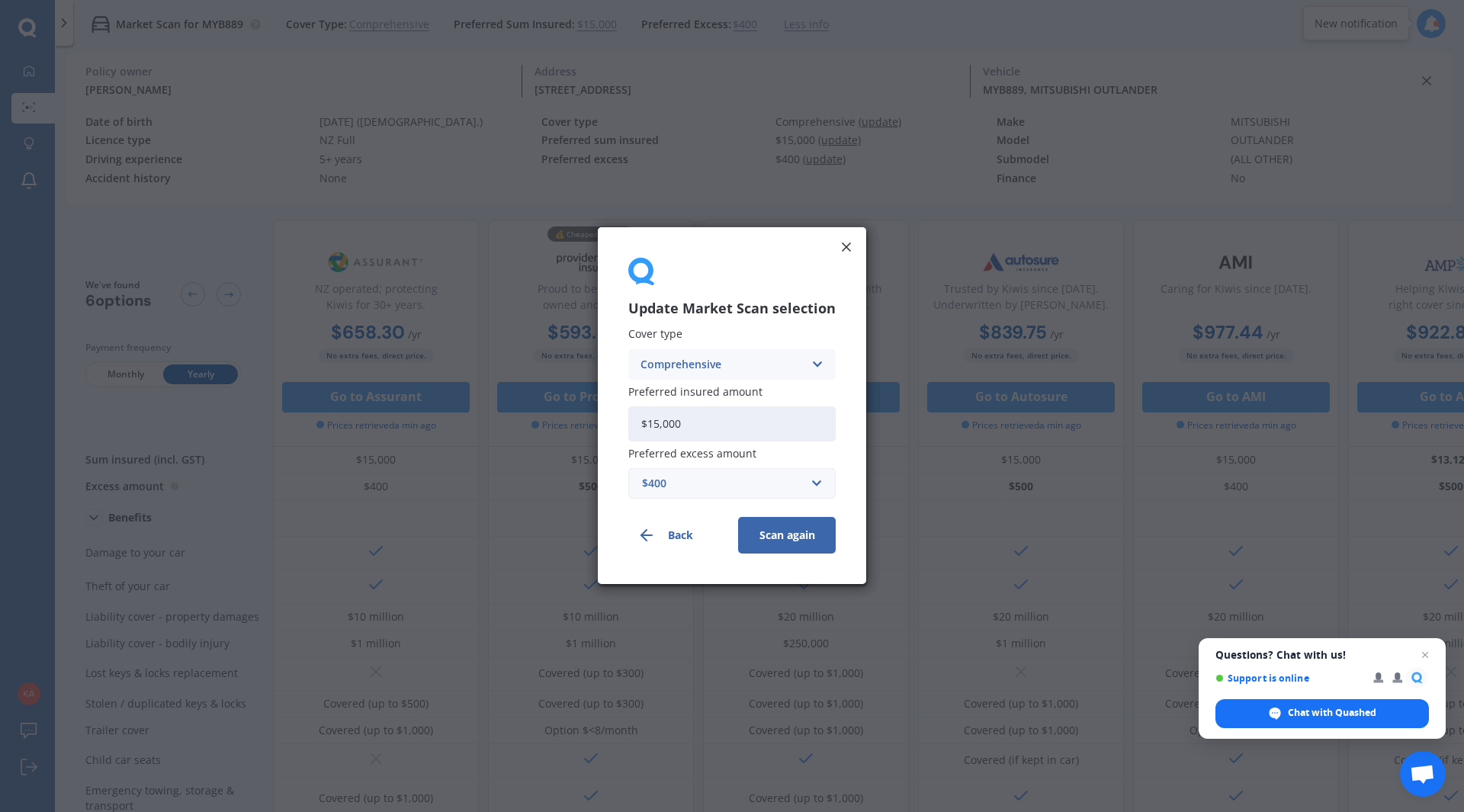
click at [669, 532] on button "Back" at bounding box center [677, 536] width 97 height 36
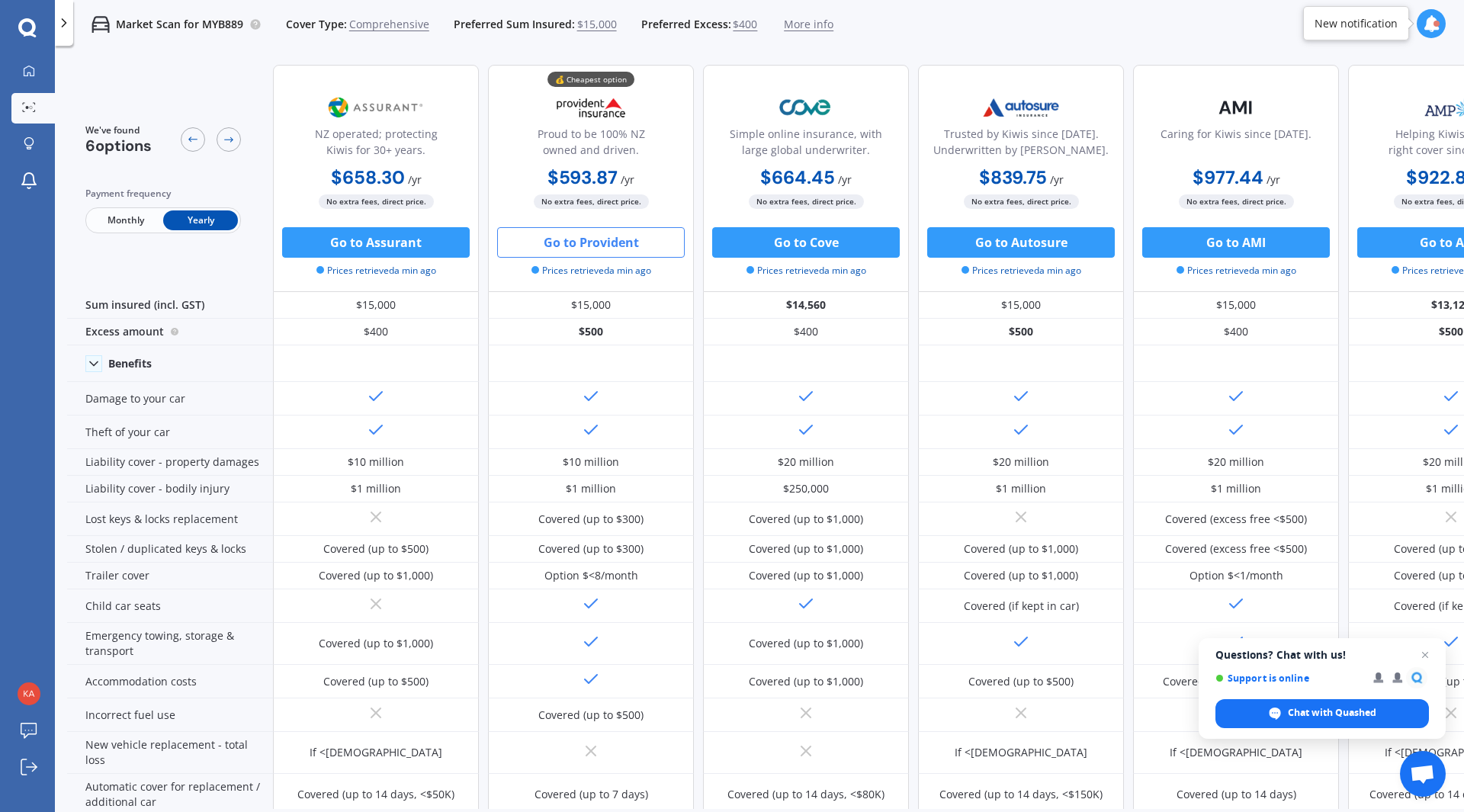
drag, startPoint x: 623, startPoint y: 244, endPoint x: 616, endPoint y: 240, distance: 8.1
click at [616, 240] on button "Go to Provident" at bounding box center [590, 242] width 187 height 31
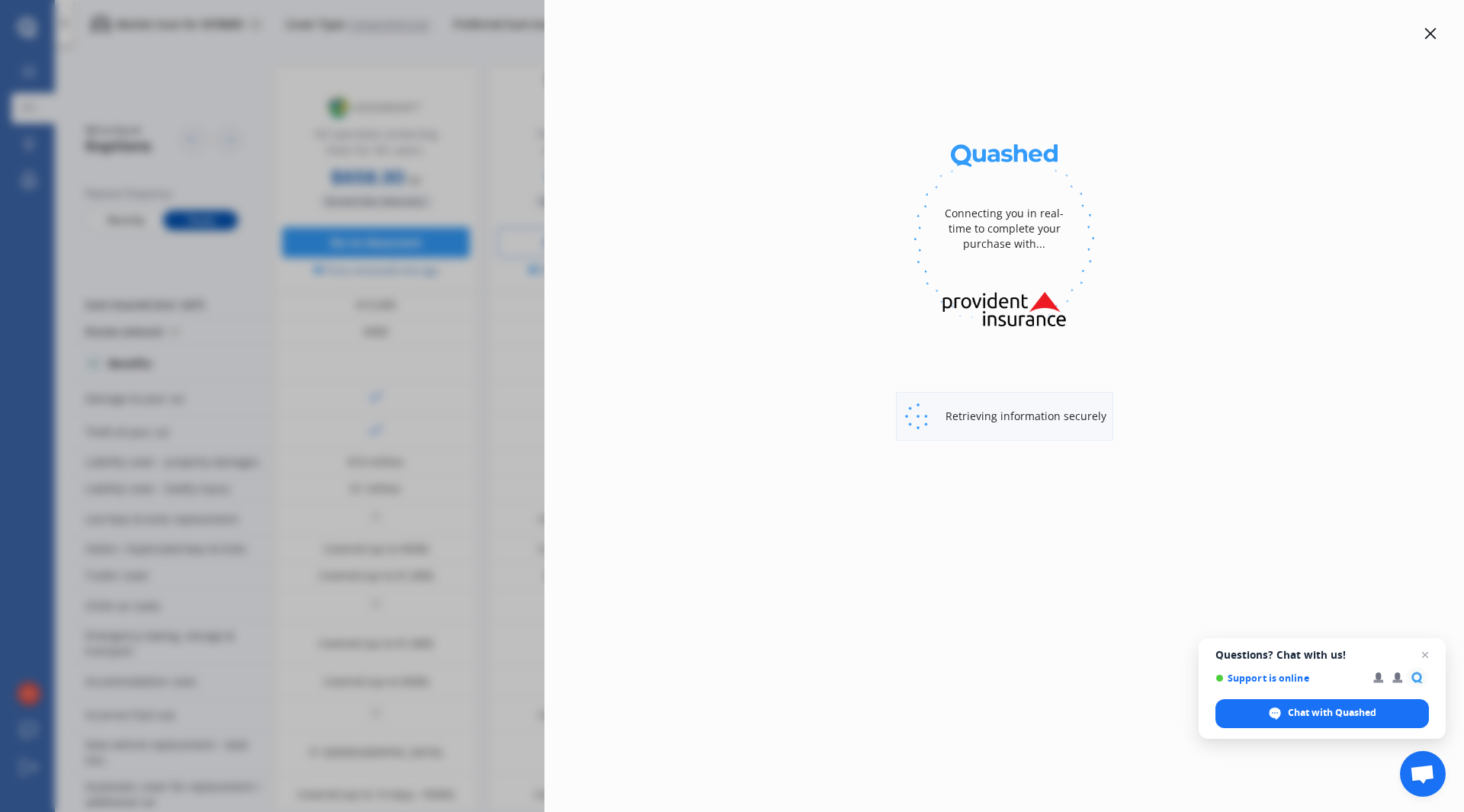
select select "full"
select select "[STREET_ADDRESS]"
select select "MITSUBISHI"
select select "OUTLANDER"
select select "NO"
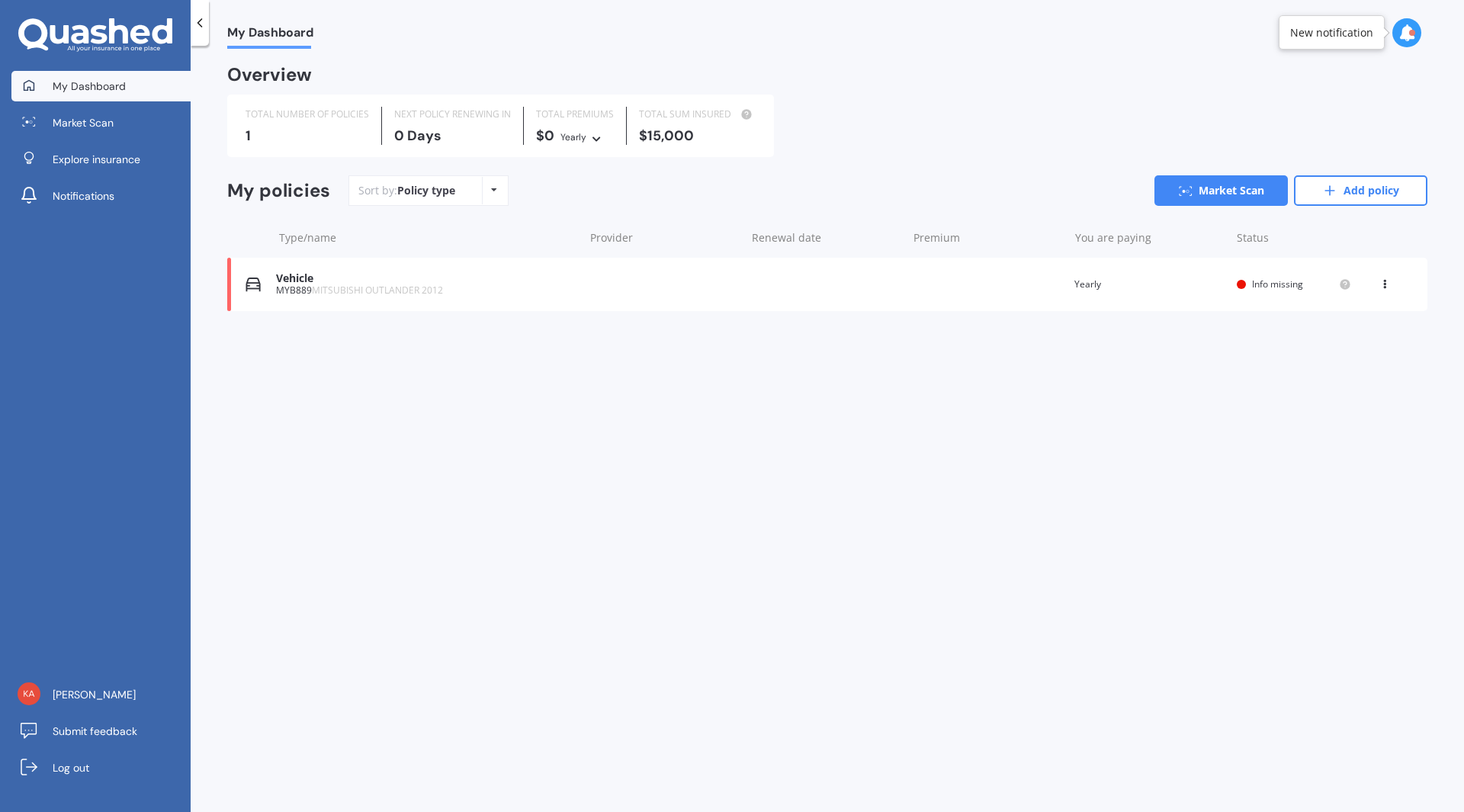
click at [314, 287] on span "MITSUBISHI OUTLANDER 2012" at bounding box center [377, 290] width 131 height 13
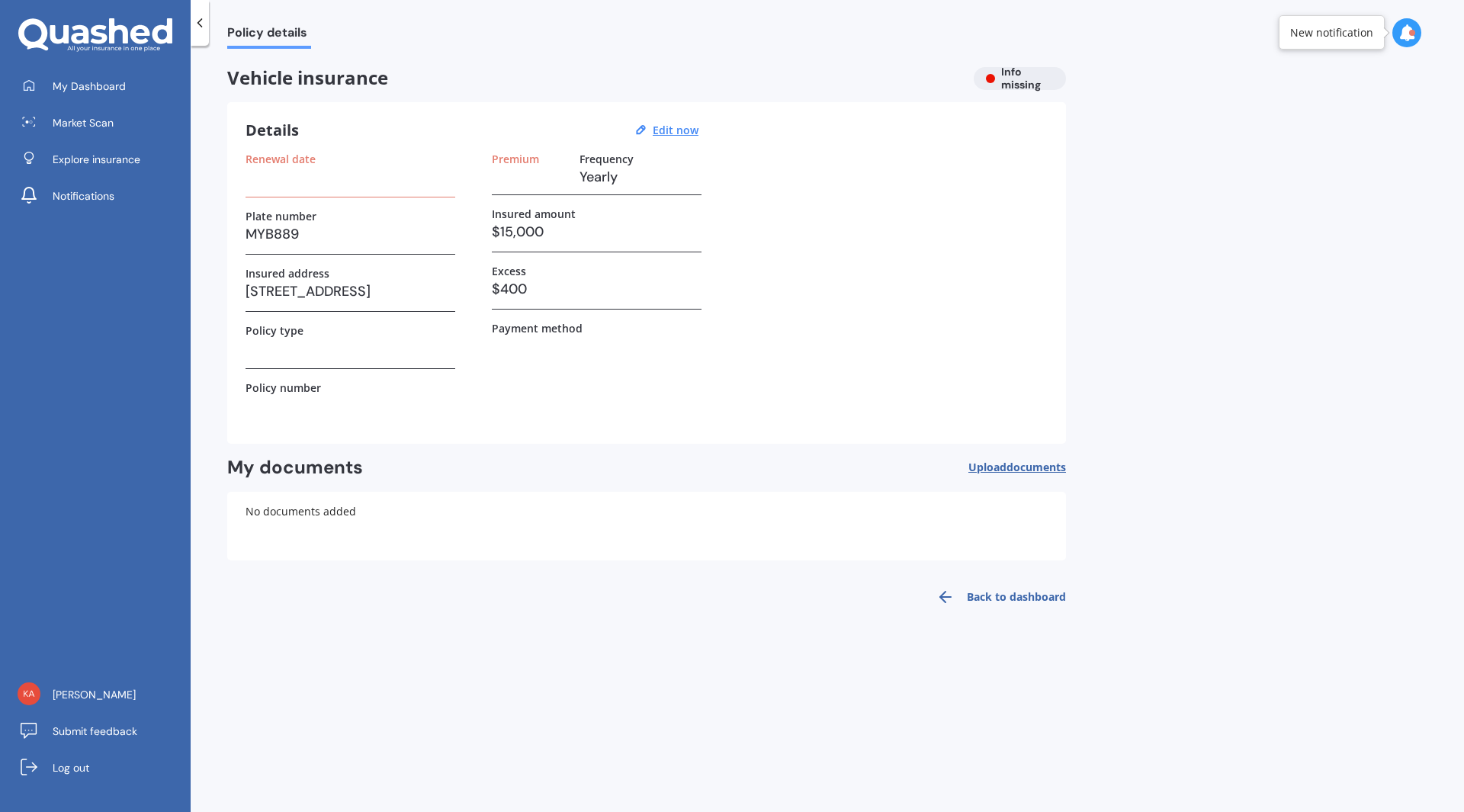
click at [264, 179] on h3 at bounding box center [350, 177] width 209 height 23
drag, startPoint x: 322, startPoint y: 189, endPoint x: 289, endPoint y: 228, distance: 51.1
click at [320, 195] on div "Renewal date" at bounding box center [350, 175] width 209 height 45
click at [289, 229] on h3 "MYB889" at bounding box center [350, 234] width 209 height 23
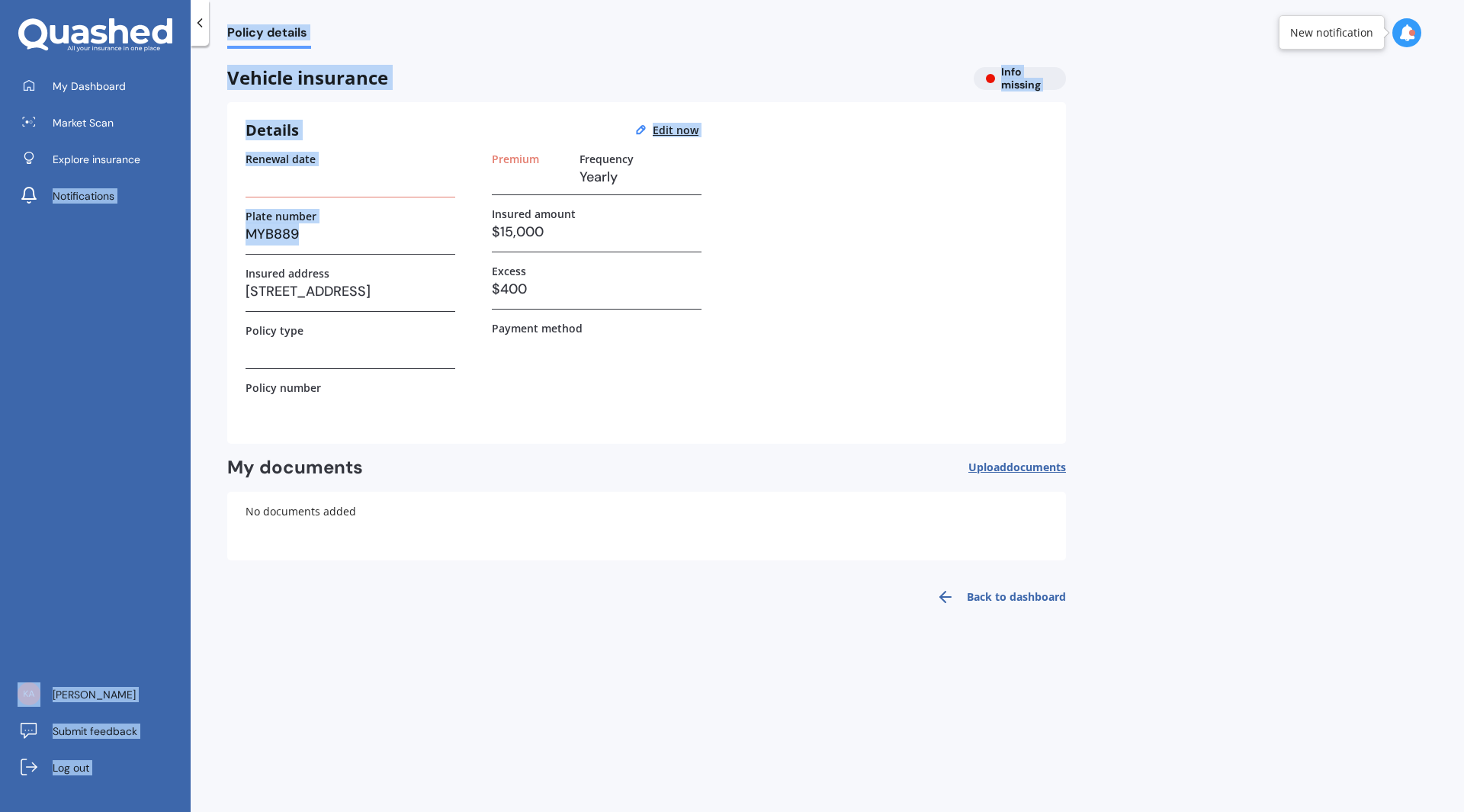
drag, startPoint x: 298, startPoint y: 232, endPoint x: 148, endPoint y: 175, distance: 160.5
click at [147, 173] on div "My Dashboard Market Scan Explore insurance Notifications Kath Baughan Submit fe…" at bounding box center [732, 406] width 1464 height 812
click at [675, 127] on u "Edit now" at bounding box center [675, 130] width 45 height 15
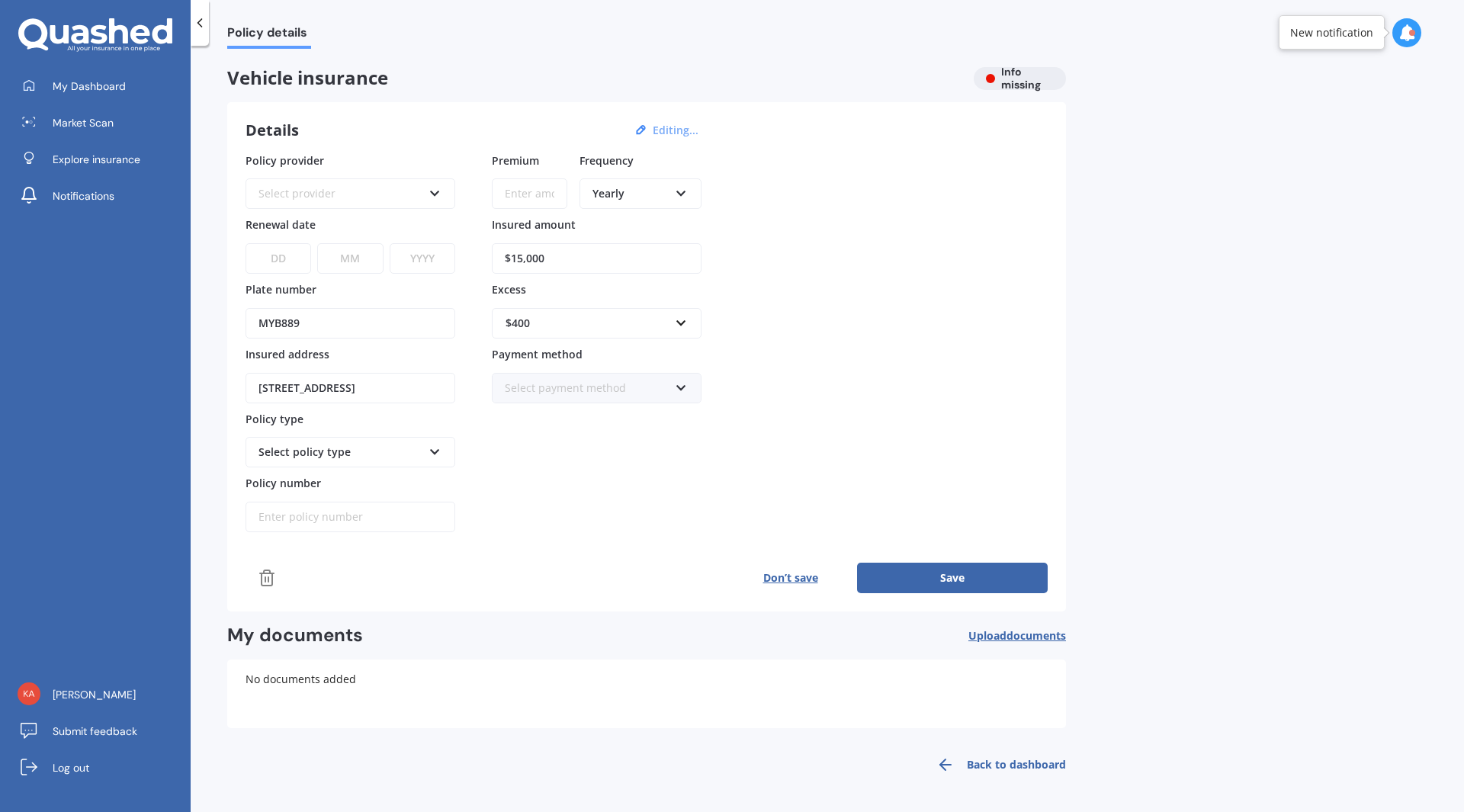
click at [398, 195] on div "Select provider" at bounding box center [340, 194] width 164 height 16
click at [405, 66] on div "Policy details Vehicle insurance Info missing Details Editing... Policy provide…" at bounding box center [827, 431] width 1273 height 766
click at [73, 120] on span "Market Scan" at bounding box center [83, 123] width 61 height 15
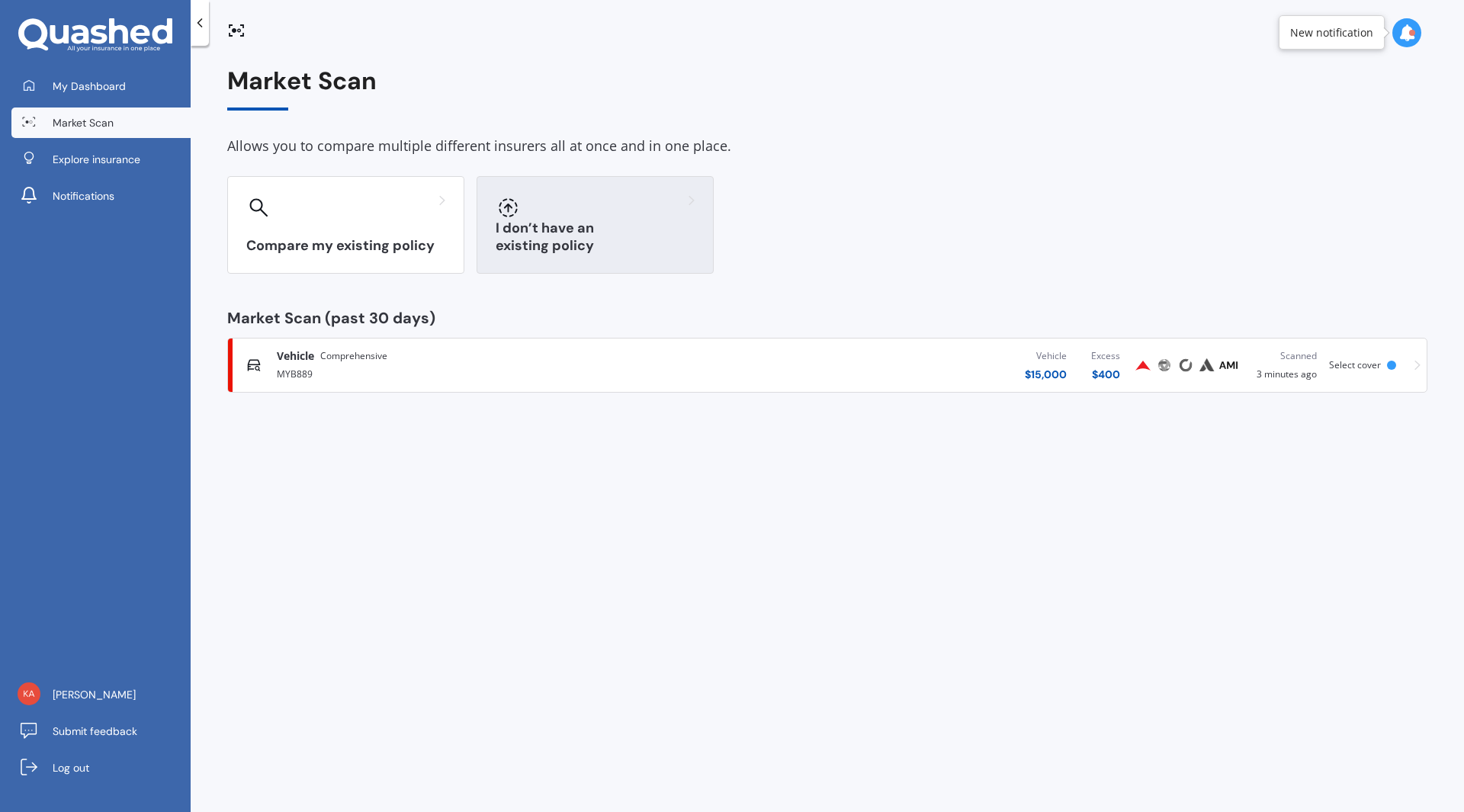
click at [616, 246] on h3 "I don’t have an existing policy" at bounding box center [594, 237] width 199 height 35
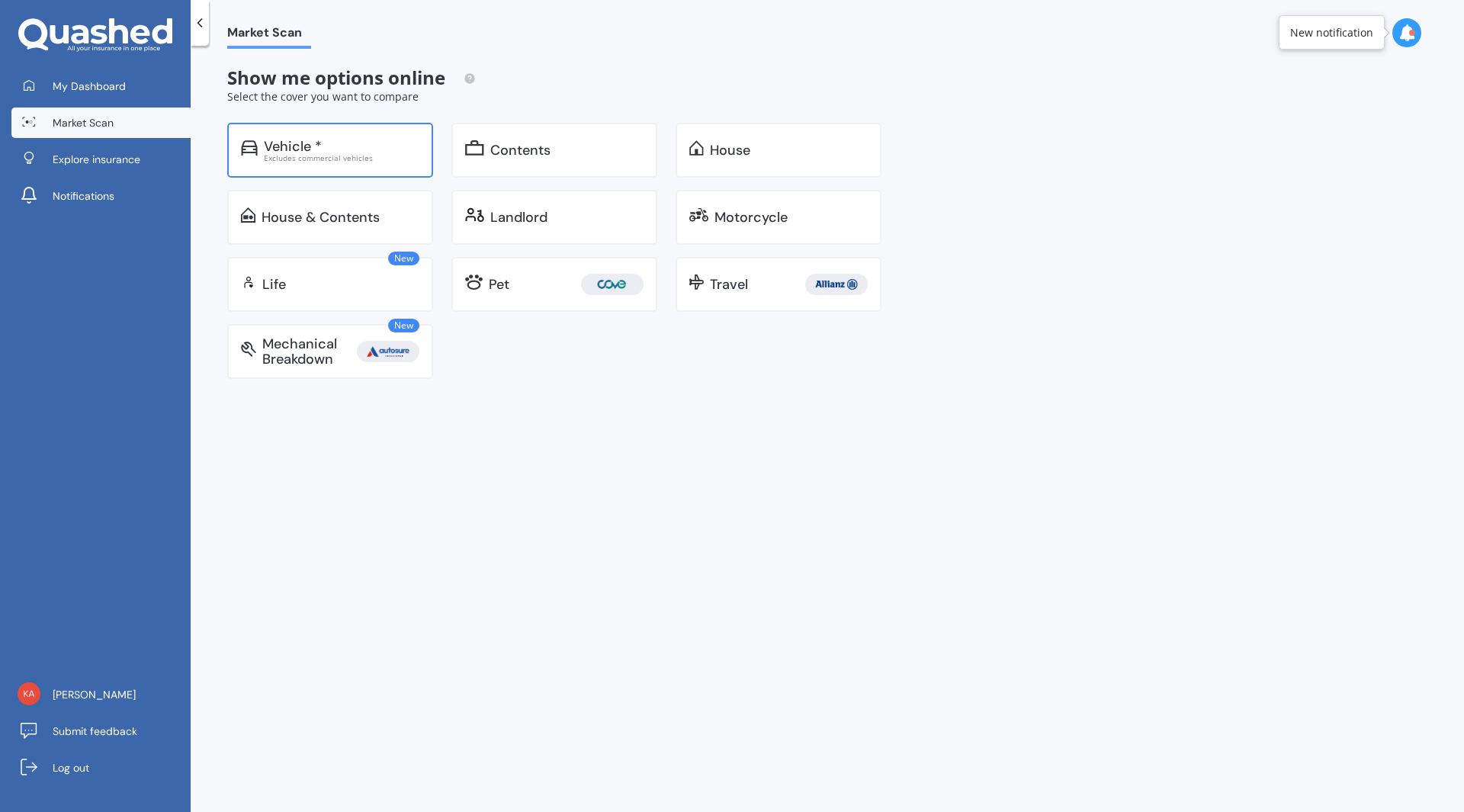
click at [335, 143] on div "Vehicle *" at bounding box center [341, 146] width 156 height 15
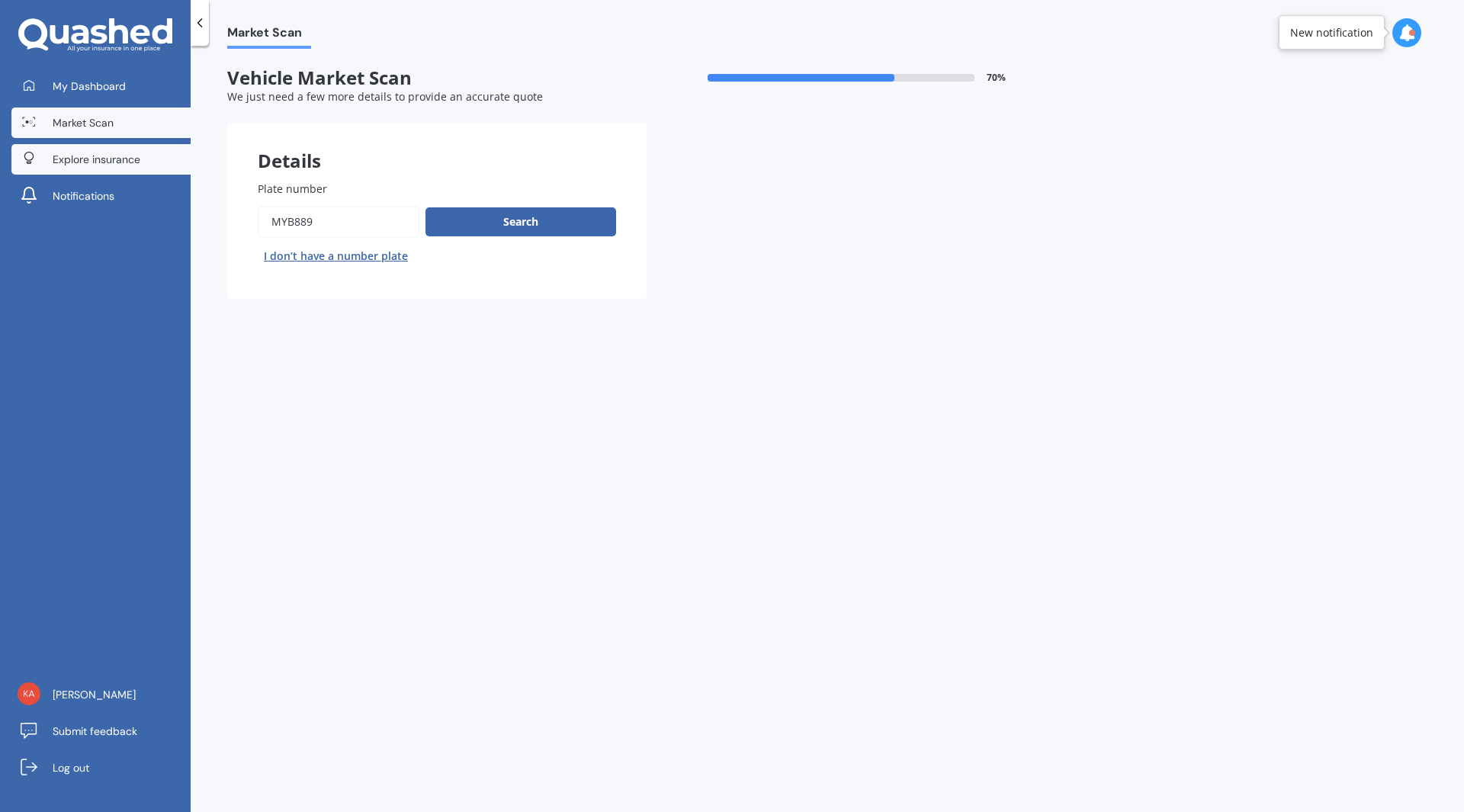
drag, startPoint x: 334, startPoint y: 232, endPoint x: 73, endPoint y: 143, distance: 275.8
click at [73, 143] on div "My Dashboard Market Scan Explore insurance Notifications Kath Baughan Submit fe…" at bounding box center [732, 406] width 1464 height 812
type input "bsd882"
click at [553, 222] on button "Search" at bounding box center [520, 222] width 190 height 29
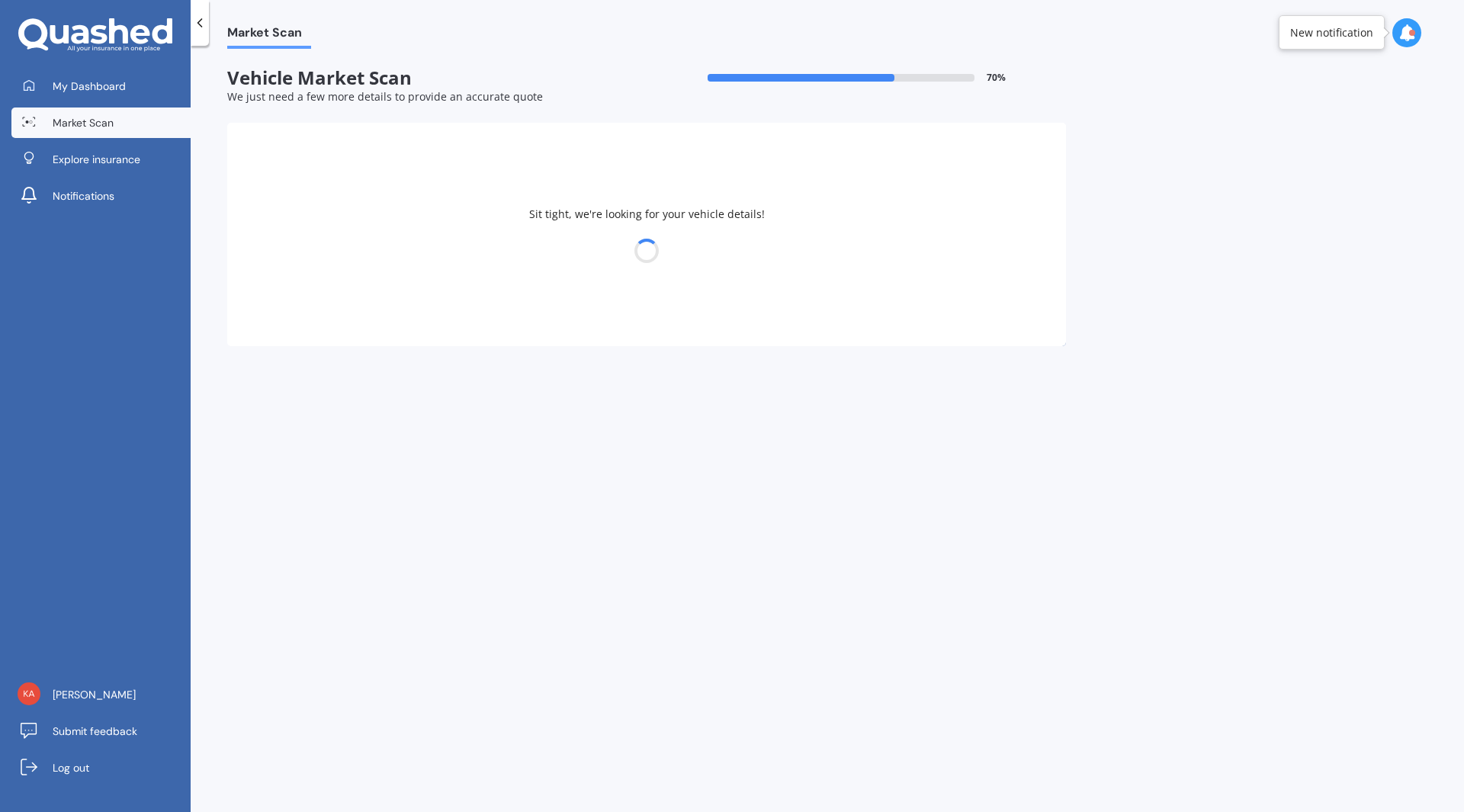
select select "TOYOTA"
select select "CAMRY"
select select "23"
select select "06"
select select "1970"
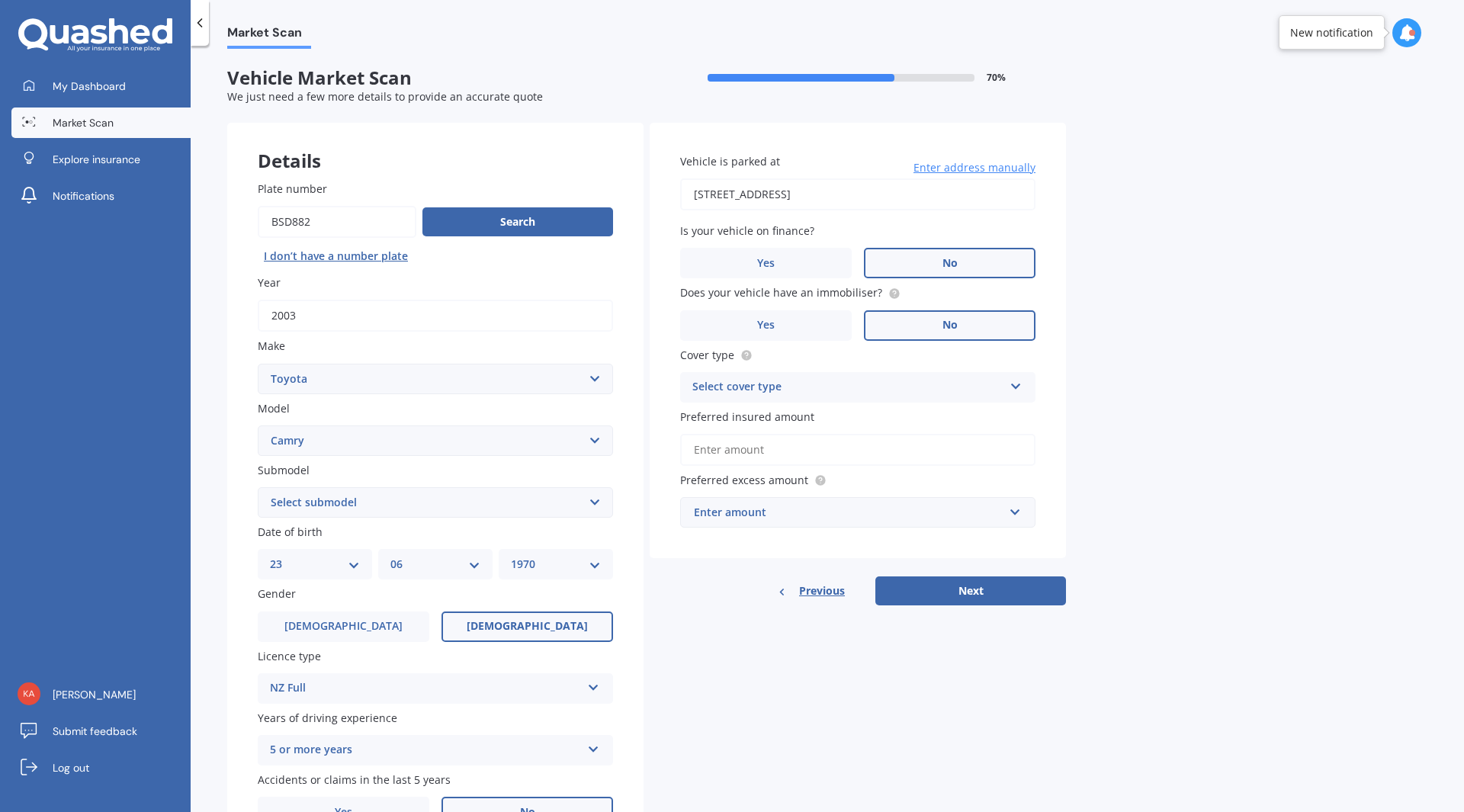
click at [1015, 380] on icon at bounding box center [1016, 383] width 13 height 11
click at [744, 466] on span "Third Party" at bounding box center [722, 472] width 59 height 15
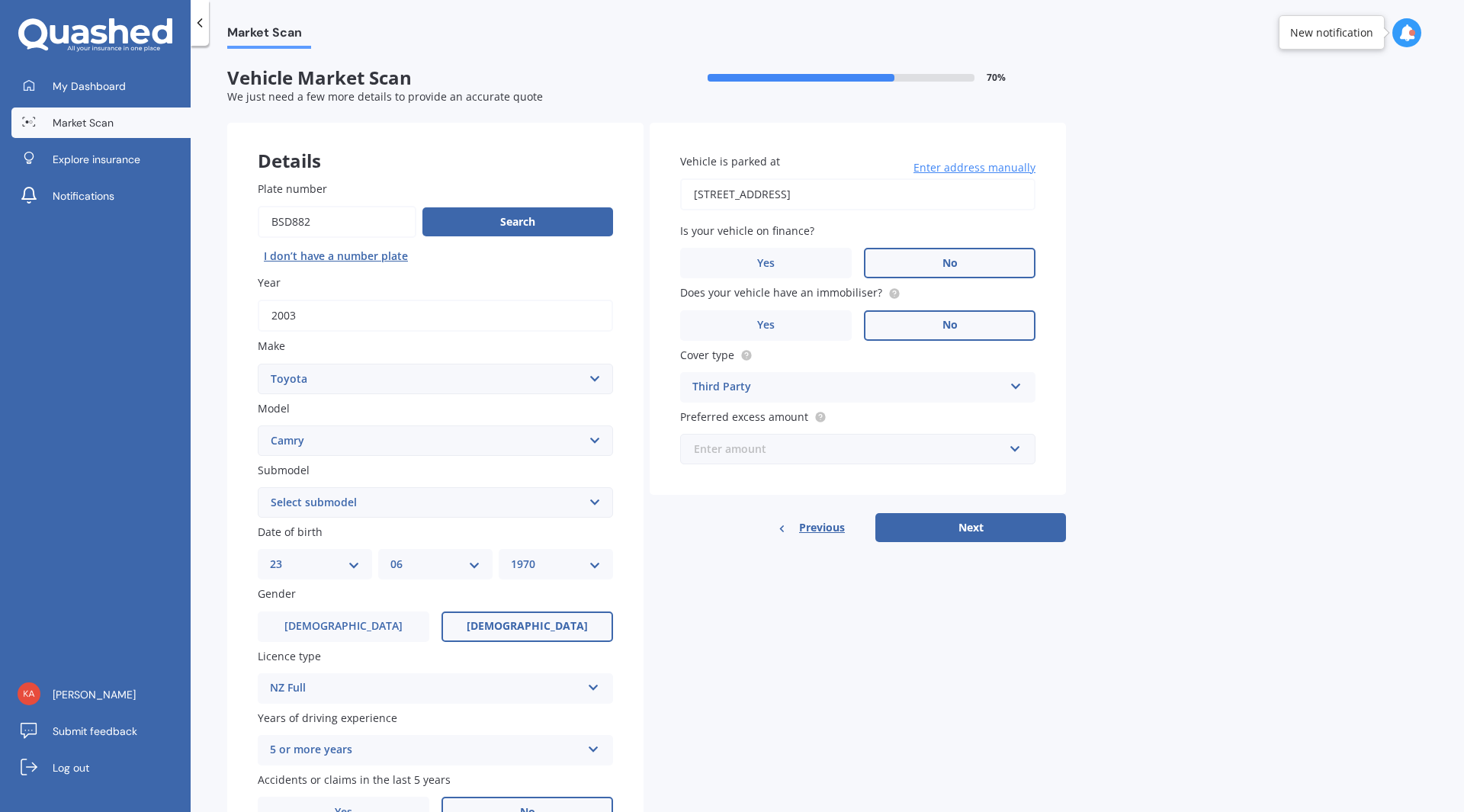
click at [1018, 450] on input "text" at bounding box center [852, 448] width 341 height 29
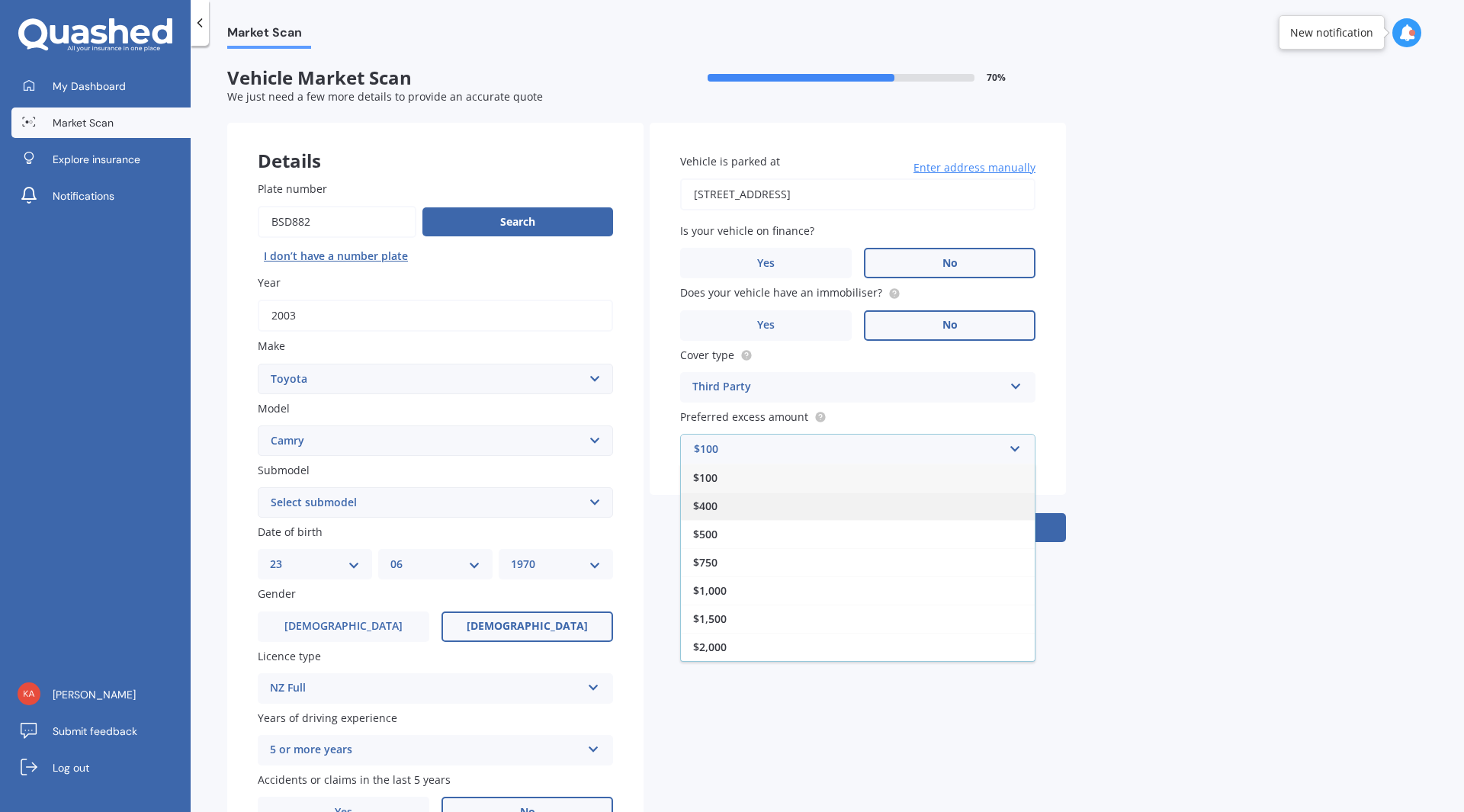
click at [705, 498] on div "$400" at bounding box center [857, 505] width 354 height 28
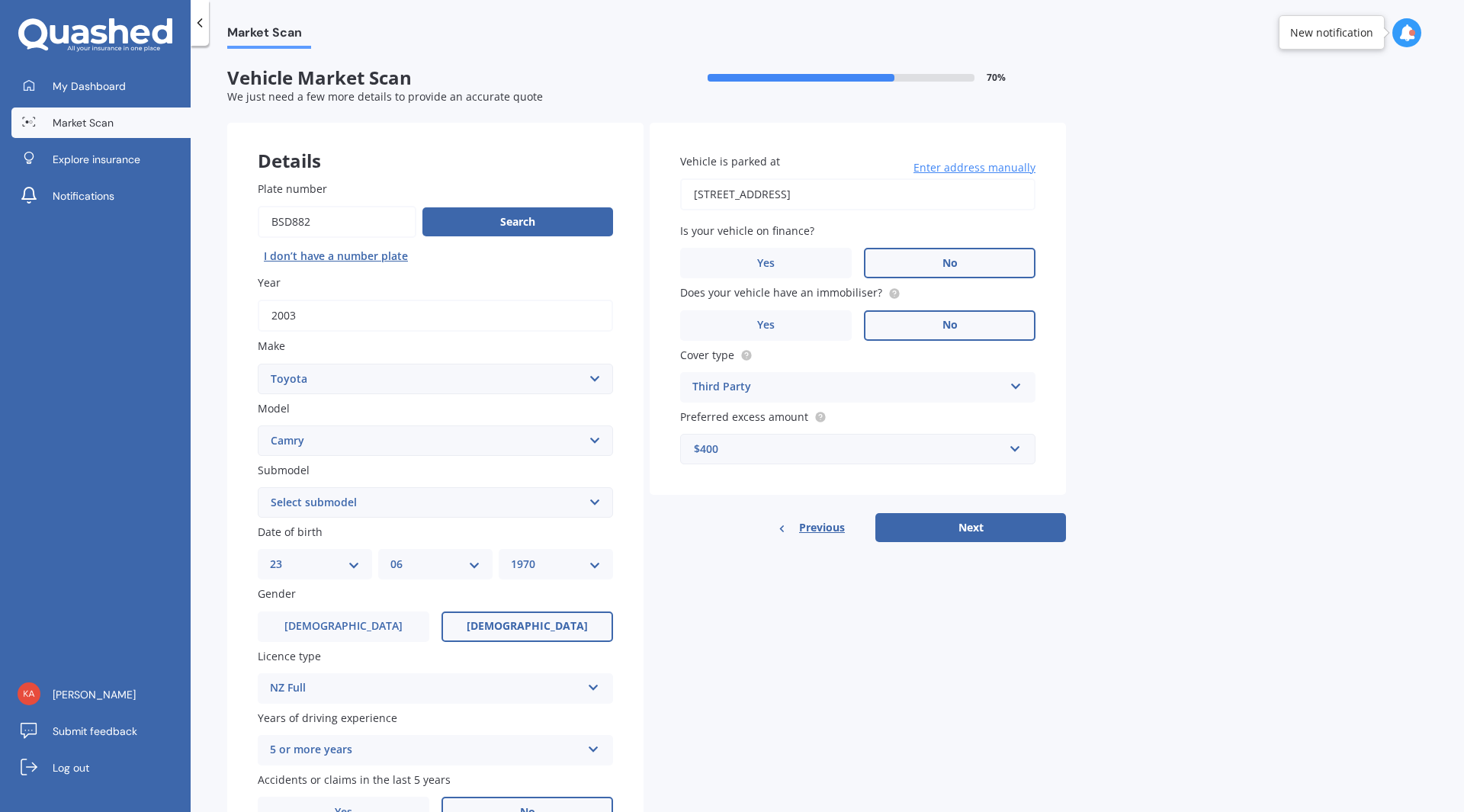
click at [950, 526] on button "Next" at bounding box center [970, 527] width 190 height 29
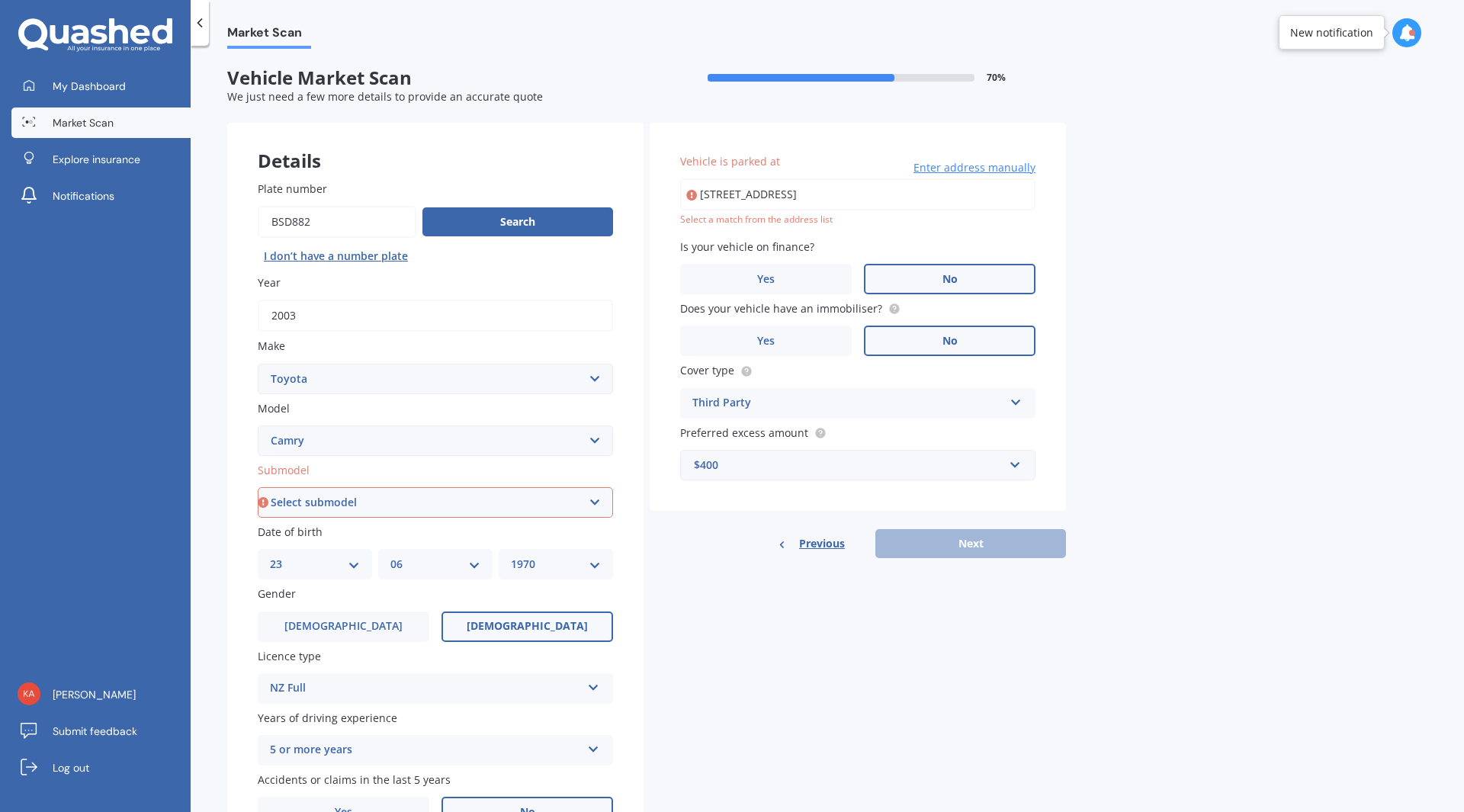
click at [730, 197] on input "[STREET_ADDRESS]" at bounding box center [857, 194] width 355 height 32
type input "[STREET_ADDRESS]"
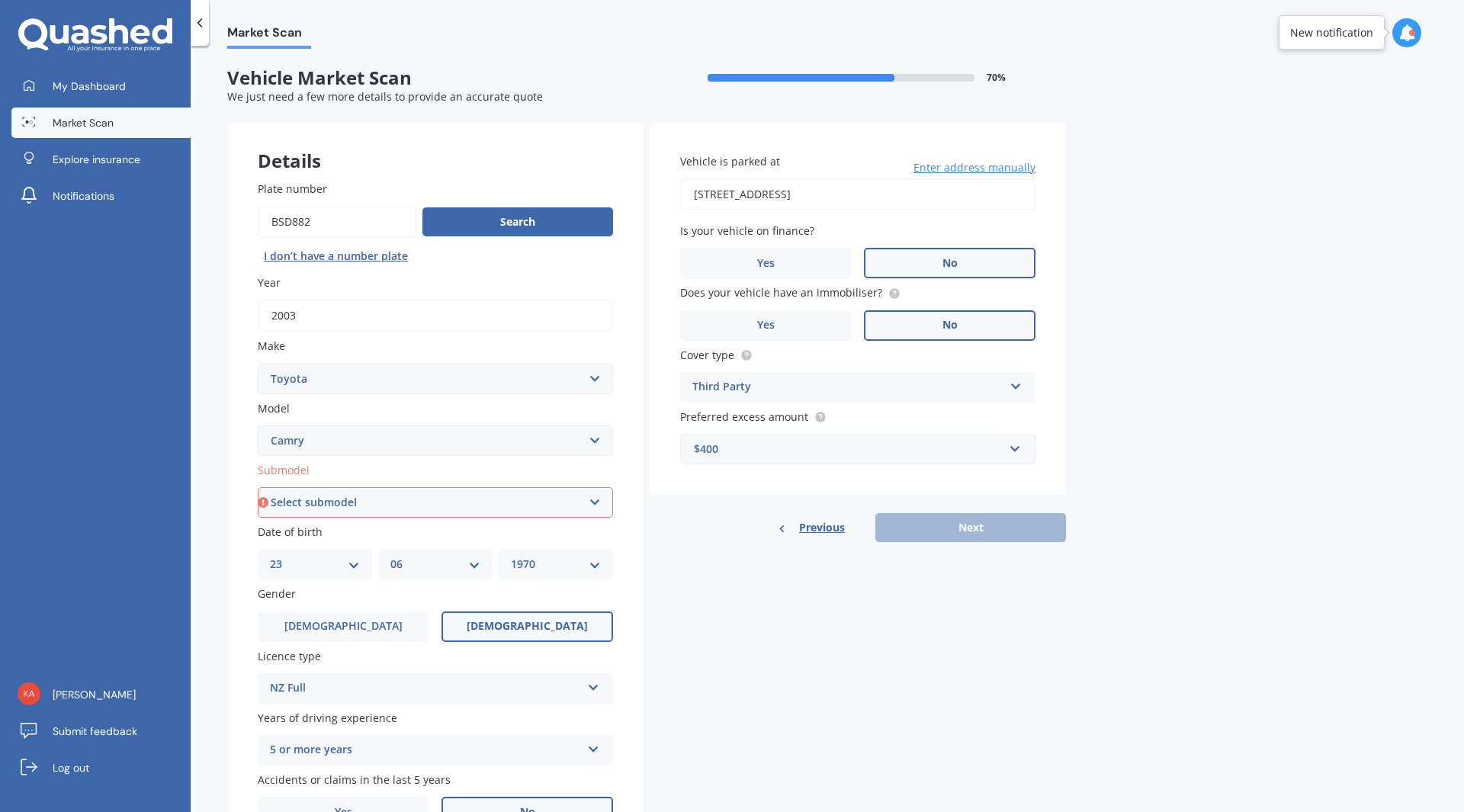
click at [960, 529] on div "Previous Next" at bounding box center [857, 527] width 416 height 29
click at [309, 503] on select "Select submodel (All other) Altise 2.4 Altise 3.0 V6 Ateva 2.4 Ateva 3.0 V6 Azu…" at bounding box center [435, 502] width 355 height 31
select select "(ALL OTHER)"
click at [258, 487] on select "Select submodel (All other) Altise 2.4 Altise 3.0 V6 Ateva 2.4 Ateva 3.0 V6 Azu…" at bounding box center [435, 502] width 355 height 31
click at [988, 528] on button "Next" at bounding box center [970, 527] width 190 height 29
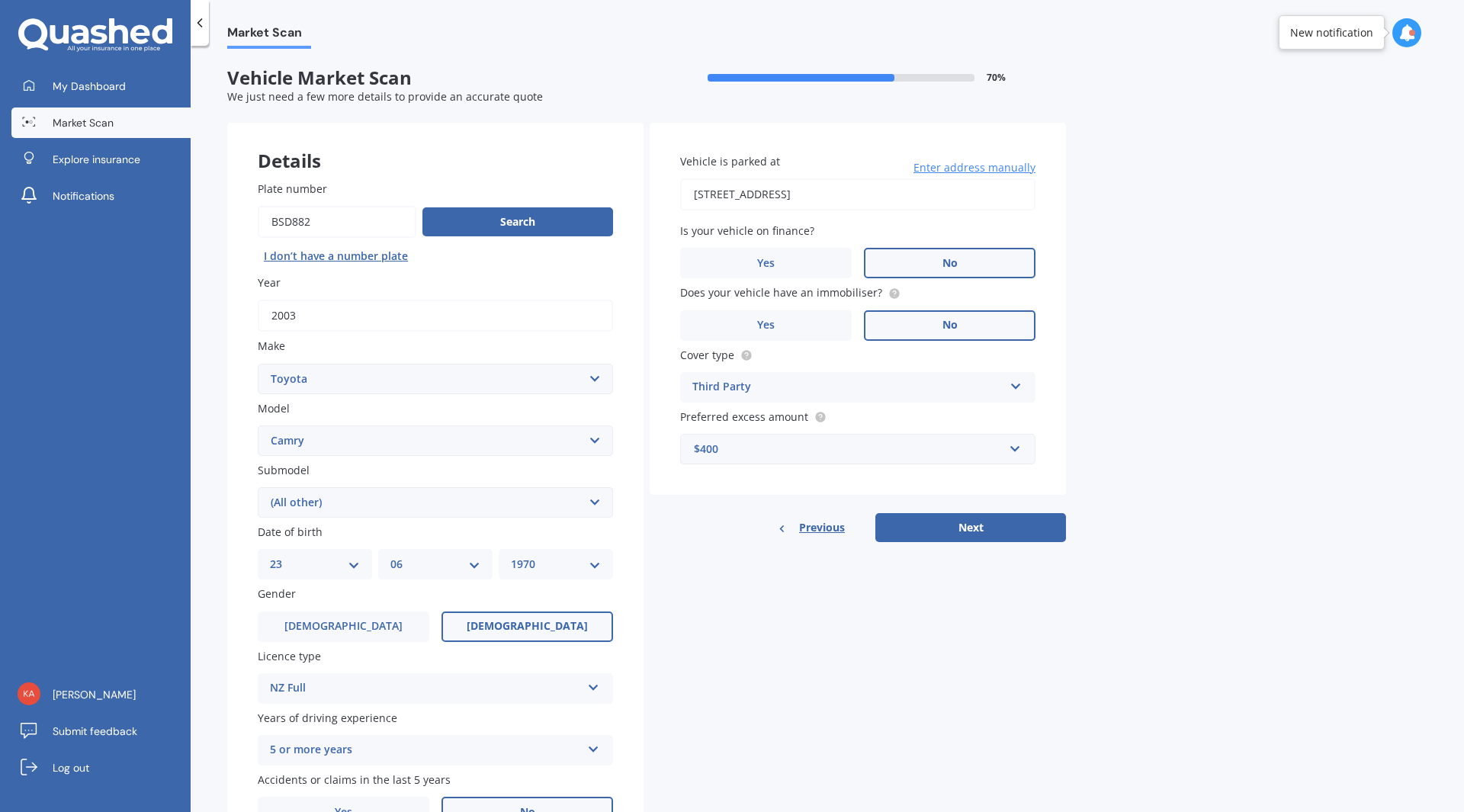
select select "23"
select select "06"
select select "1970"
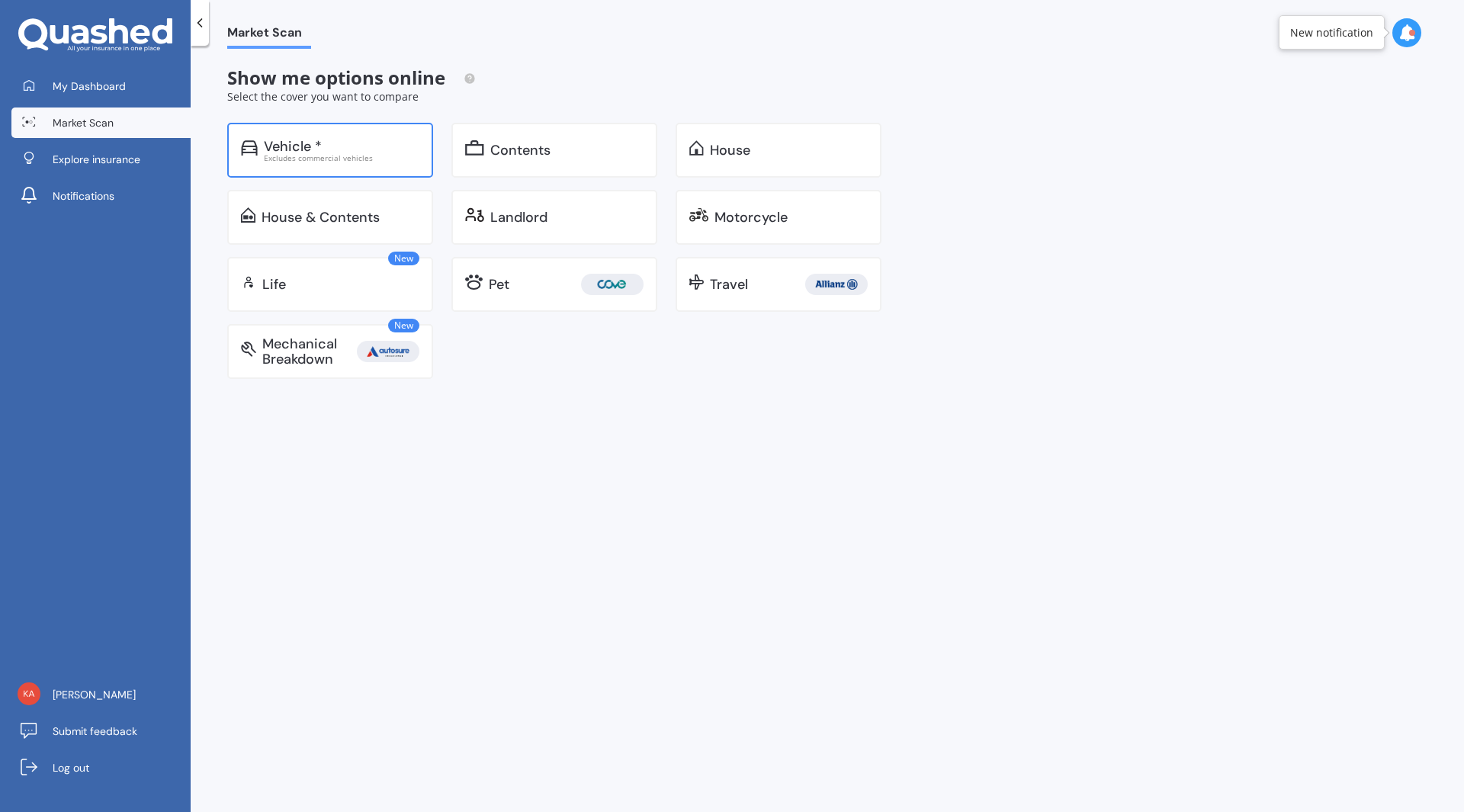
click at [303, 152] on div "Vehicle *" at bounding box center [293, 146] width 58 height 15
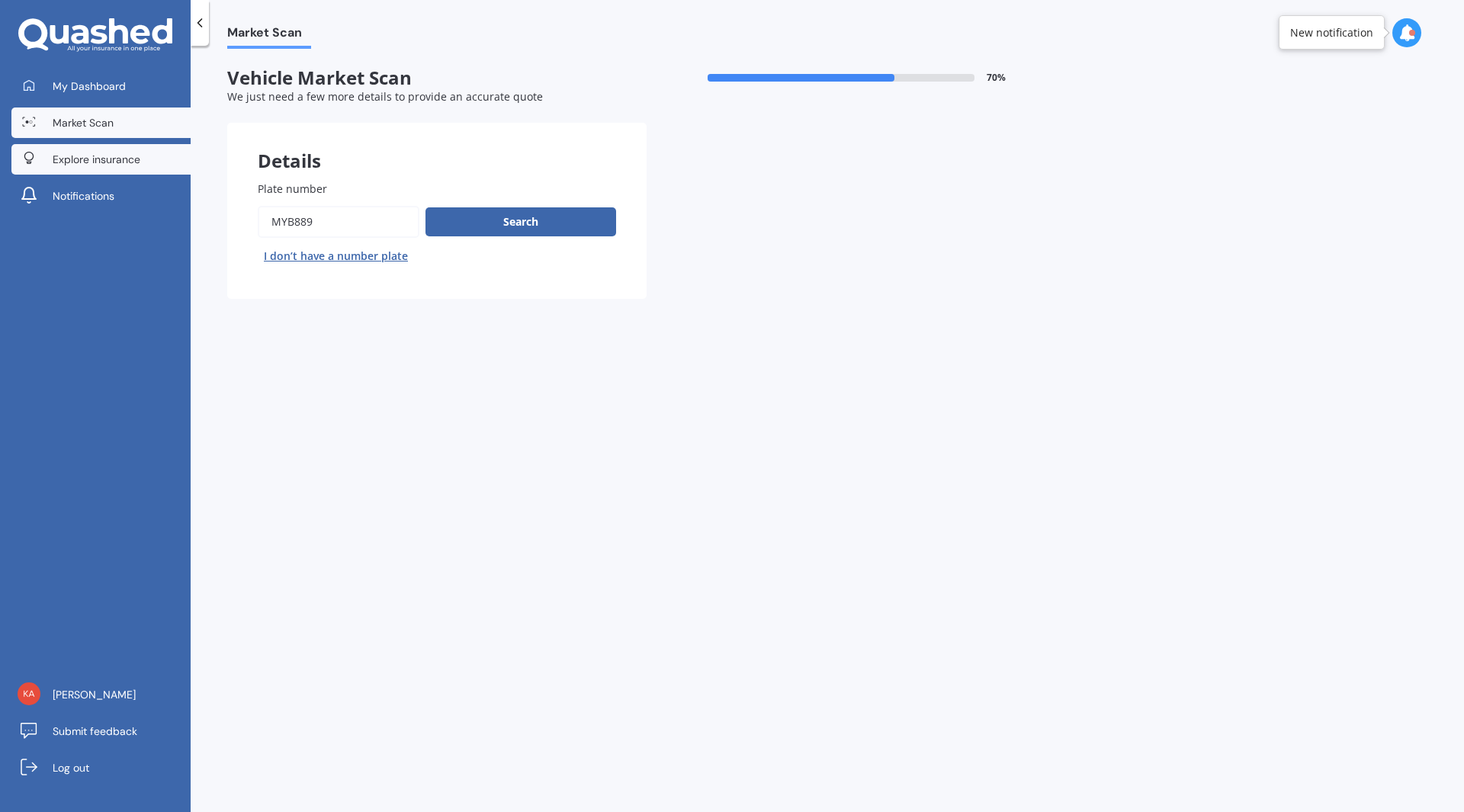
drag, startPoint x: 355, startPoint y: 209, endPoint x: 106, endPoint y: 149, distance: 256.1
click at [106, 149] on div "My Dashboard Market Scan Explore insurance Notifications Kath Baughan Submit fe…" at bounding box center [732, 406] width 1464 height 812
type input "bsd882"
click at [526, 218] on button "Search" at bounding box center [520, 222] width 190 height 29
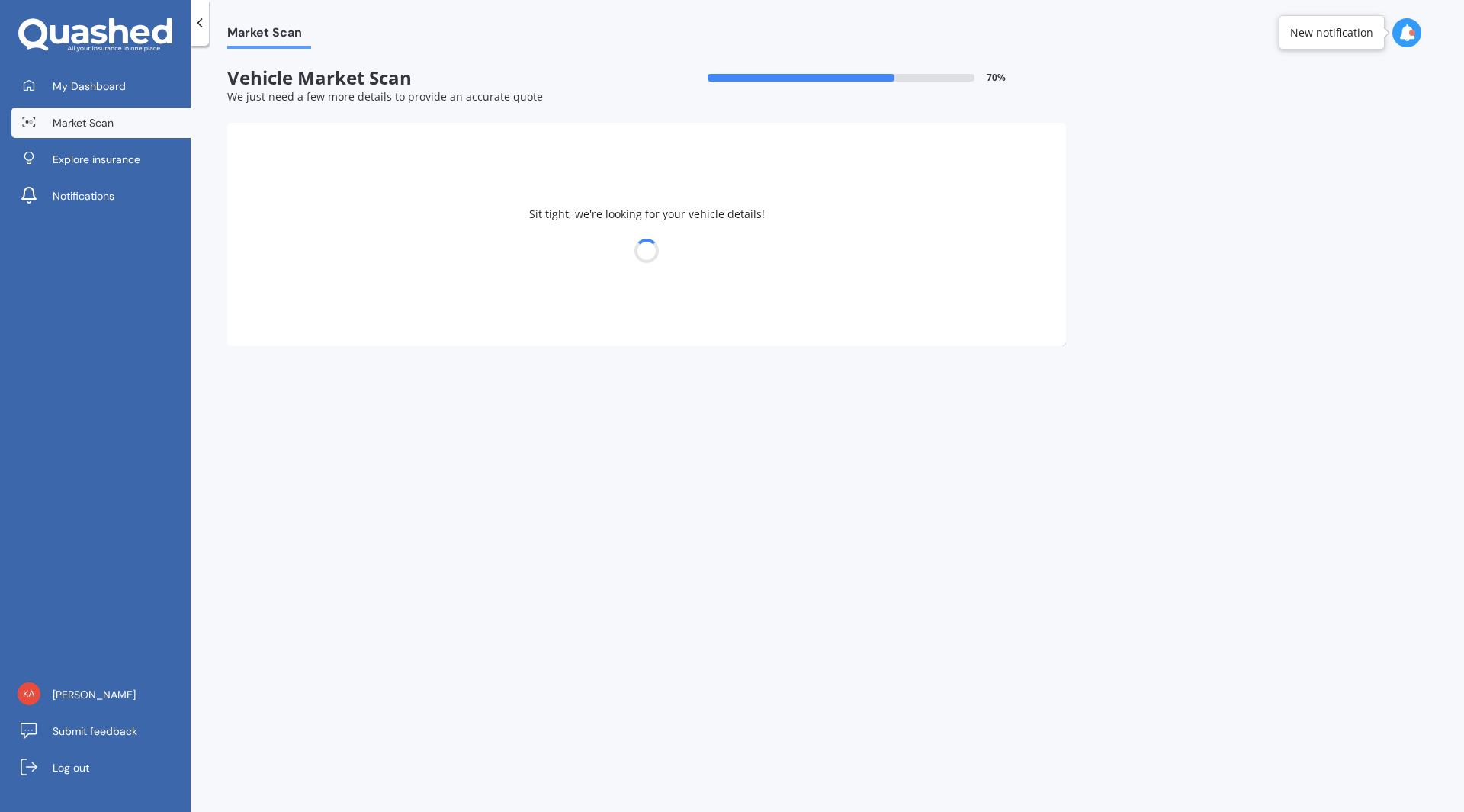
select select "TOYOTA"
select select "CAMRY"
select select "23"
select select "06"
select select "1970"
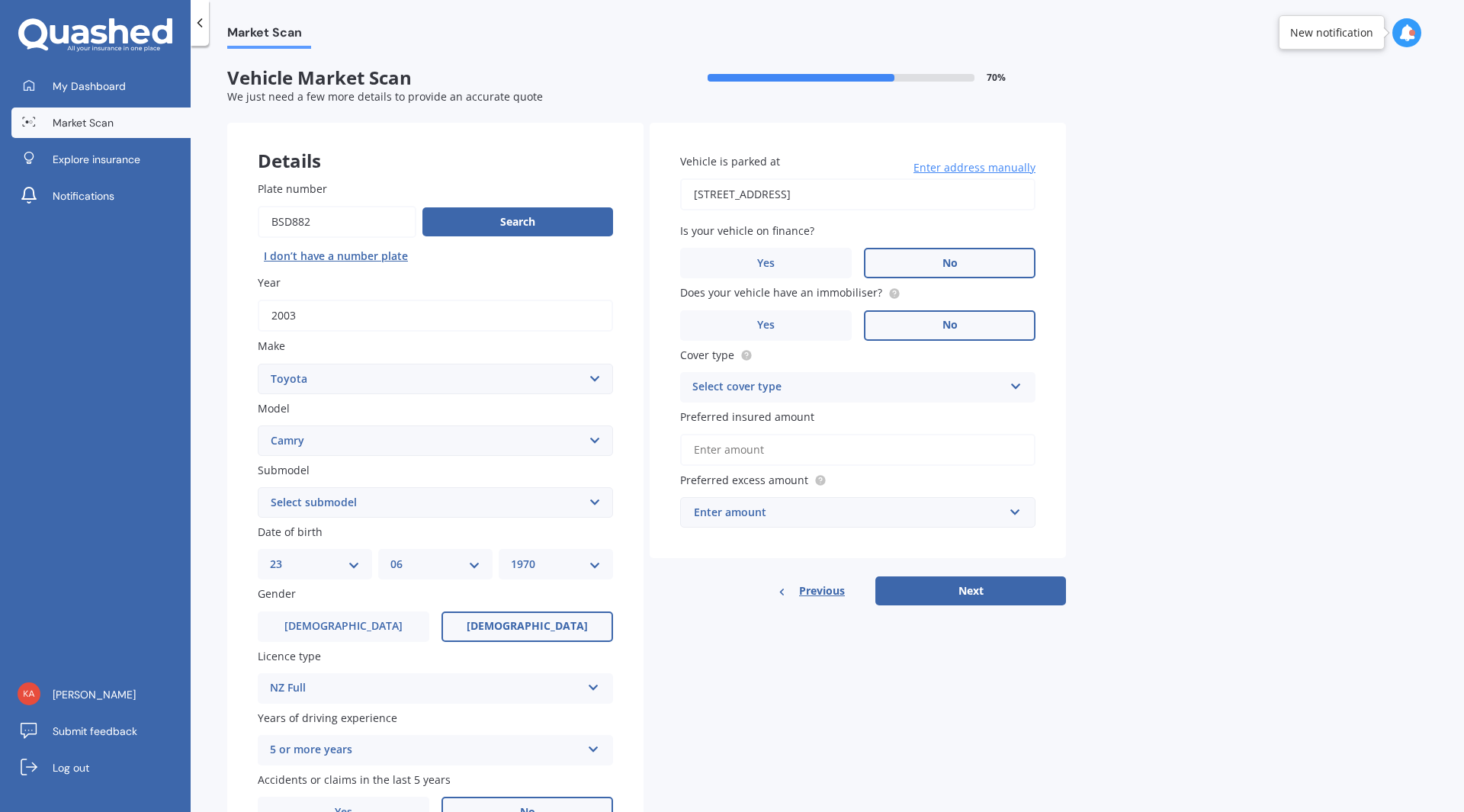
click at [792, 389] on div "Select cover type" at bounding box center [847, 387] width 311 height 18
click at [734, 465] on span "Third Party" at bounding box center [722, 472] width 59 height 15
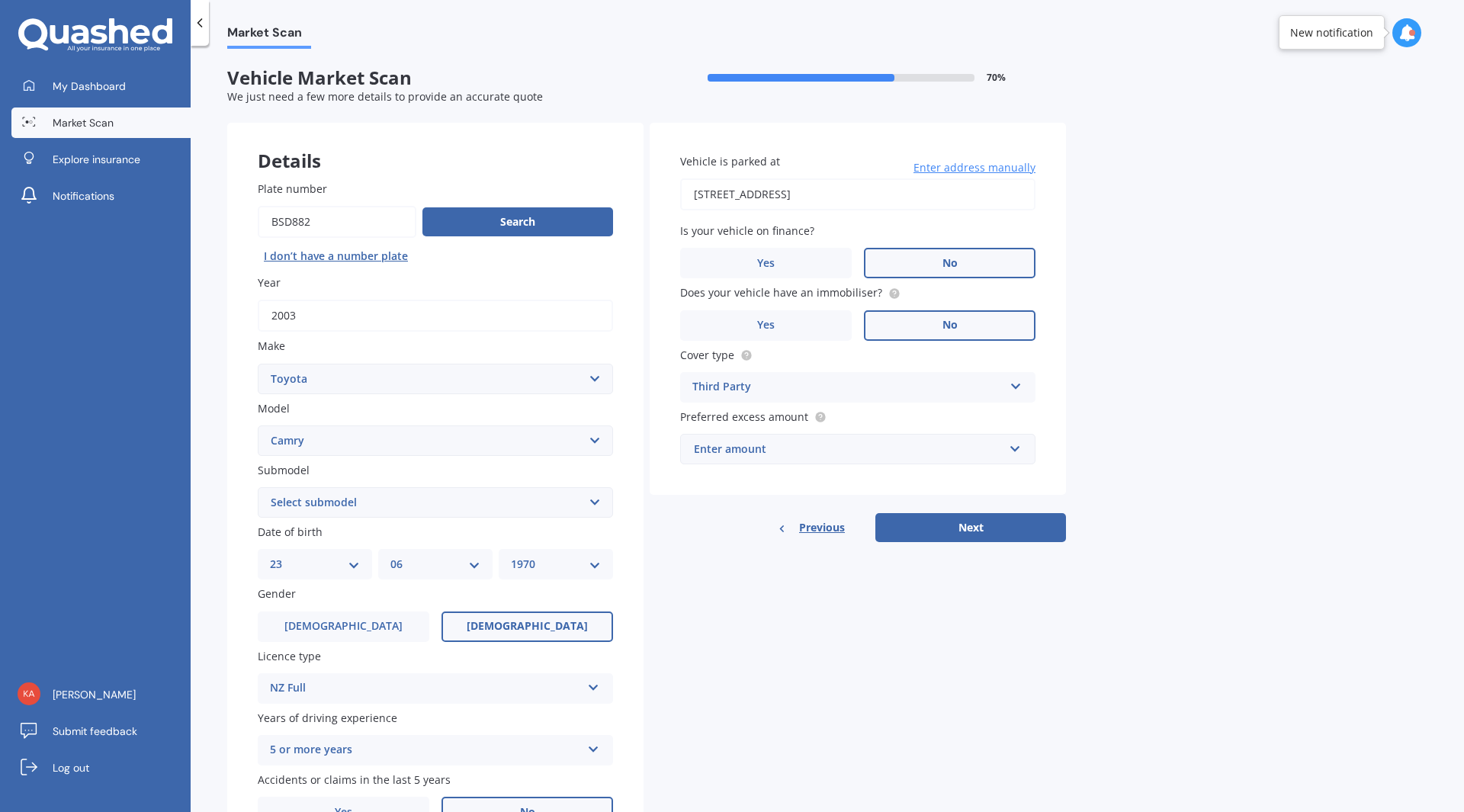
click at [748, 450] on div "Enter amount" at bounding box center [848, 449] width 309 height 16
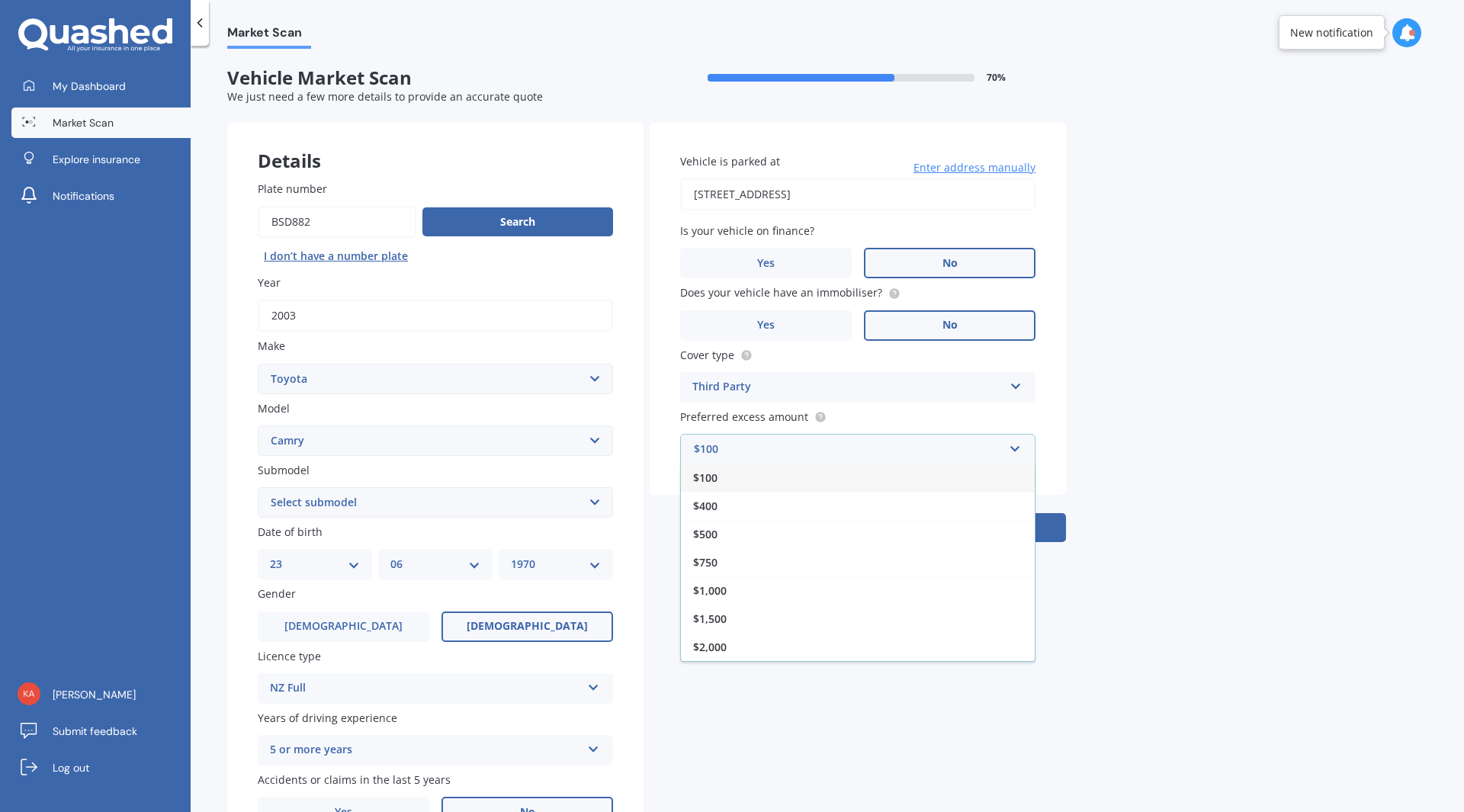
click at [713, 495] on div "$400" at bounding box center [857, 505] width 354 height 28
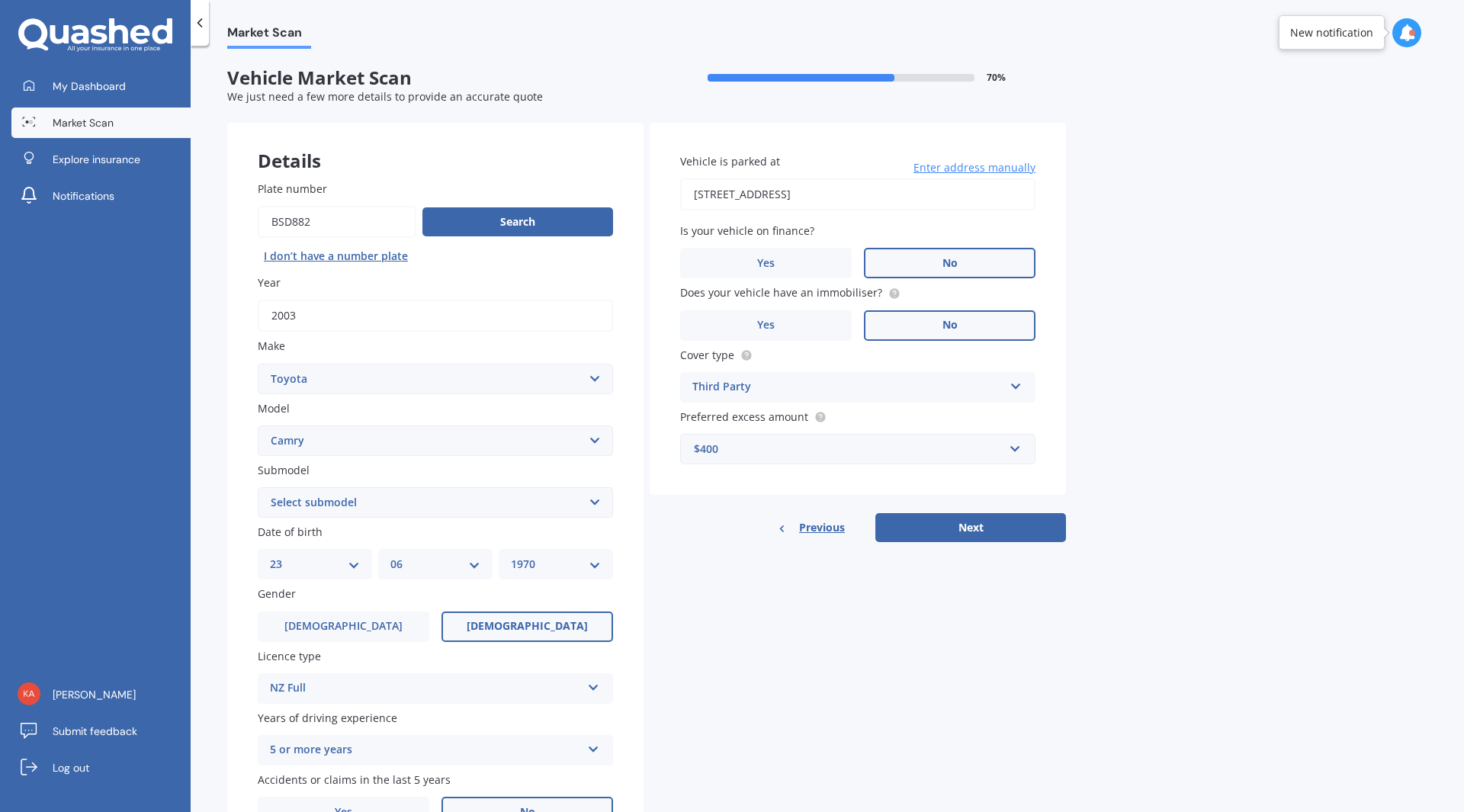
click at [982, 533] on button "Next" at bounding box center [970, 527] width 190 height 29
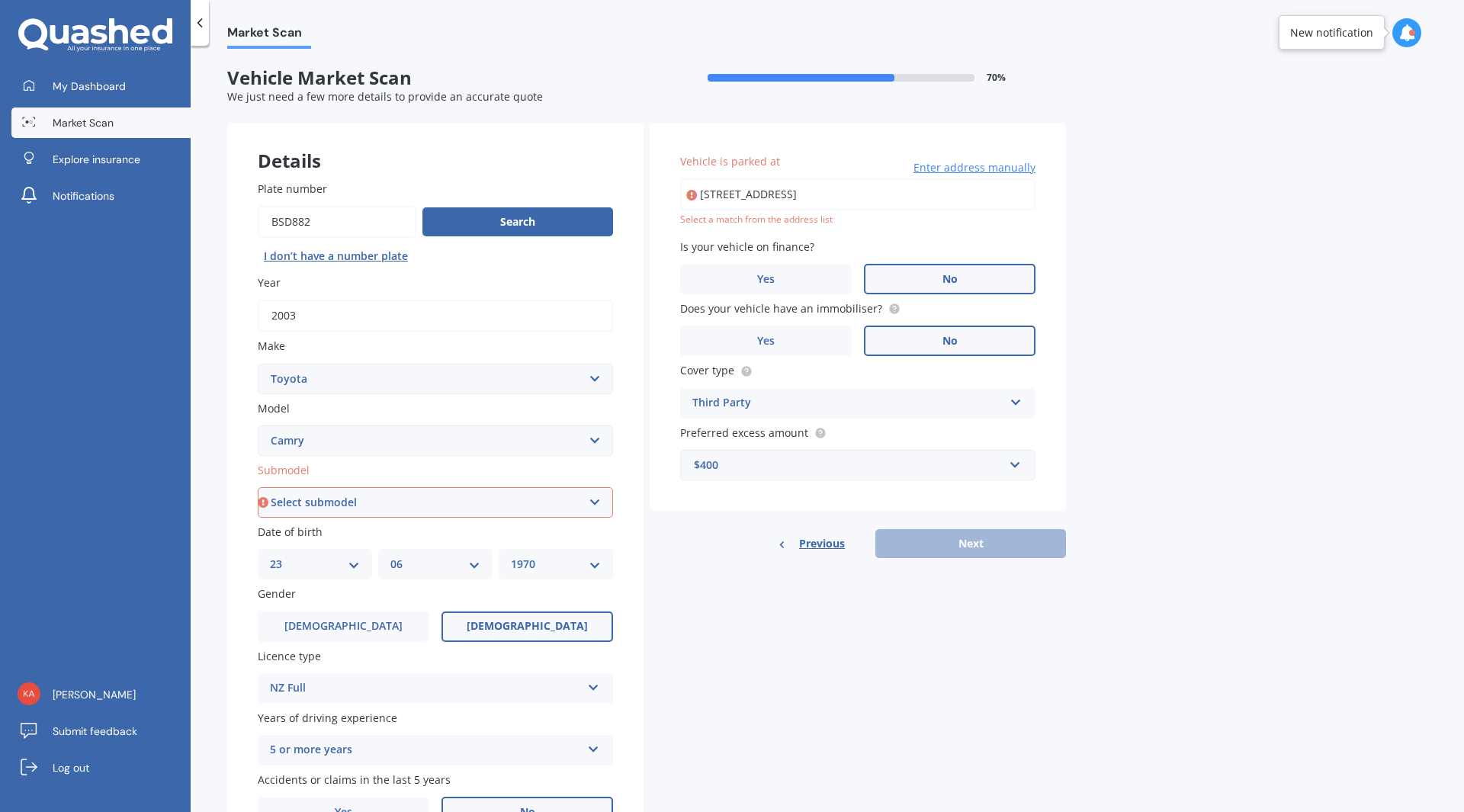
drag, startPoint x: 729, startPoint y: 206, endPoint x: 725, endPoint y: 198, distance: 8.9
click at [726, 201] on input "[STREET_ADDRESS]" at bounding box center [857, 194] width 355 height 32
type input "[STREET_ADDRESS]"
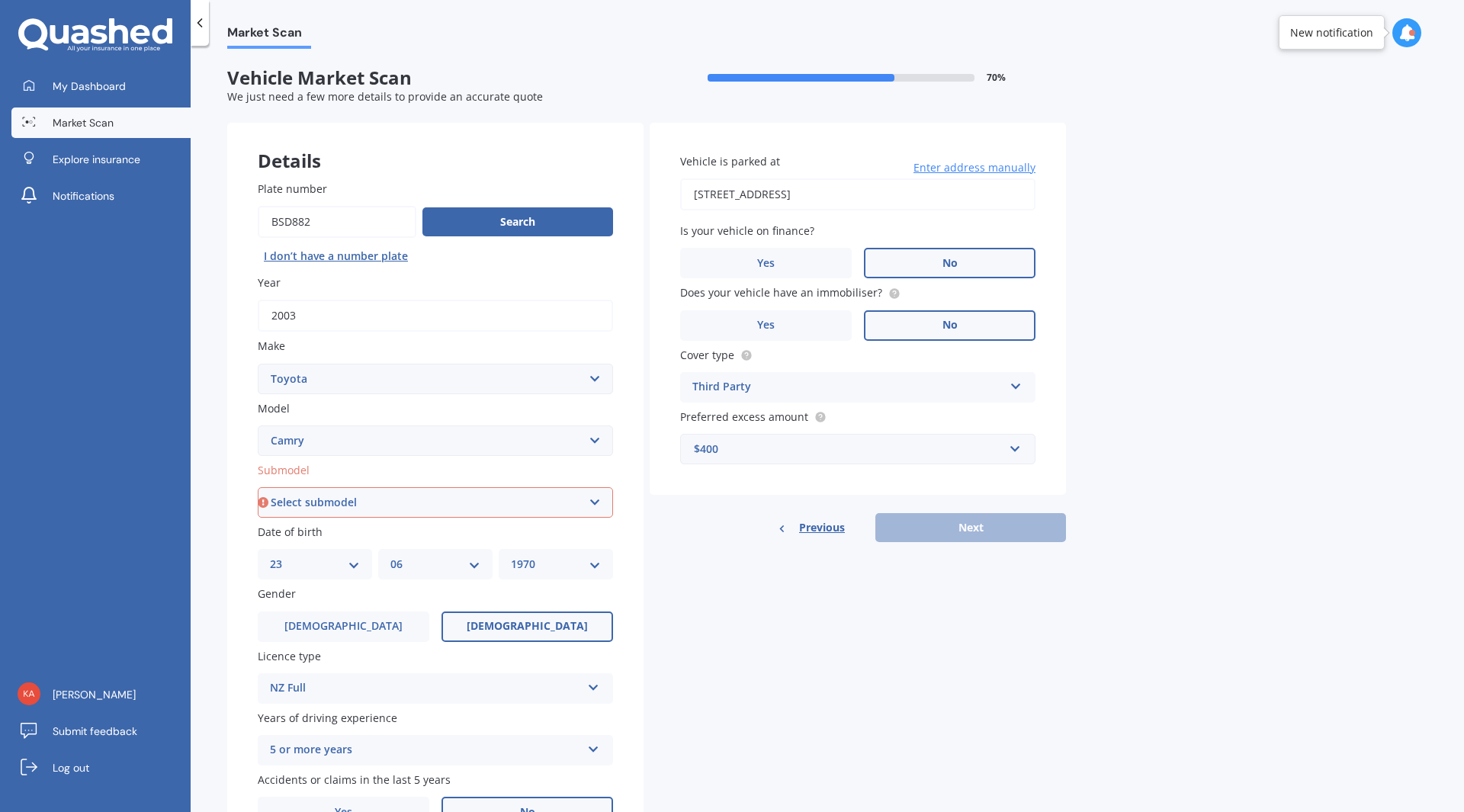
drag, startPoint x: 983, startPoint y: 559, endPoint x: 992, endPoint y: 561, distance: 9.2
click at [990, 561] on div "Details Plate number Search I don’t have a number plate Year 2003 Make Select m…" at bounding box center [646, 490] width 838 height 735
click at [970, 525] on div "Previous Next" at bounding box center [857, 527] width 416 height 29
click at [313, 501] on select "Select submodel (All other) Altise 2.4 Altise 3.0 V6 Ateva 2.4 Ateva 3.0 V6 Azu…" at bounding box center [435, 502] width 355 height 31
select select "(ALL OTHER)"
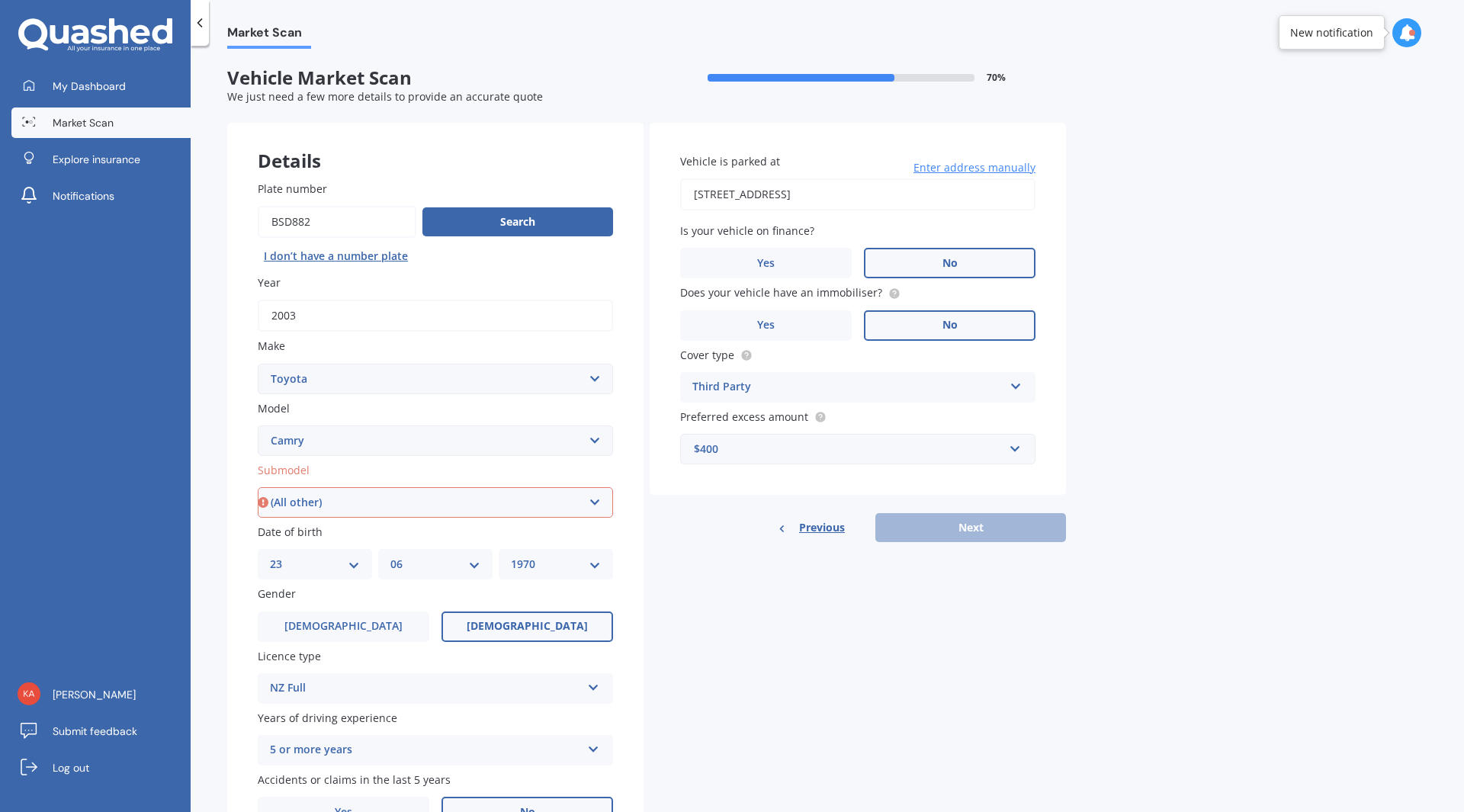
click at [258, 487] on select "Select submodel (All other) Altise 2.4 Altise 3.0 V6 Ateva 2.4 Ateva 3.0 V6 Azu…" at bounding box center [435, 502] width 355 height 31
click at [1010, 520] on button "Next" at bounding box center [970, 527] width 190 height 29
select select "23"
select select "06"
select select "1970"
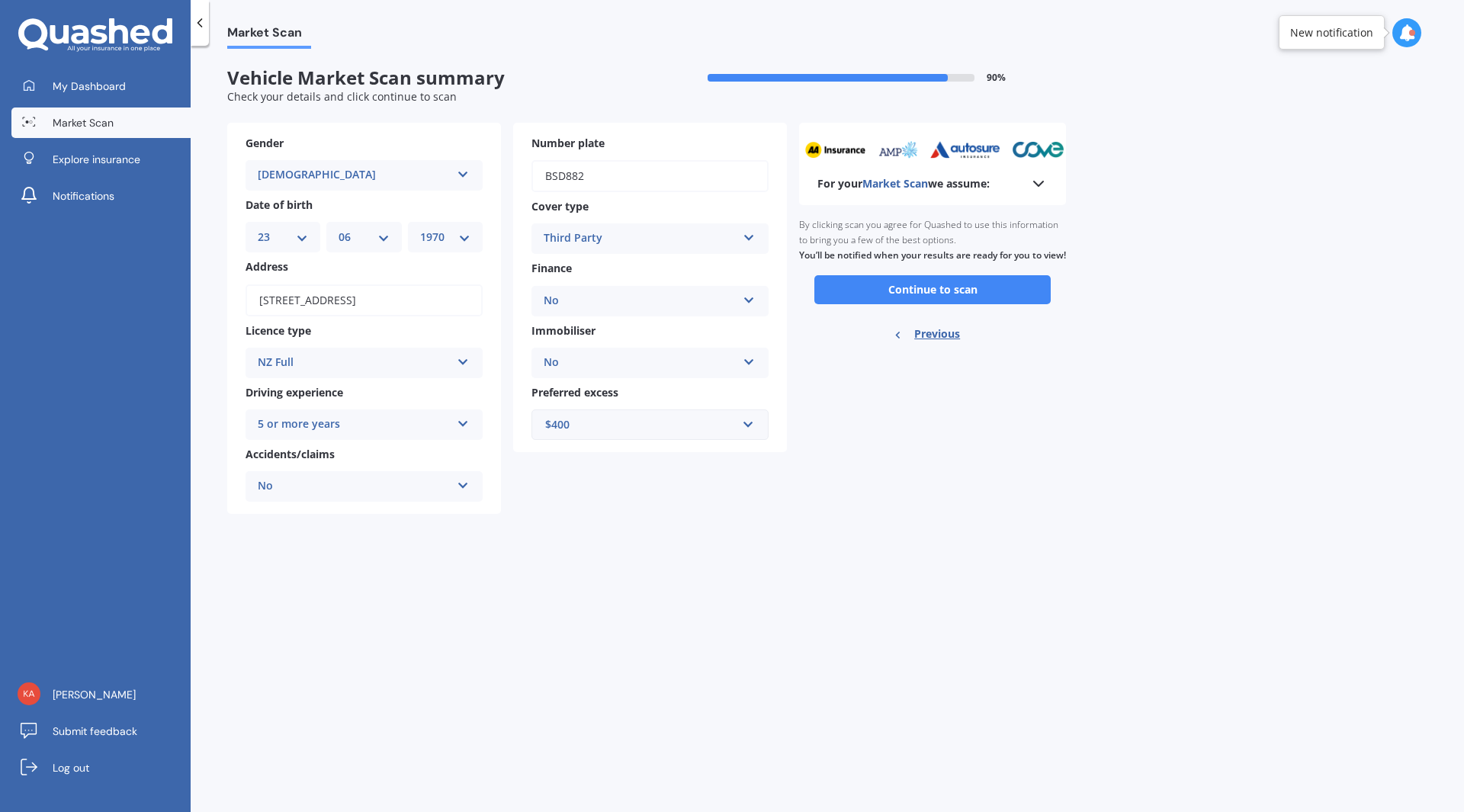
click at [896, 302] on button "Continue to scan" at bounding box center [932, 289] width 237 height 29
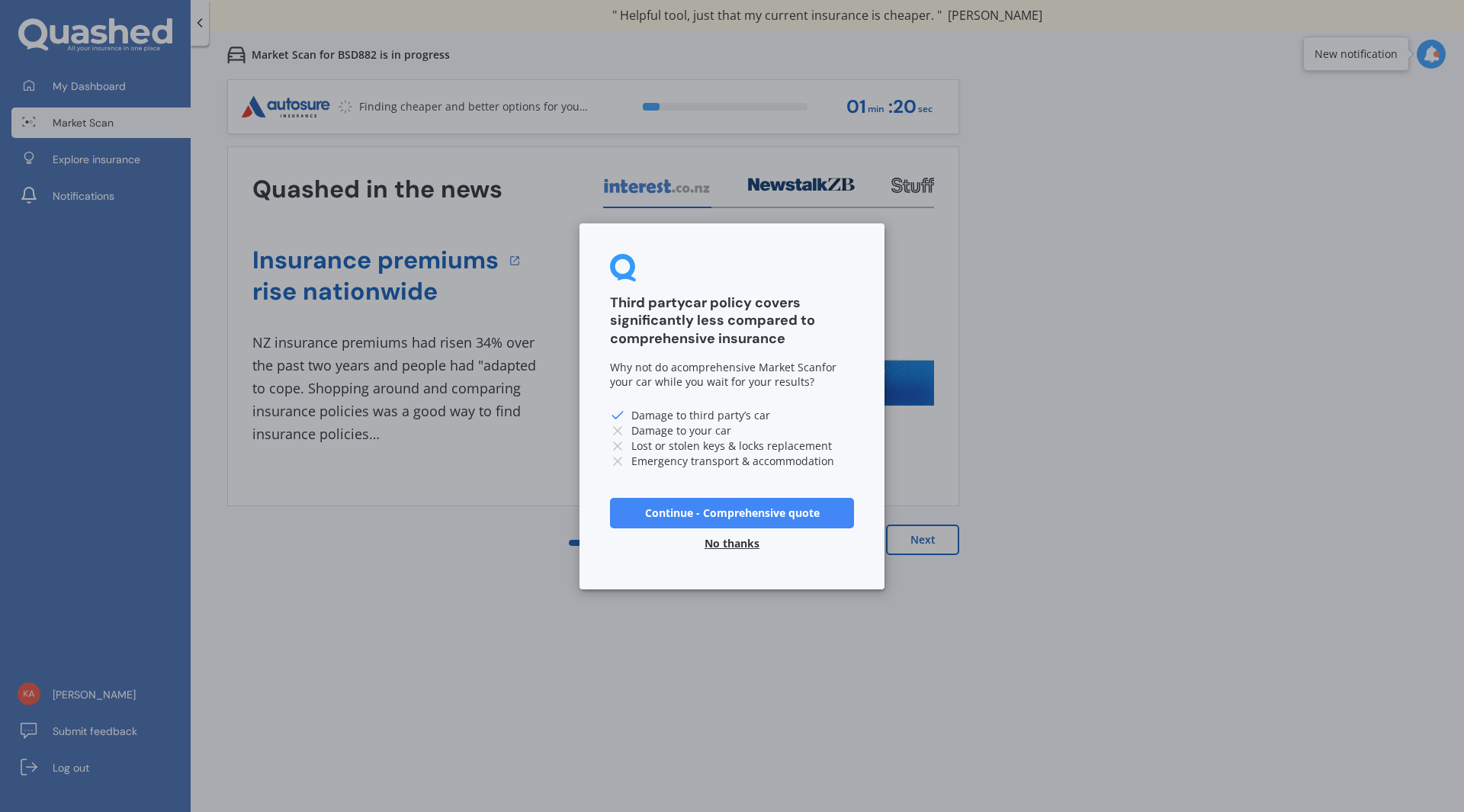
click at [728, 542] on button "No thanks" at bounding box center [731, 542] width 73 height 31
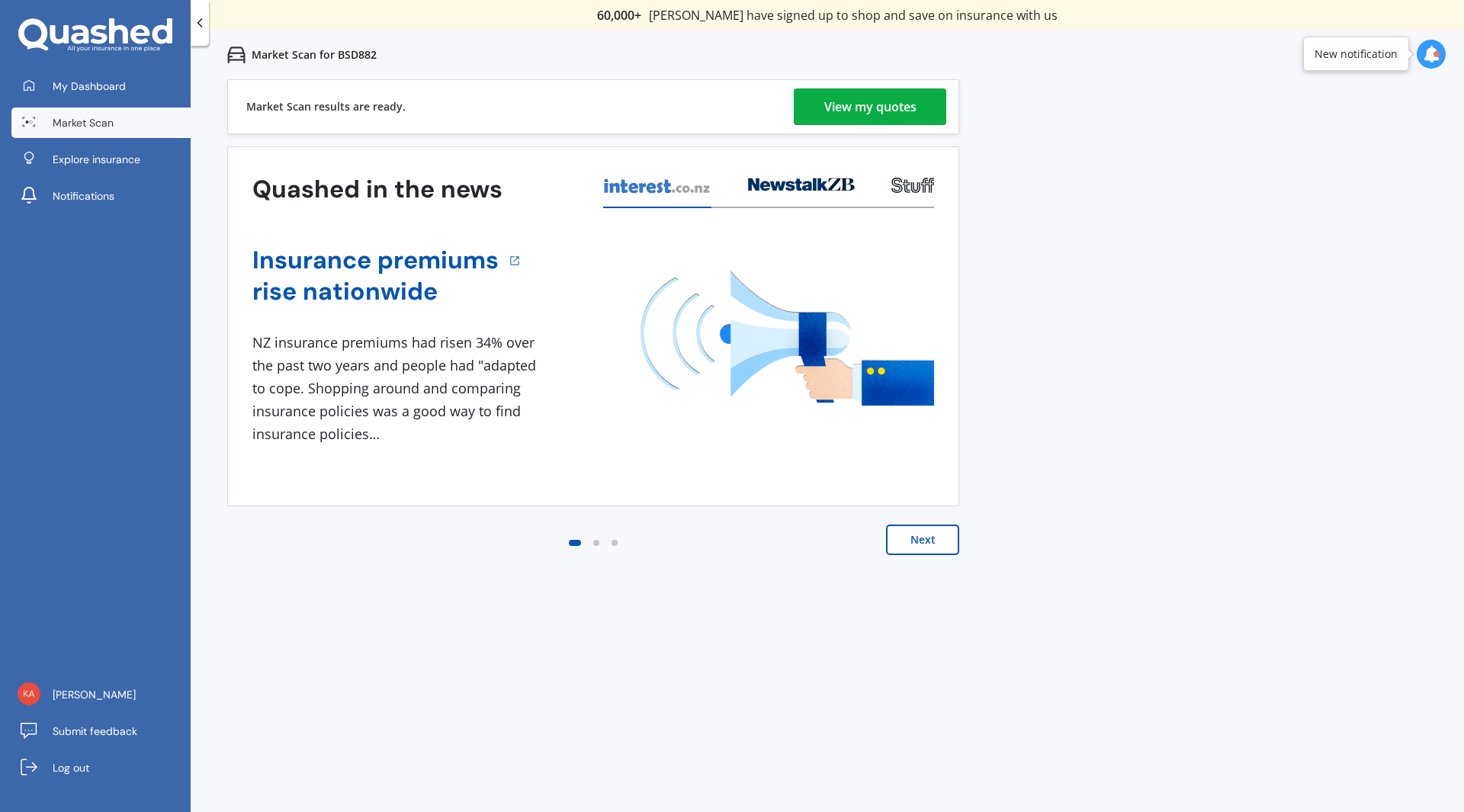
click at [882, 115] on div "View my quotes" at bounding box center [870, 106] width 92 height 36
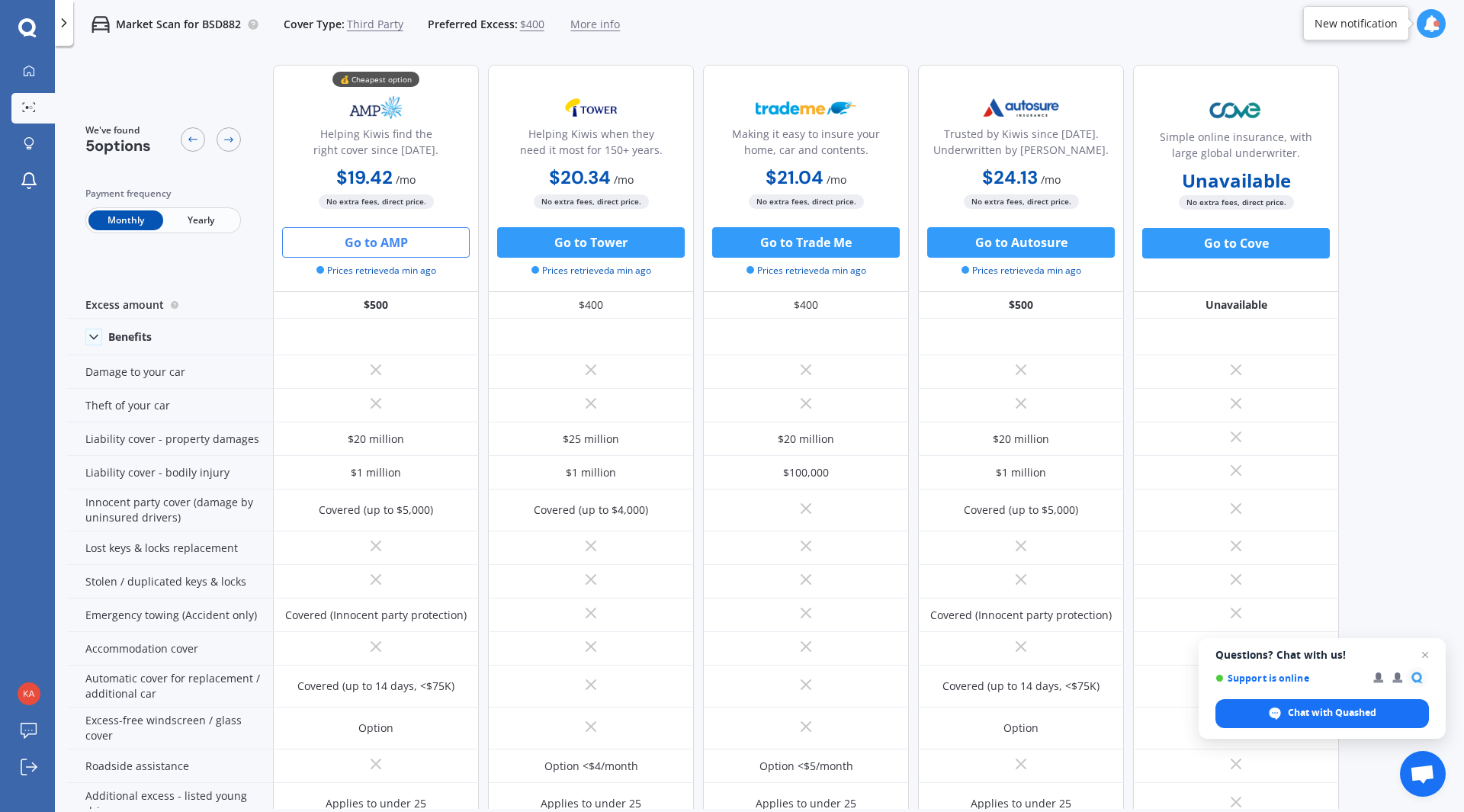
click at [401, 236] on button "Go to AMP" at bounding box center [375, 242] width 187 height 31
